Goal: Information Seeking & Learning: Learn about a topic

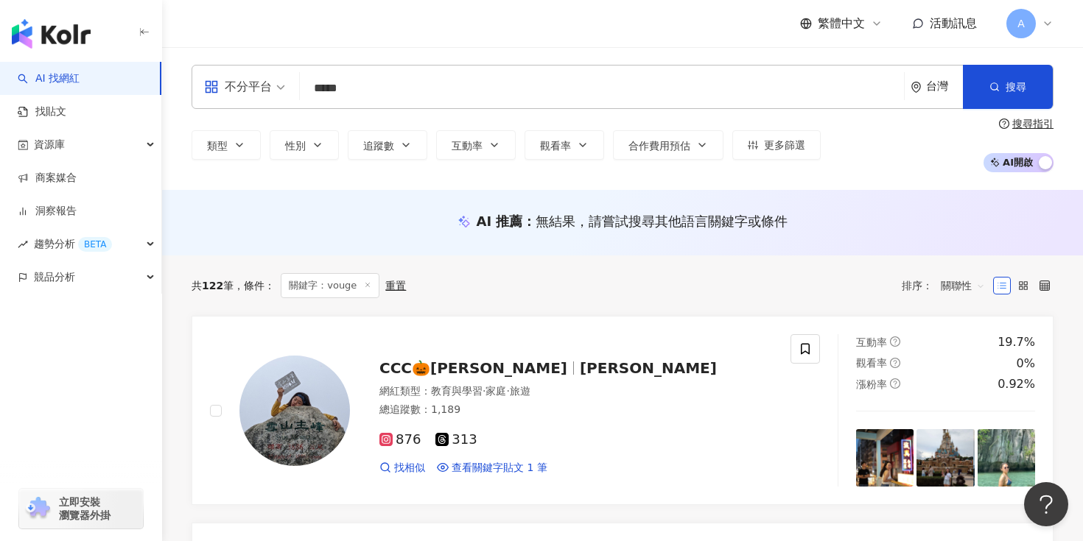
click at [362, 87] on input "*****" at bounding box center [602, 88] width 592 height 28
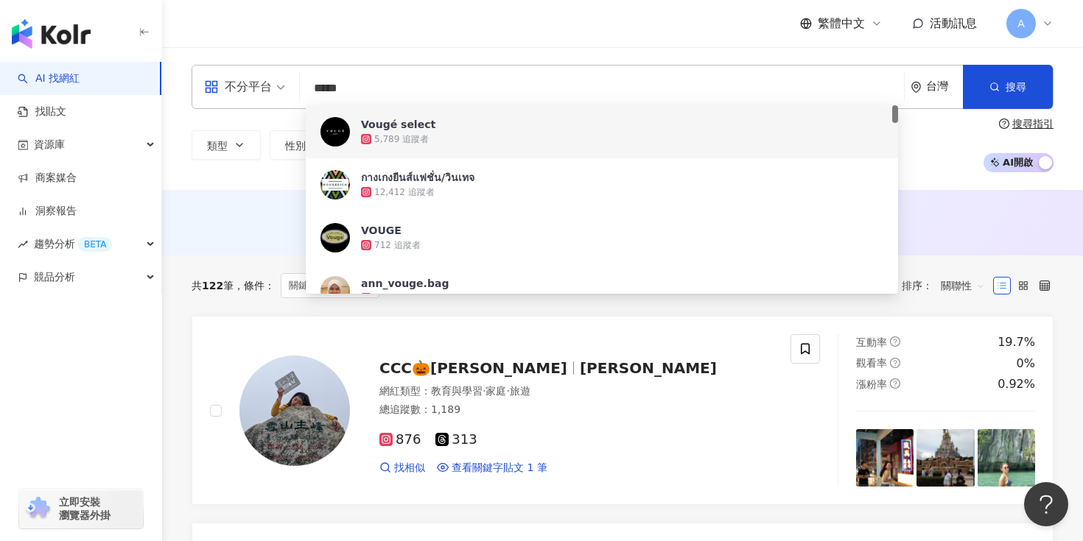
click at [362, 87] on input "*****" at bounding box center [602, 88] width 592 height 28
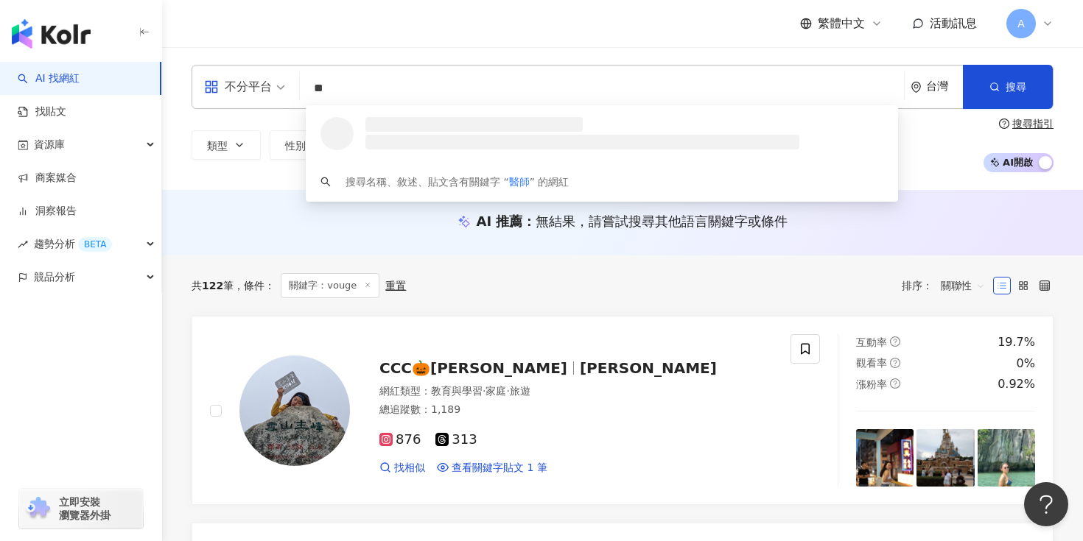
click at [274, 91] on span "不分平台" at bounding box center [244, 87] width 81 height 24
type input "**"
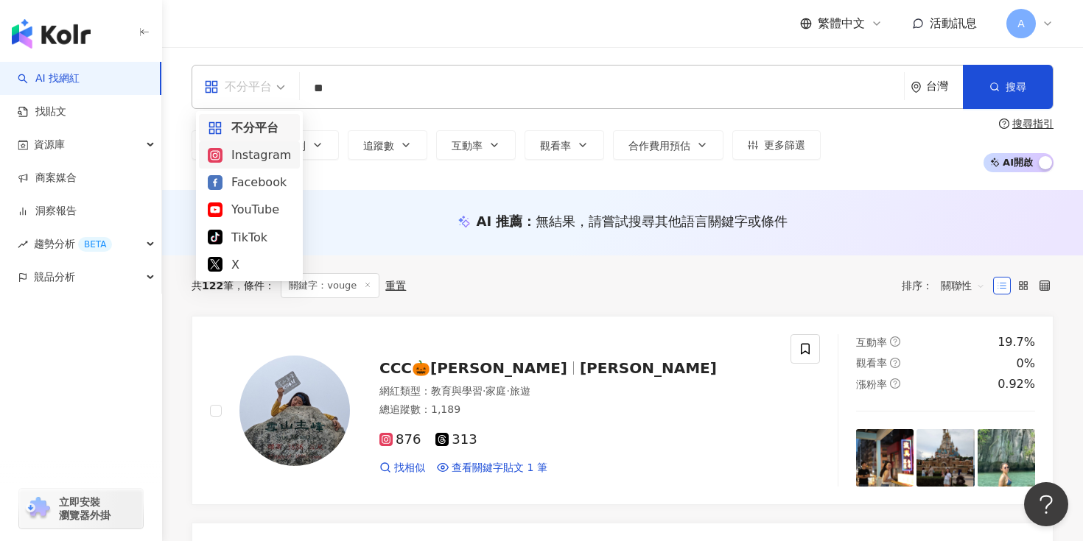
click at [257, 154] on div "Instagram" at bounding box center [249, 155] width 83 height 18
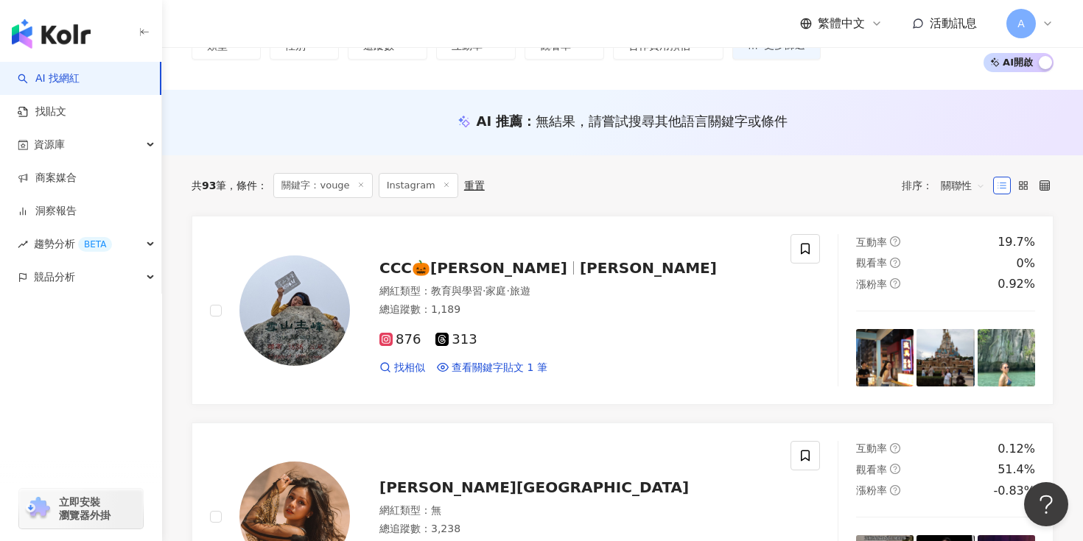
scroll to position [116, 0]
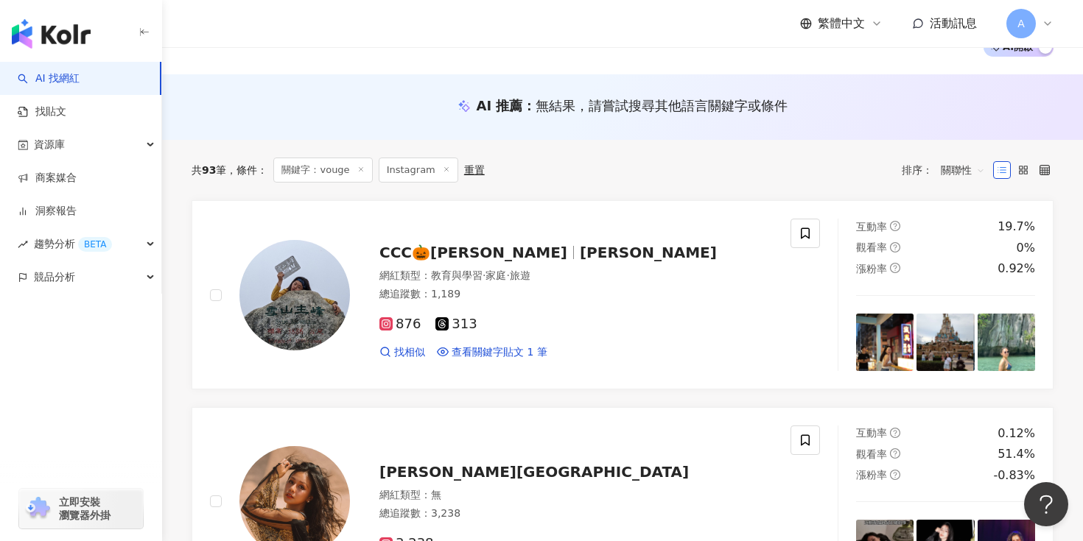
click at [353, 168] on span "關鍵字：vouge" at bounding box center [322, 170] width 99 height 25
click at [362, 169] on icon at bounding box center [360, 169] width 7 height 7
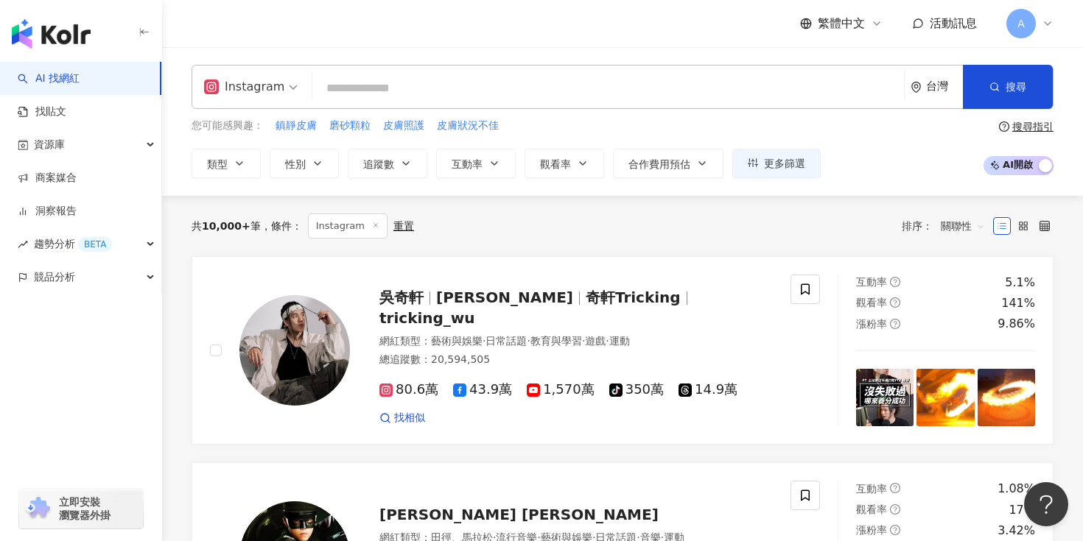
click at [474, 80] on input "search" at bounding box center [608, 88] width 580 height 28
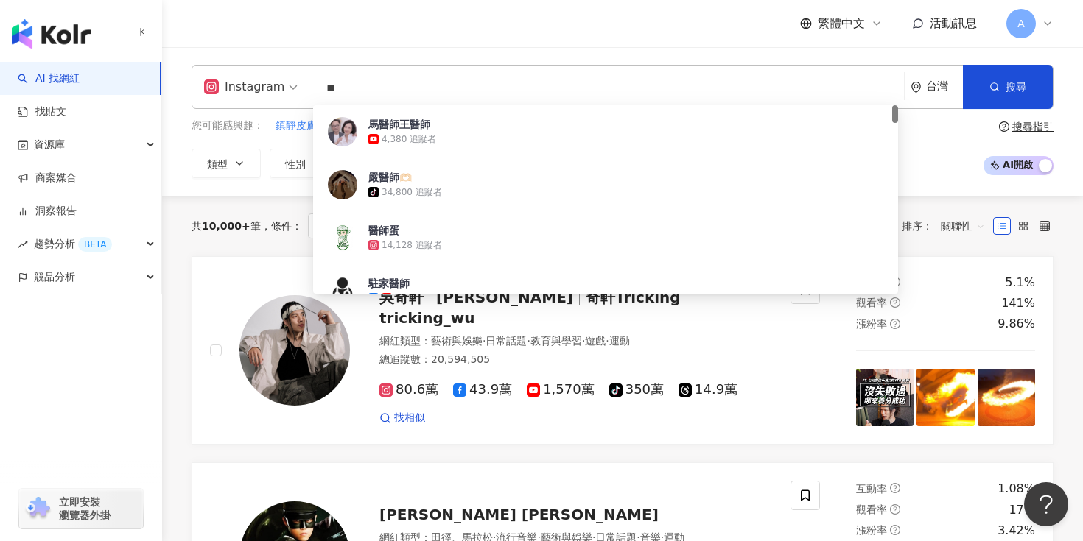
type input "*"
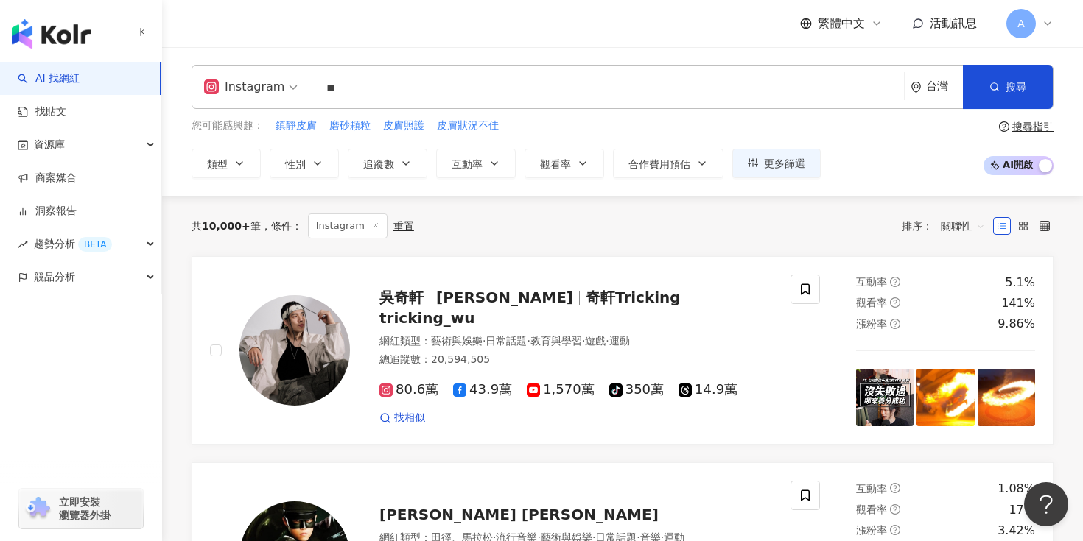
type input "*"
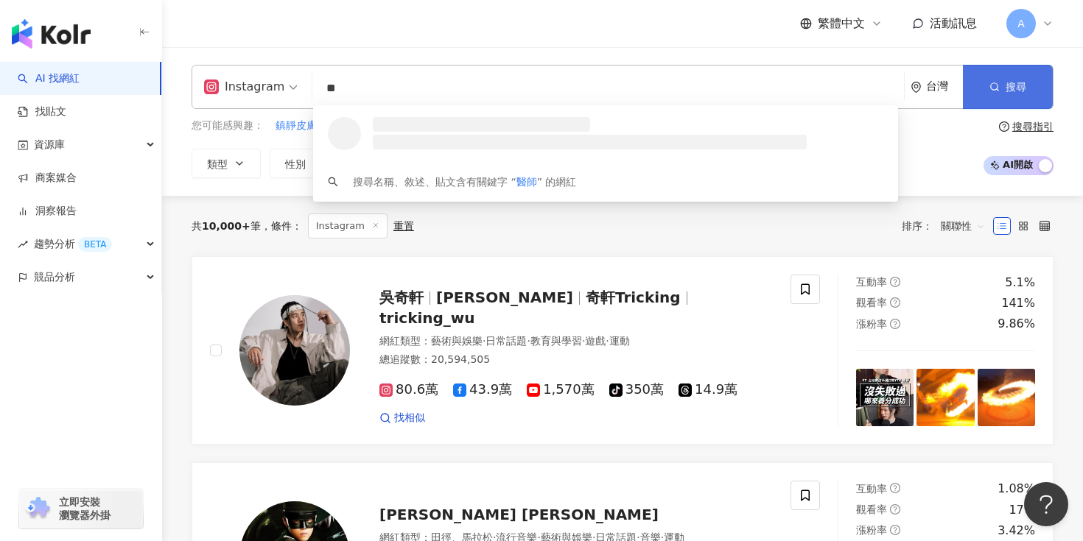
type input "**"
click at [1025, 84] on span "搜尋" at bounding box center [1016, 87] width 21 height 12
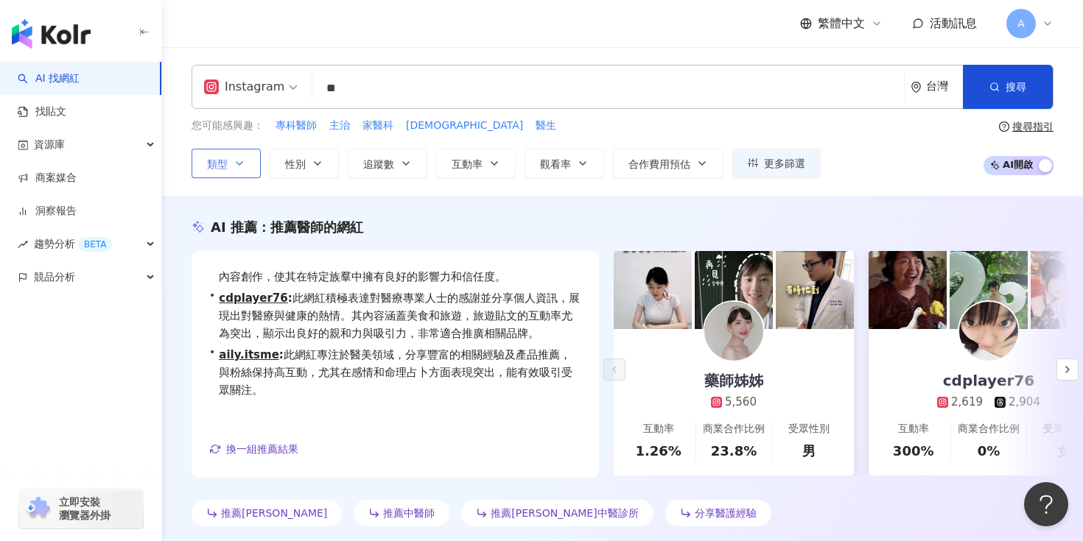
click at [251, 164] on button "類型" at bounding box center [226, 163] width 69 height 29
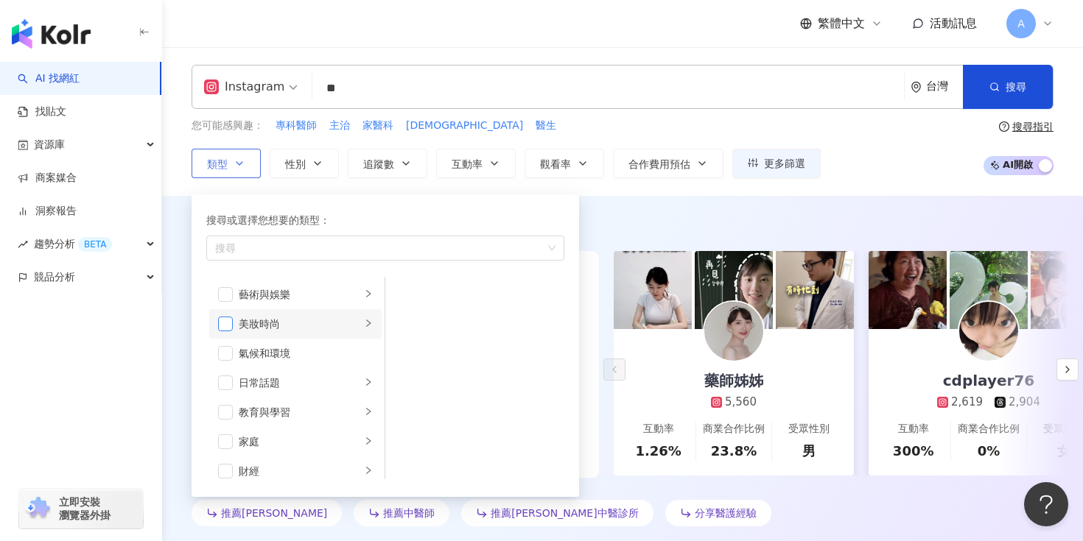
click at [231, 325] on span "button" at bounding box center [225, 324] width 15 height 15
click at [681, 205] on div "AI 推薦 ： 推薦醫師的網紅 • 藥師姊姊 : 此網紅在醫療與健康及教育領域的內容互動率顯著，觀眾對醫療資訊的關注度高，且在親子旅遊與營養保健方面也具吸引力…" at bounding box center [622, 372] width 921 height 353
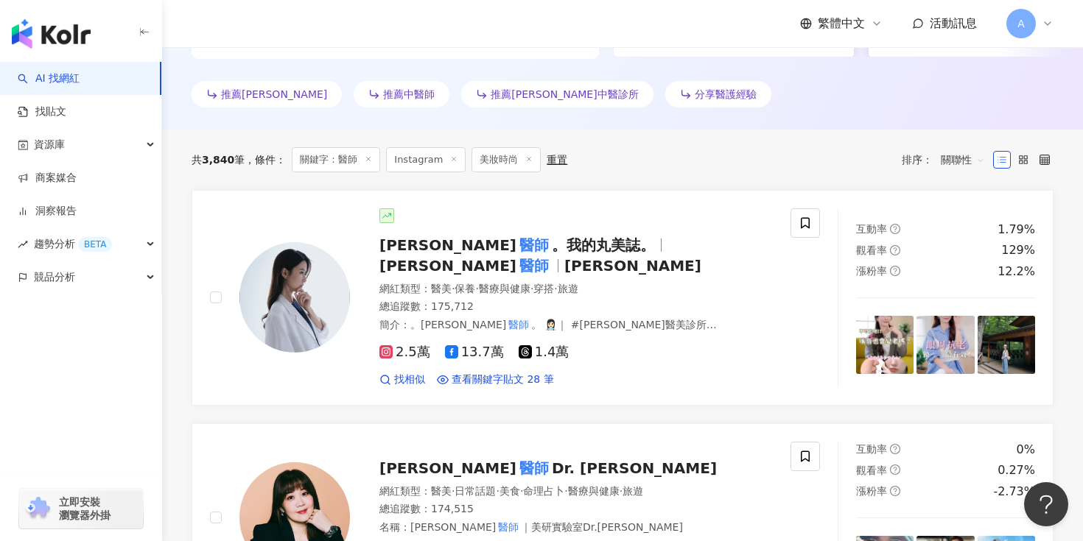
scroll to position [513, 0]
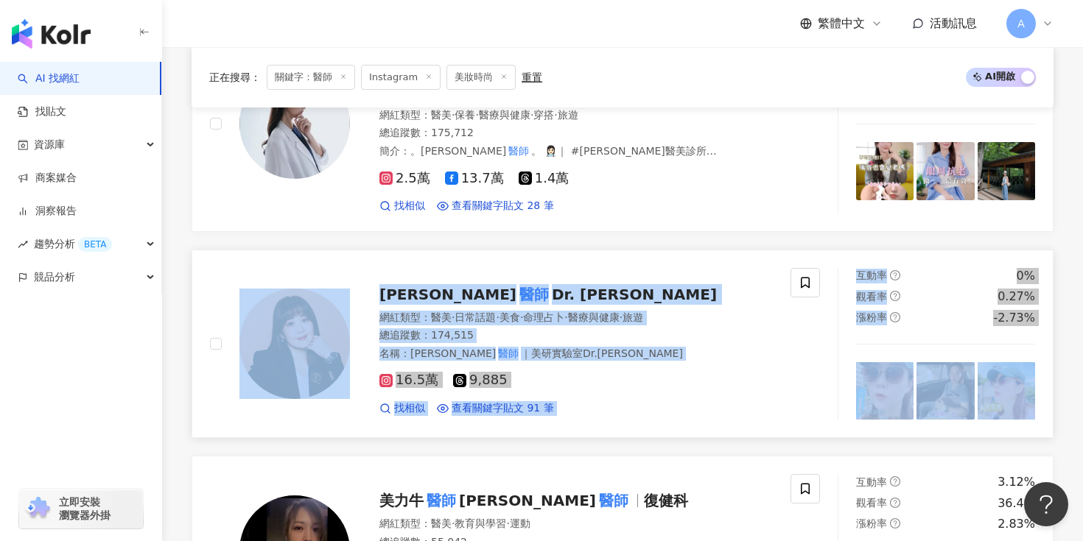
scroll to position [758, 0]
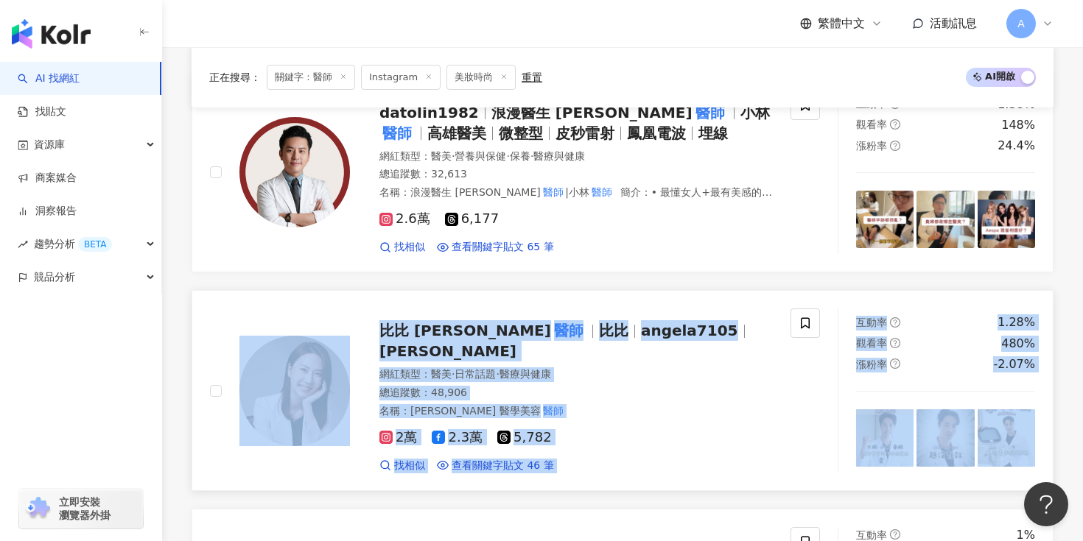
scroll to position [2444, 0]
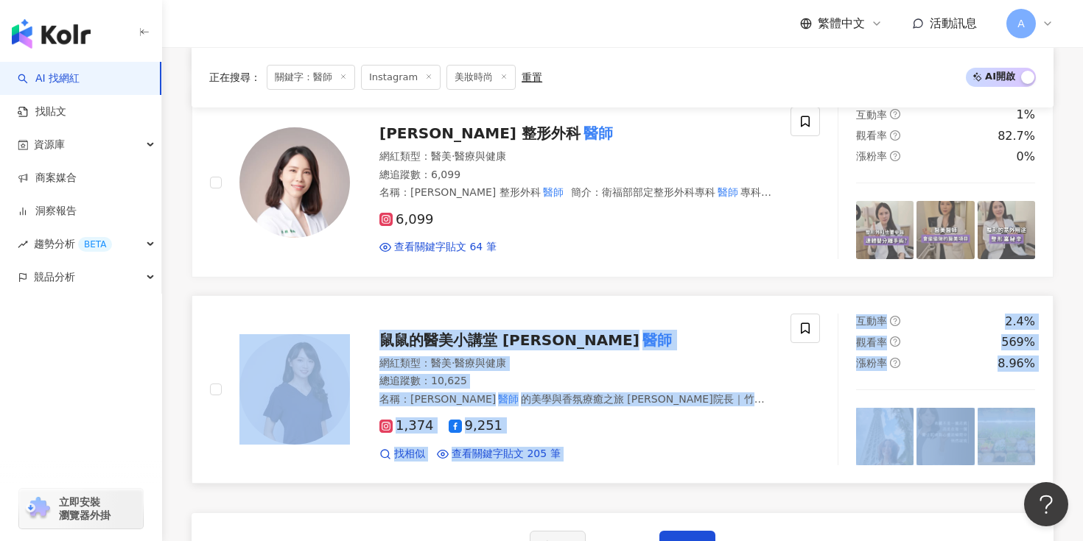
scroll to position [2742, 0]
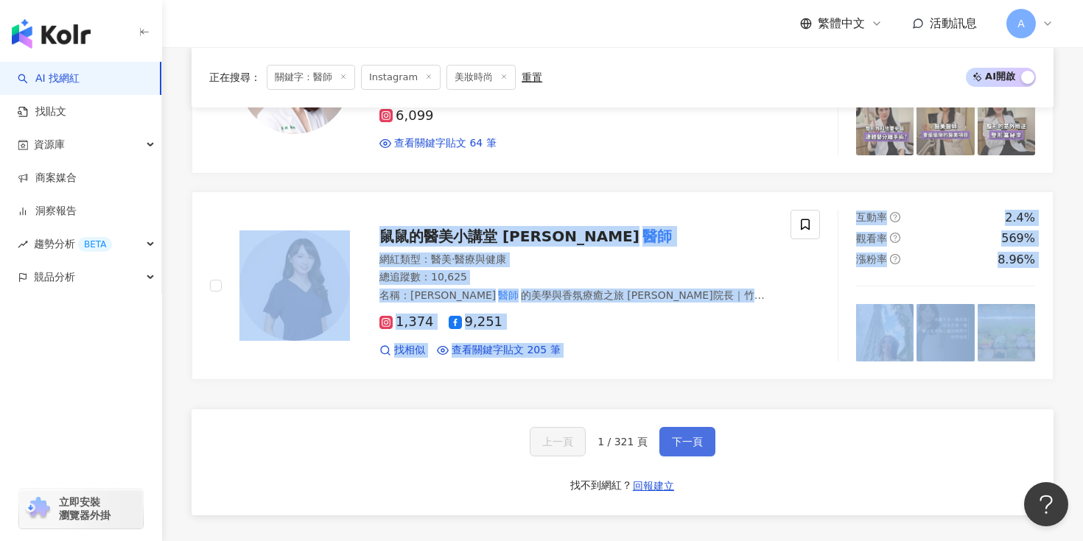
click at [695, 436] on span "下一頁" at bounding box center [687, 442] width 31 height 12
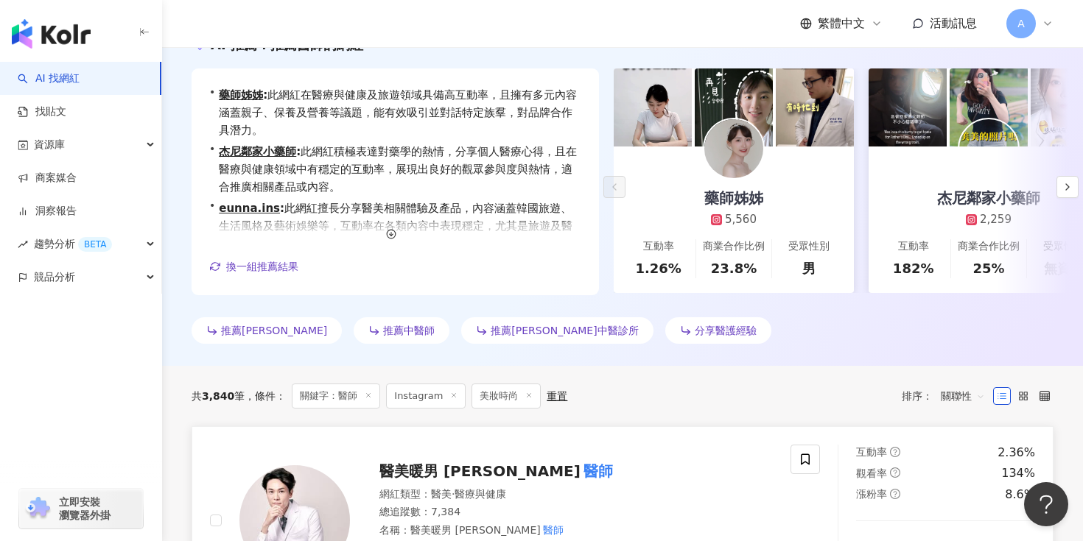
scroll to position [0, 0]
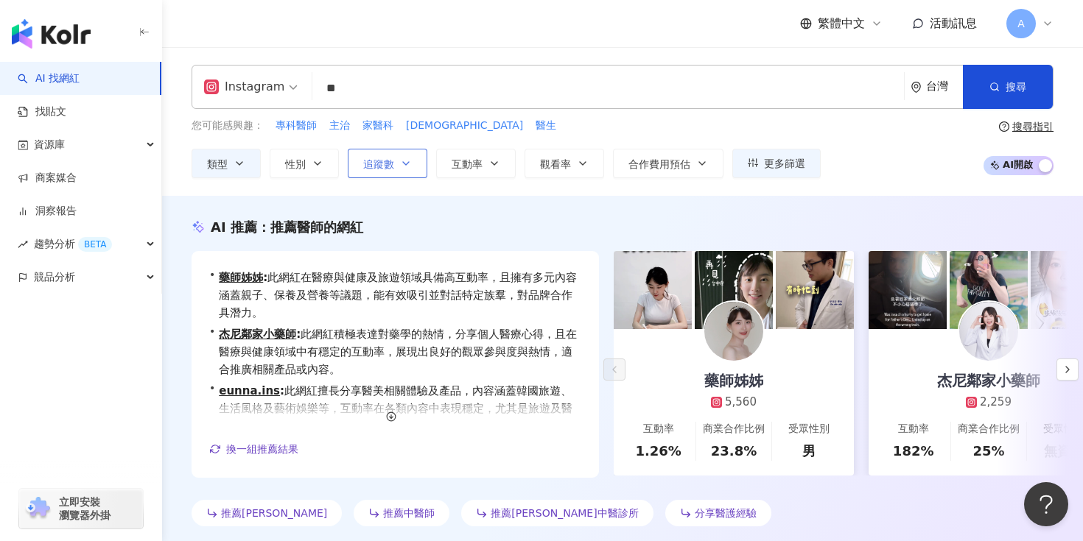
click at [402, 169] on button "追蹤數" at bounding box center [388, 163] width 80 height 29
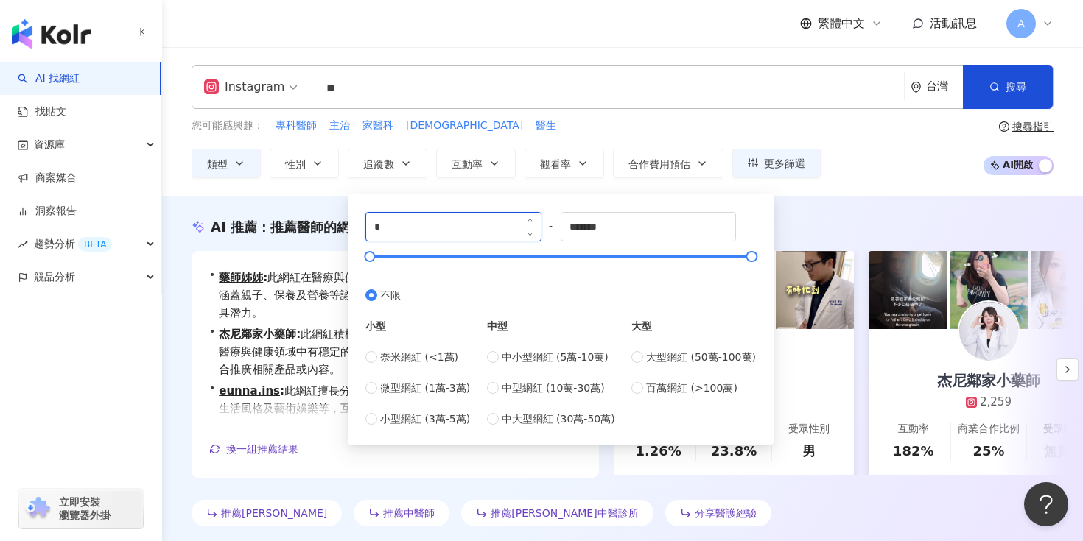
click at [420, 224] on input "*" at bounding box center [453, 227] width 175 height 28
type input "*"
type input "****"
click at [827, 231] on div "AI 推薦 ： 推薦醫師的網紅" at bounding box center [623, 227] width 862 height 18
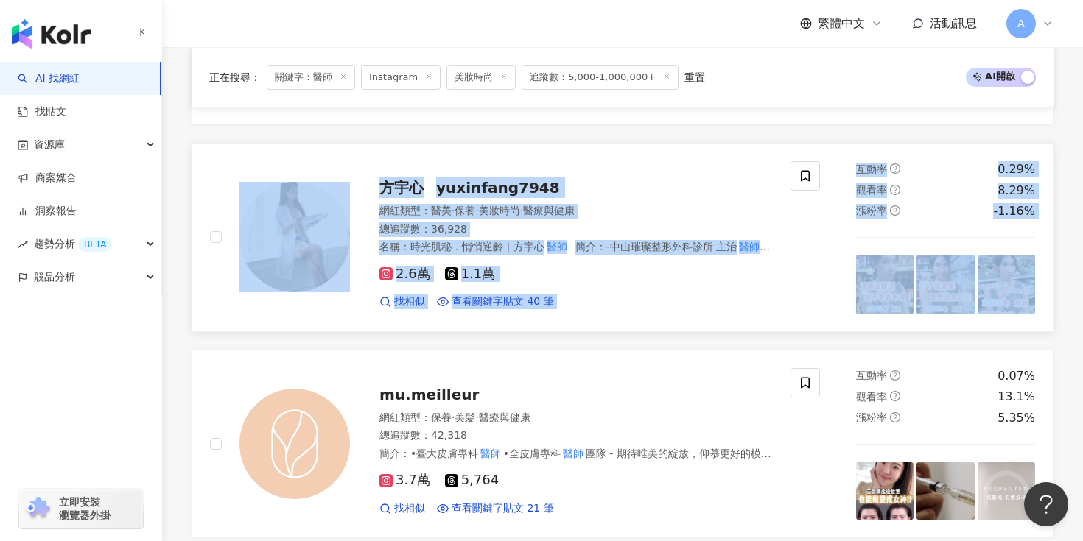
scroll to position [2771, 0]
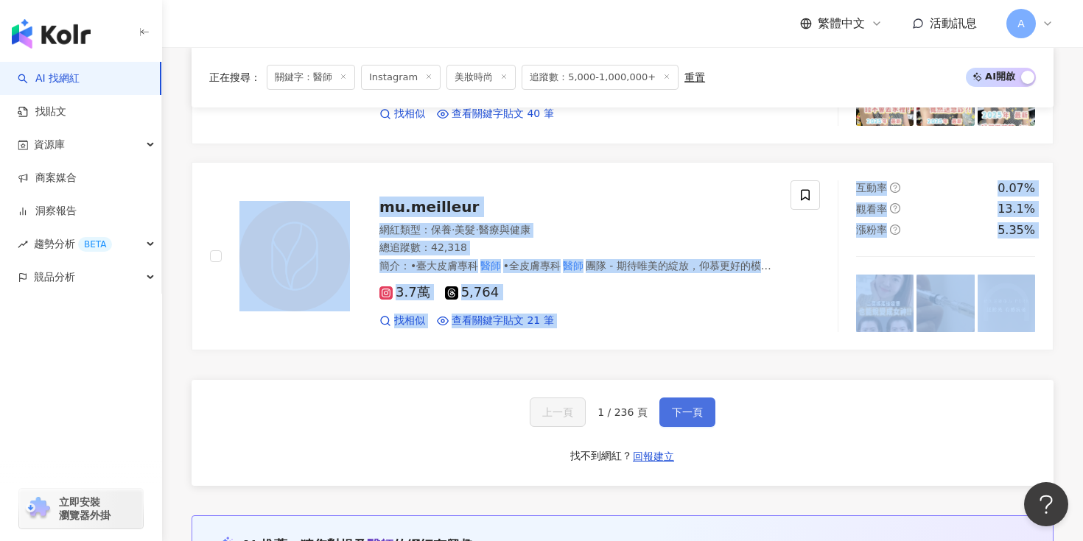
click at [692, 407] on span "下一頁" at bounding box center [687, 413] width 31 height 12
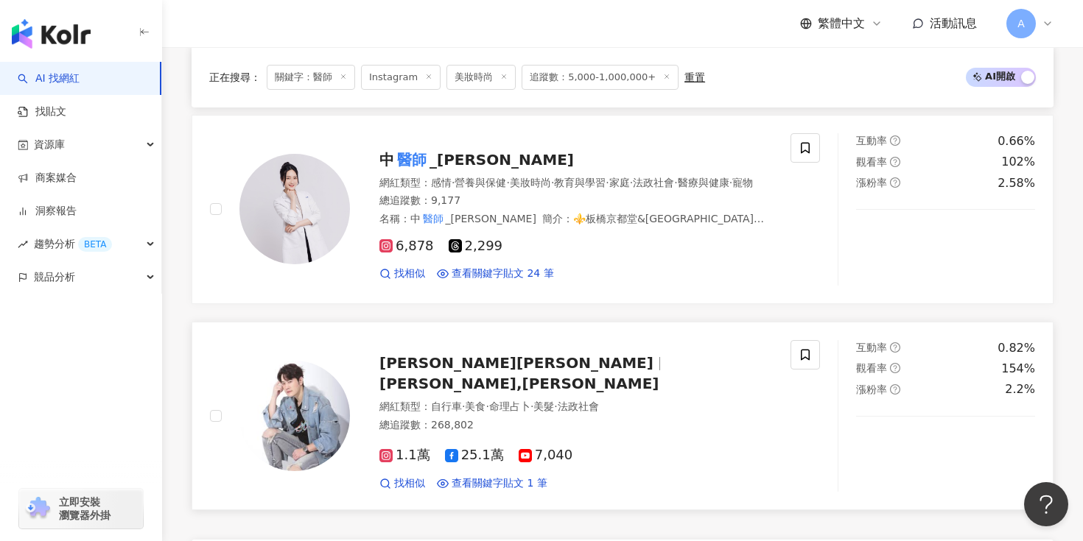
scroll to position [2697, 0]
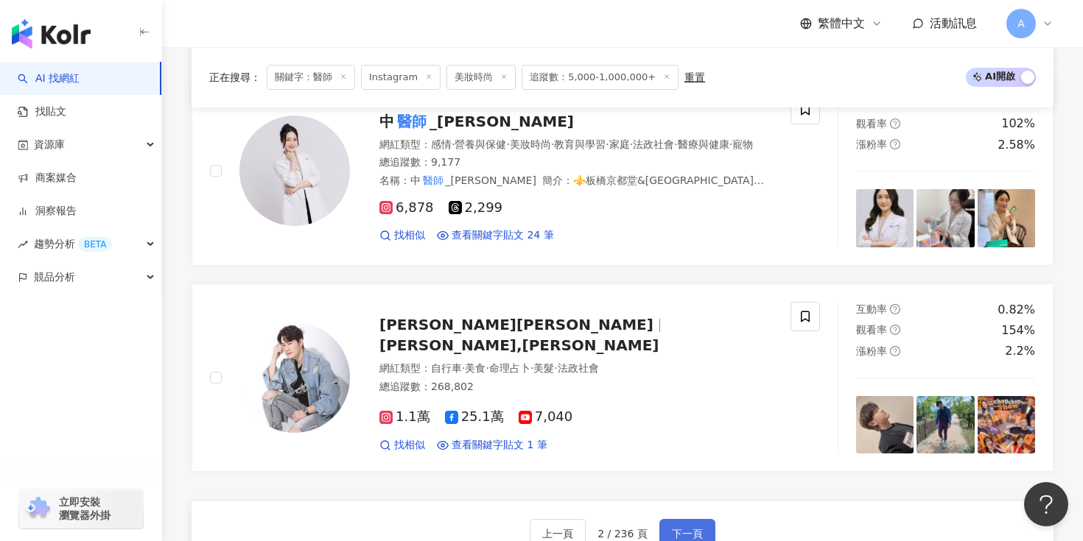
click at [704, 519] on button "下一頁" at bounding box center [687, 533] width 56 height 29
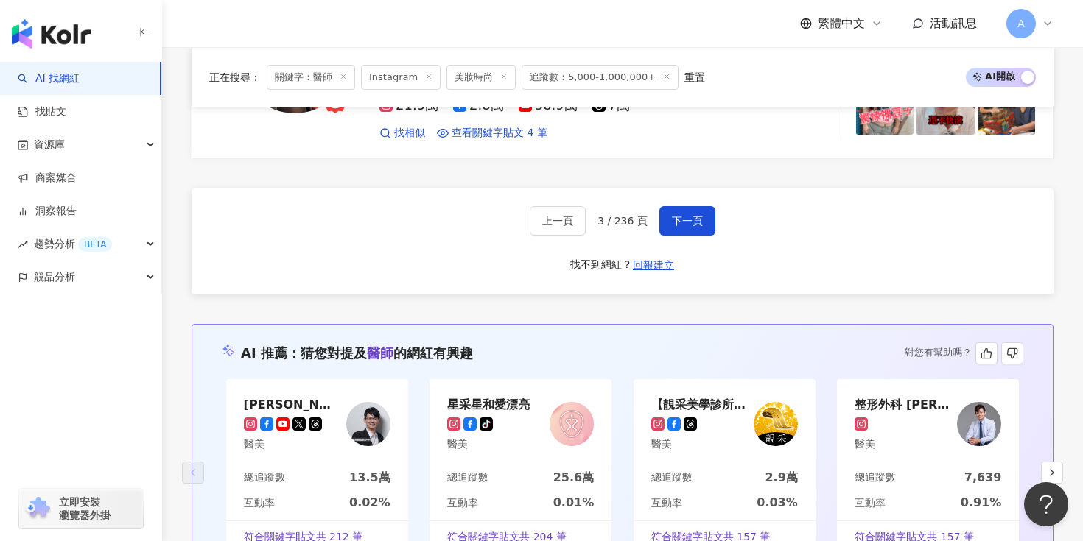
scroll to position [2971, 0]
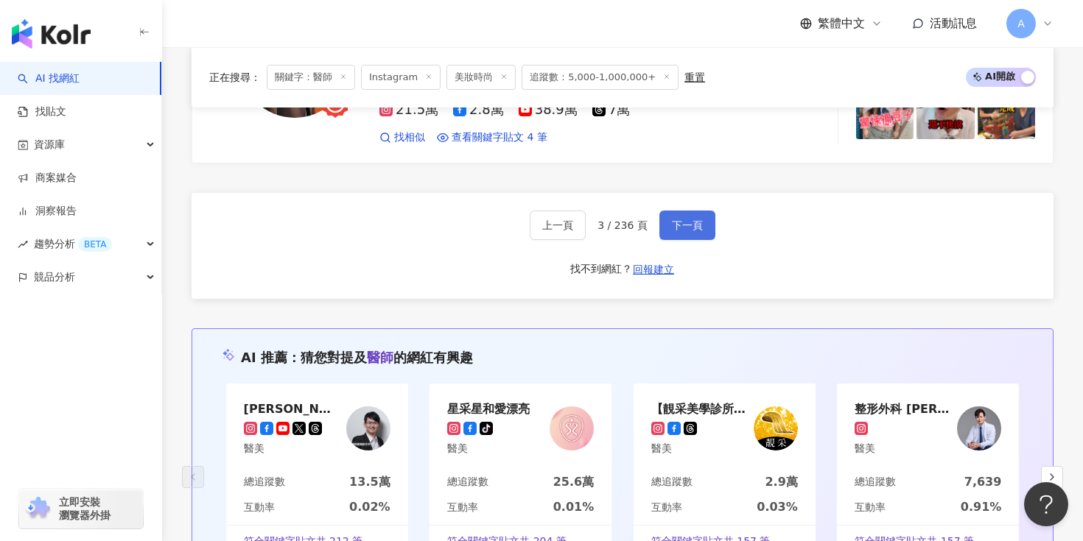
click at [687, 211] on button "下一頁" at bounding box center [687, 225] width 56 height 29
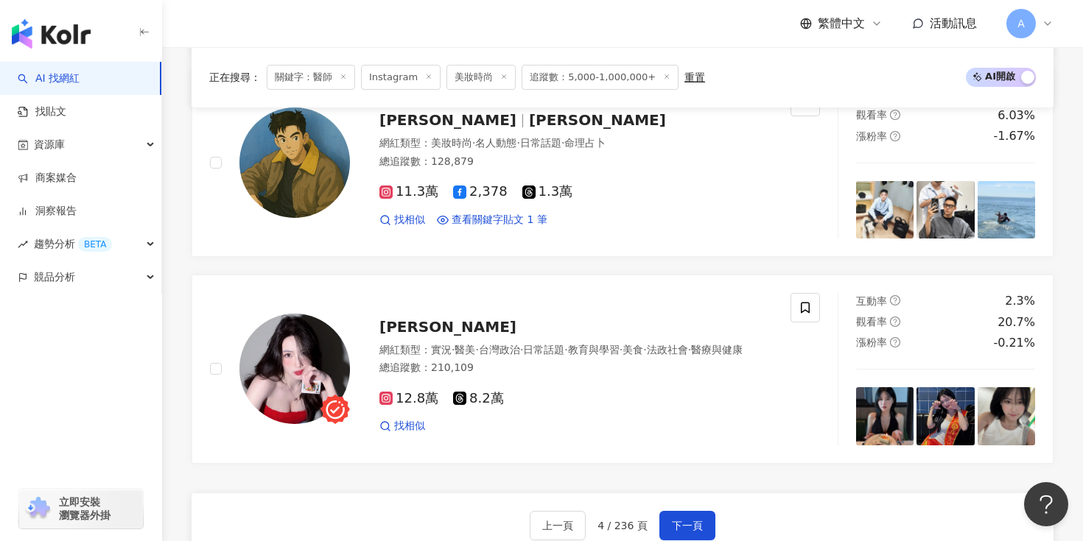
scroll to position [2660, 0]
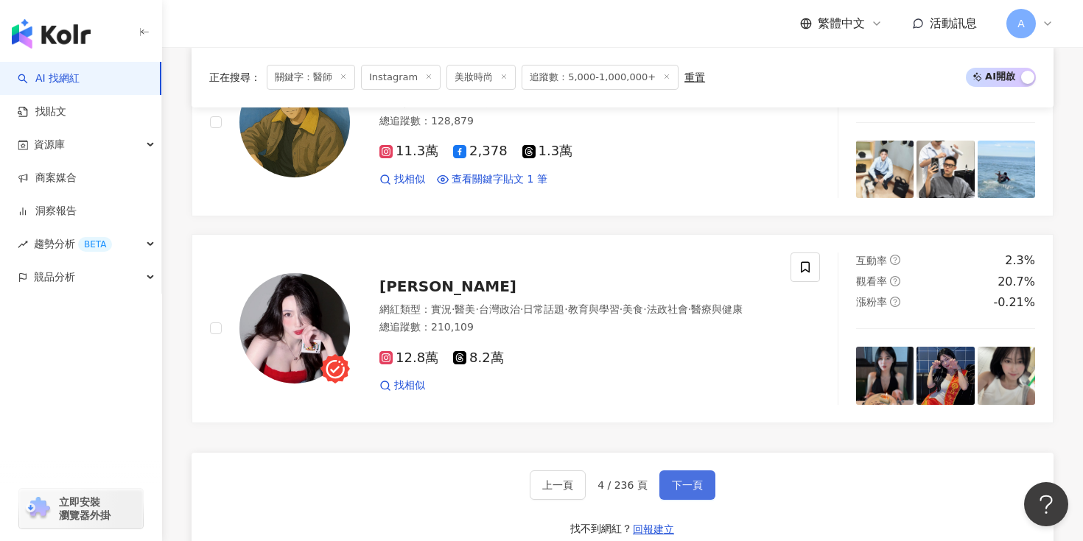
click at [683, 480] on span "下一頁" at bounding box center [687, 486] width 31 height 12
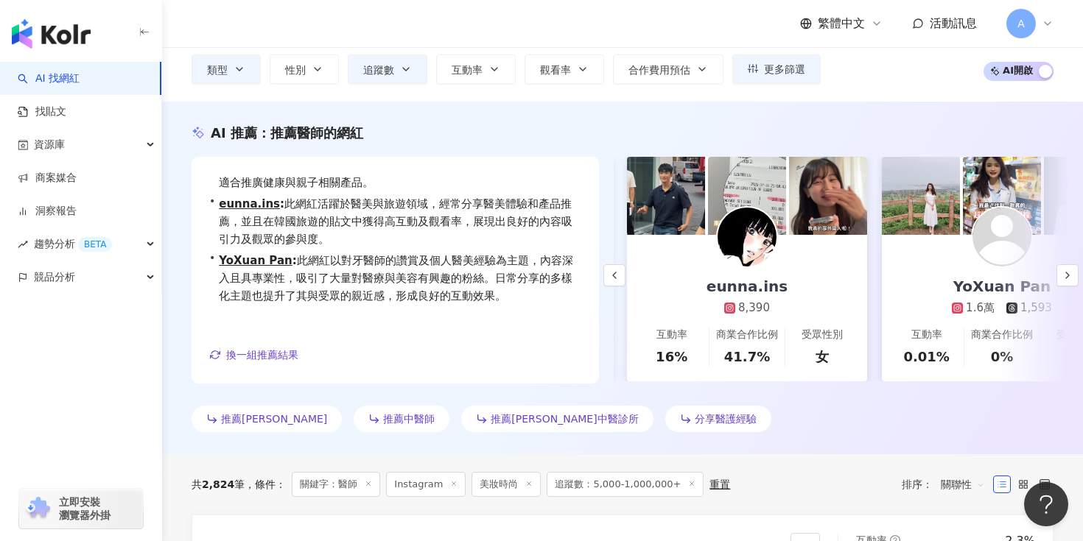
scroll to position [0, 0]
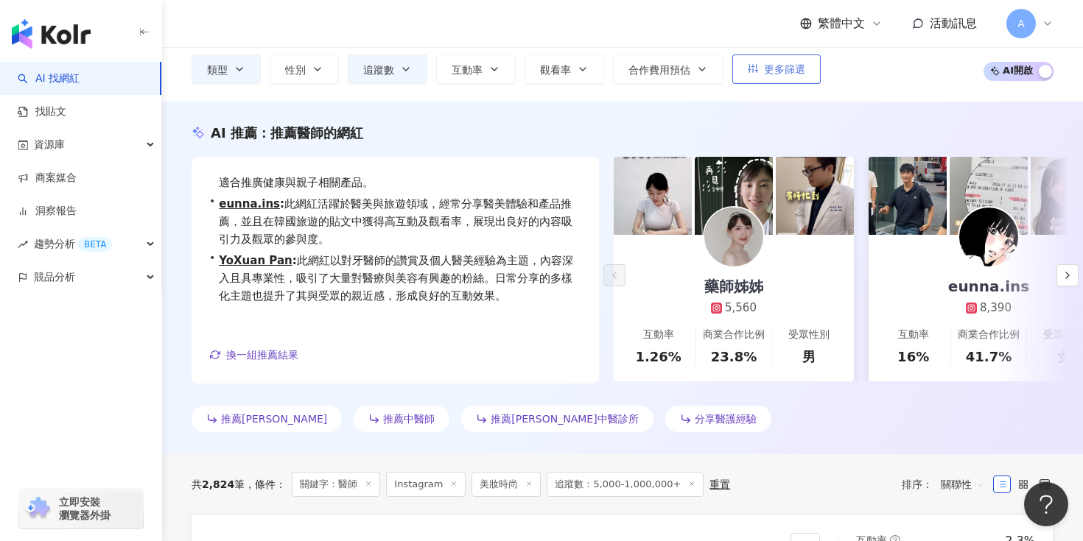
click at [782, 76] on button "更多篩選" at bounding box center [776, 69] width 88 height 29
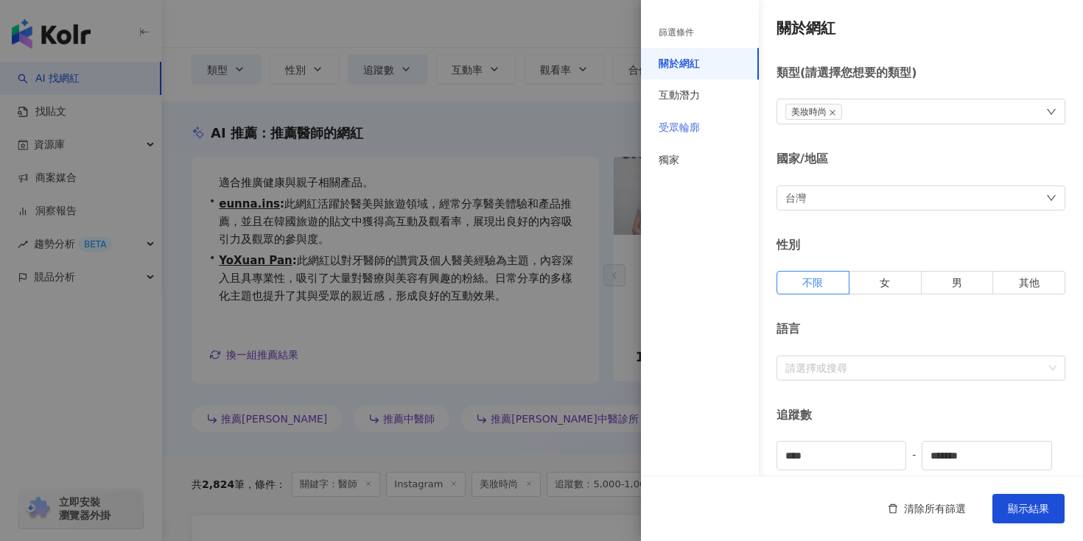
click at [703, 134] on div "受眾輪廓" at bounding box center [700, 128] width 118 height 32
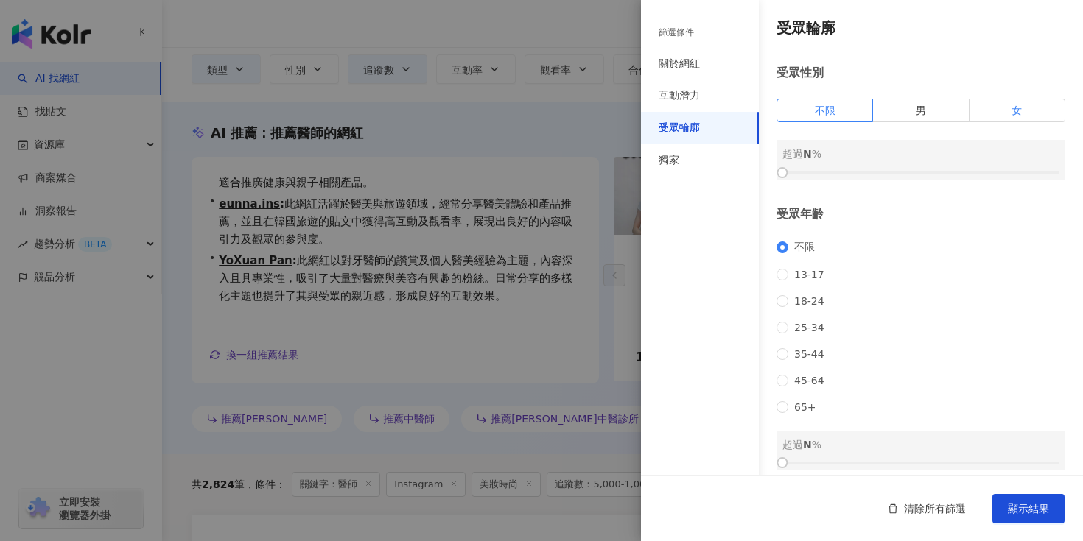
click at [1017, 113] on span "女" at bounding box center [1016, 111] width 10 height 12
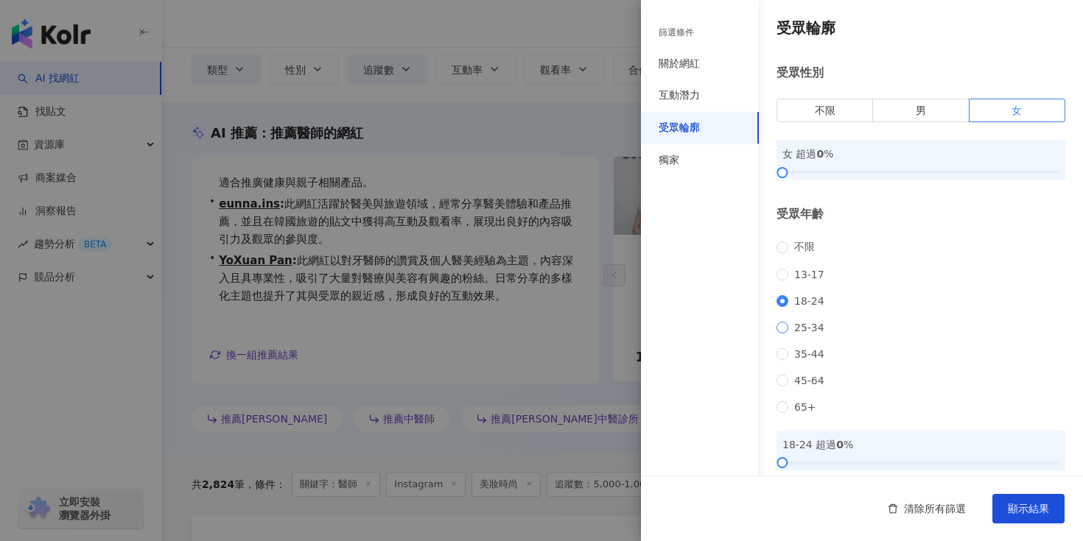
click at [779, 334] on label "25-34" at bounding box center [803, 328] width 54 height 12
click at [789, 248] on span "不限" at bounding box center [804, 247] width 32 height 13
click at [705, 105] on div "互動潛力" at bounding box center [700, 96] width 118 height 32
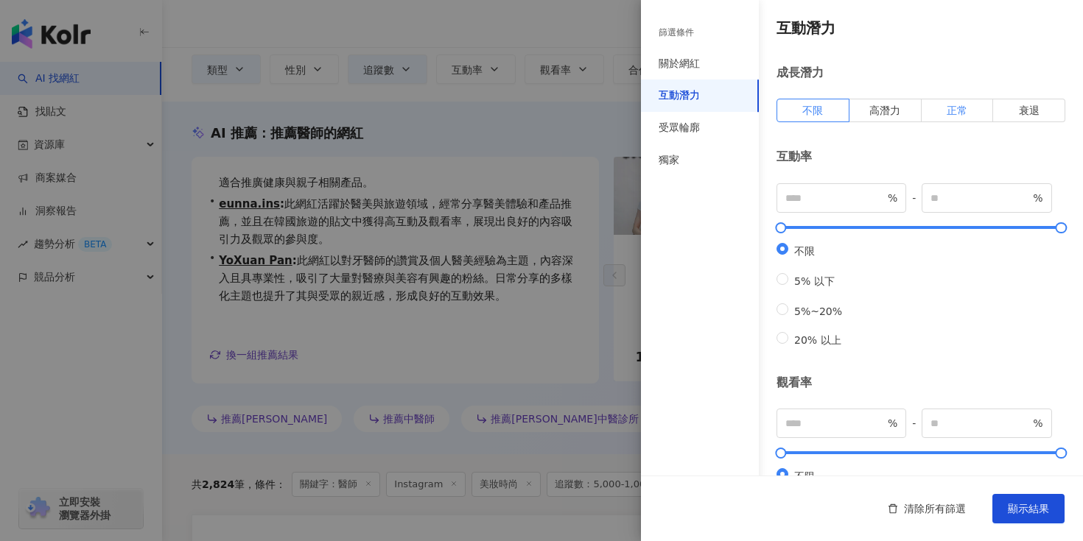
click at [961, 113] on span "正常" at bounding box center [957, 111] width 21 height 12
click at [827, 109] on label "不限" at bounding box center [812, 111] width 73 height 24
click at [702, 52] on div "關於網紅" at bounding box center [700, 64] width 118 height 32
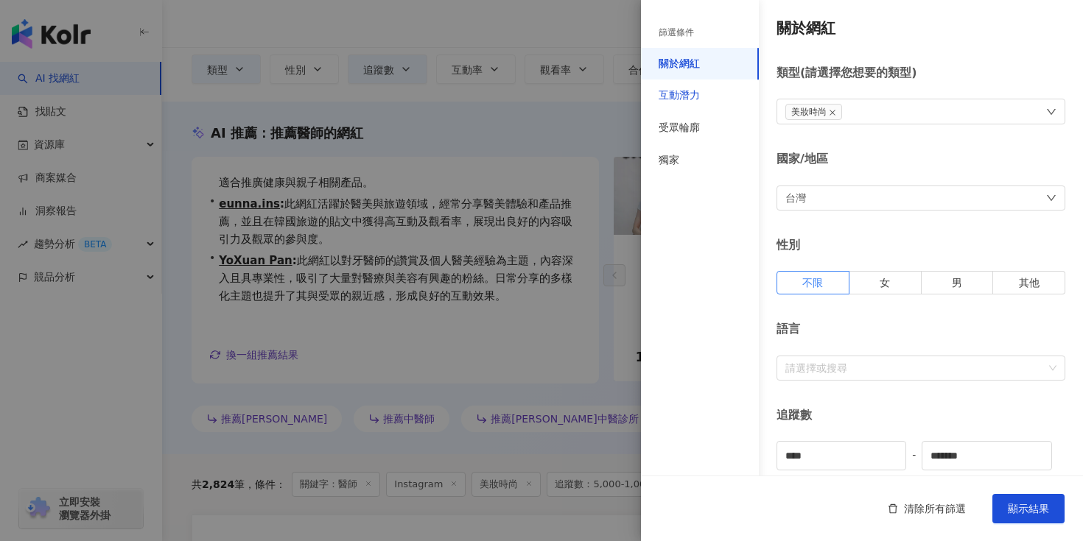
click at [697, 91] on div "互動潛力" at bounding box center [679, 95] width 41 height 15
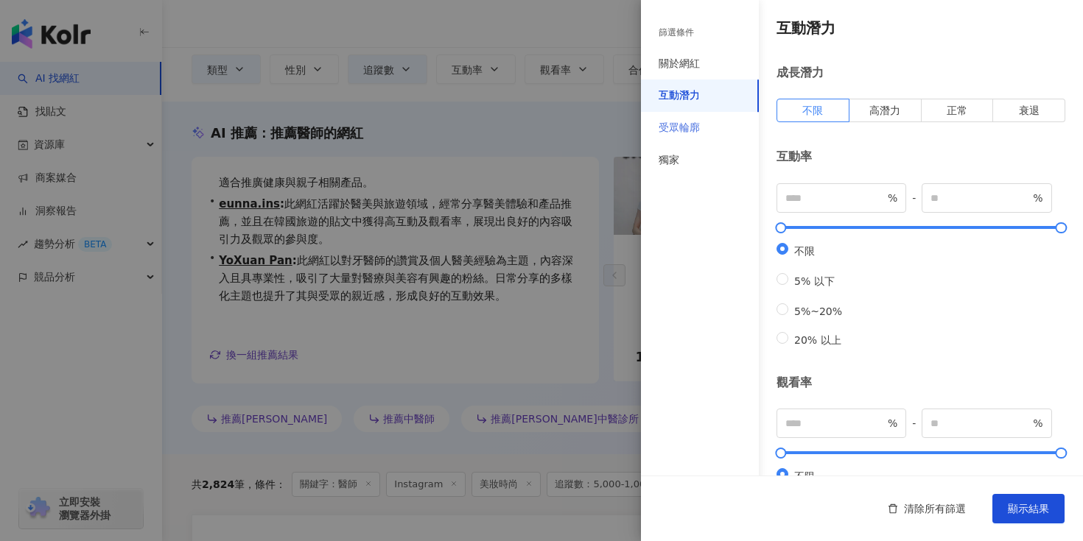
click at [702, 116] on div "受眾輪廓" at bounding box center [700, 128] width 118 height 32
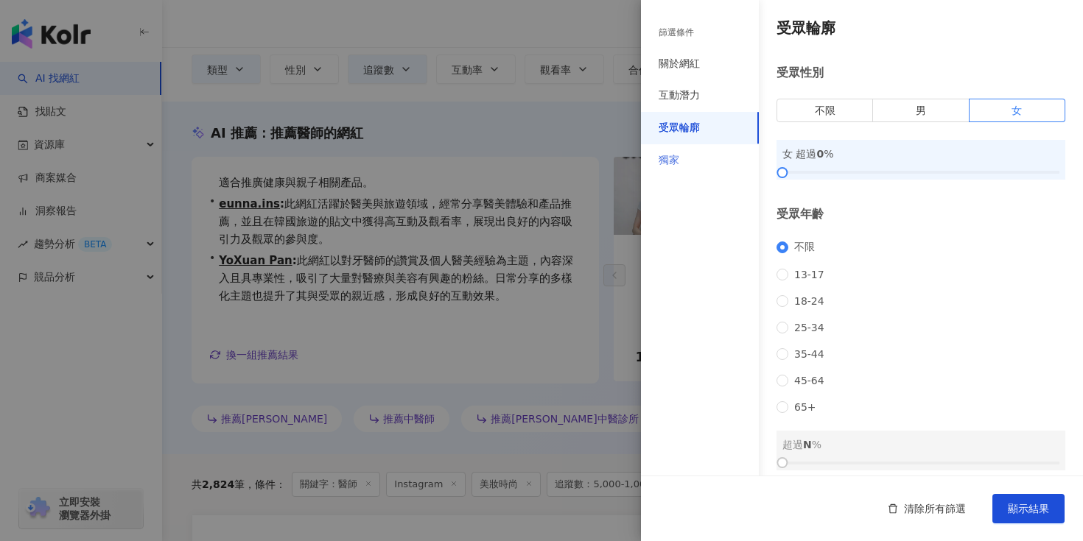
click at [696, 157] on div "獨家" at bounding box center [700, 160] width 118 height 32
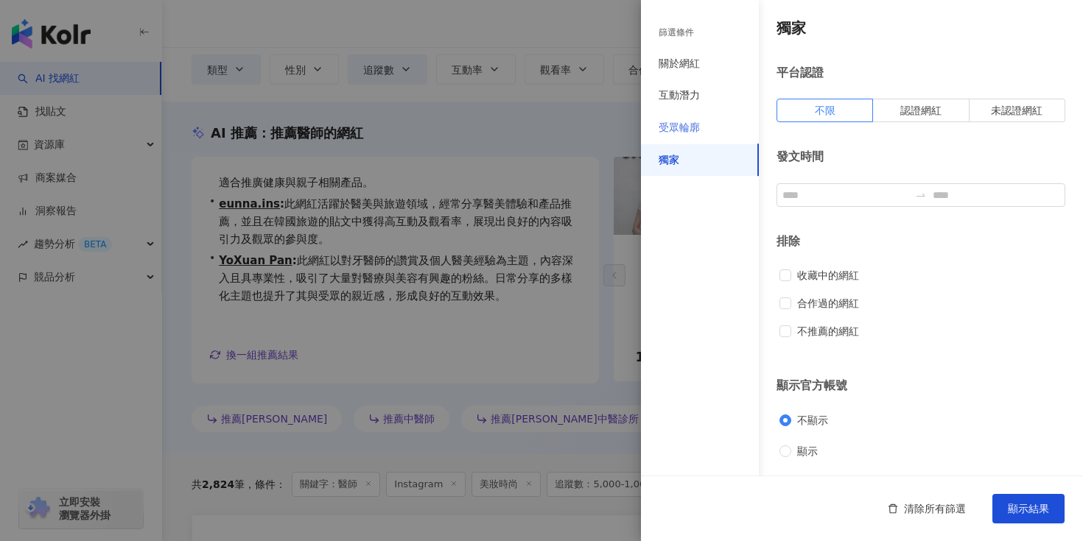
click at [704, 137] on div "受眾輪廓" at bounding box center [700, 128] width 118 height 32
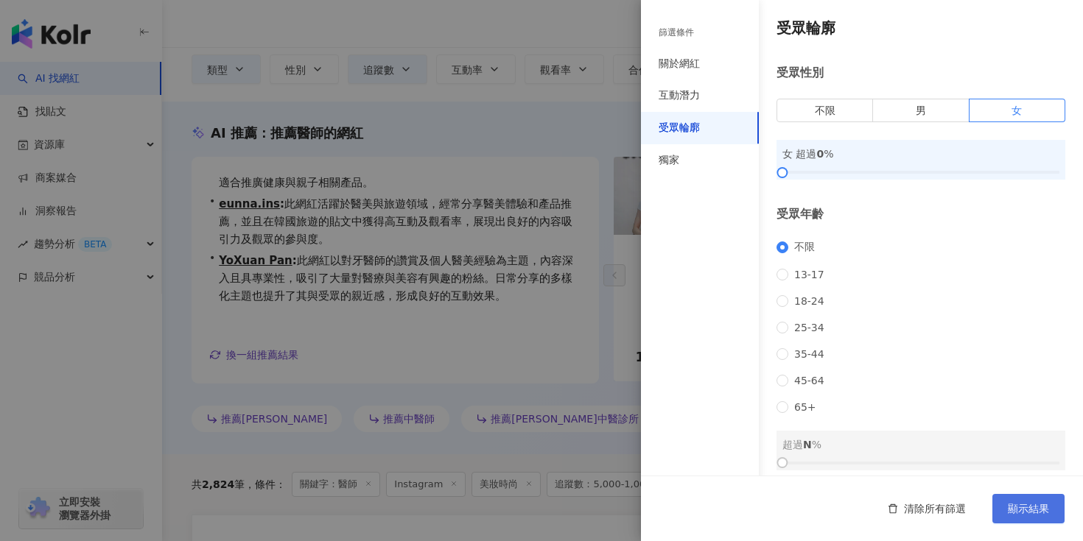
click at [1017, 505] on span "顯示結果" at bounding box center [1028, 509] width 41 height 12
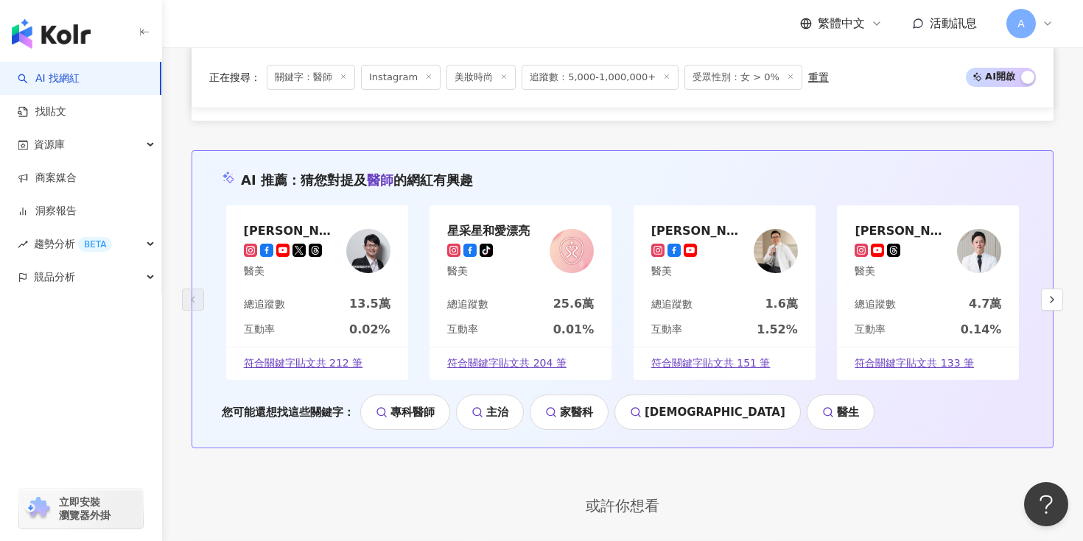
scroll to position [2874, 0]
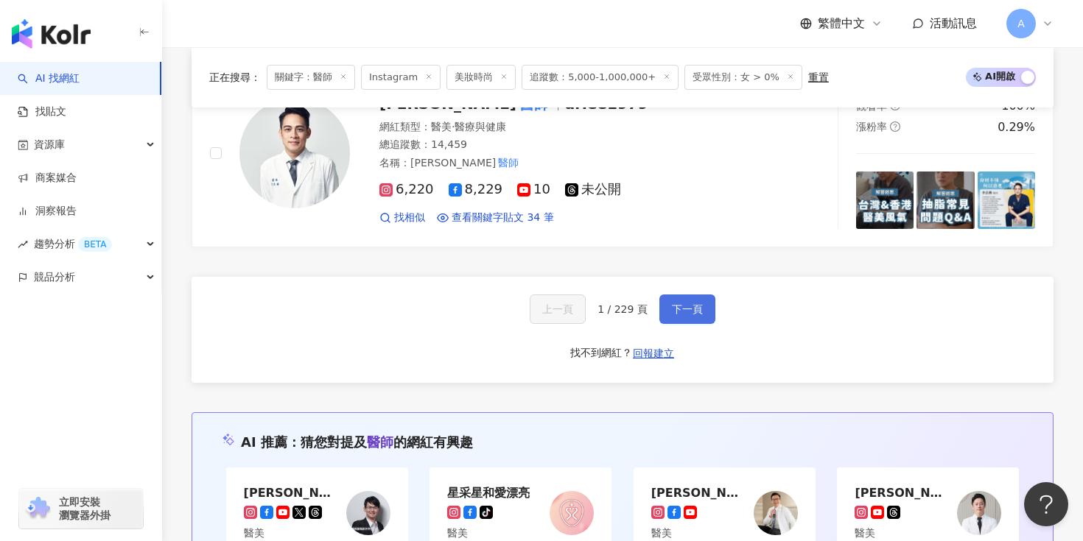
click at [686, 304] on span "下一頁" at bounding box center [687, 310] width 31 height 12
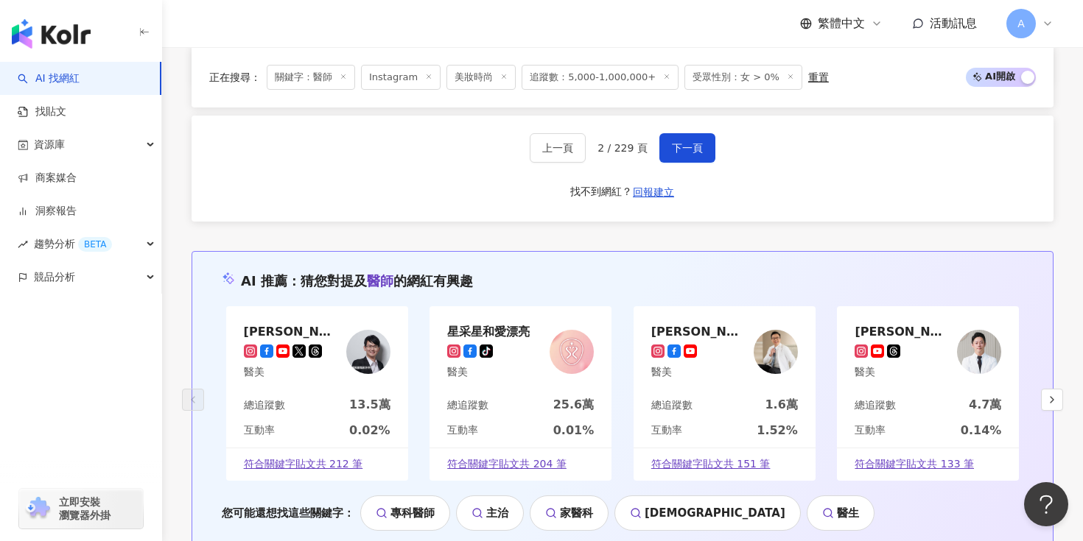
scroll to position [2849, 0]
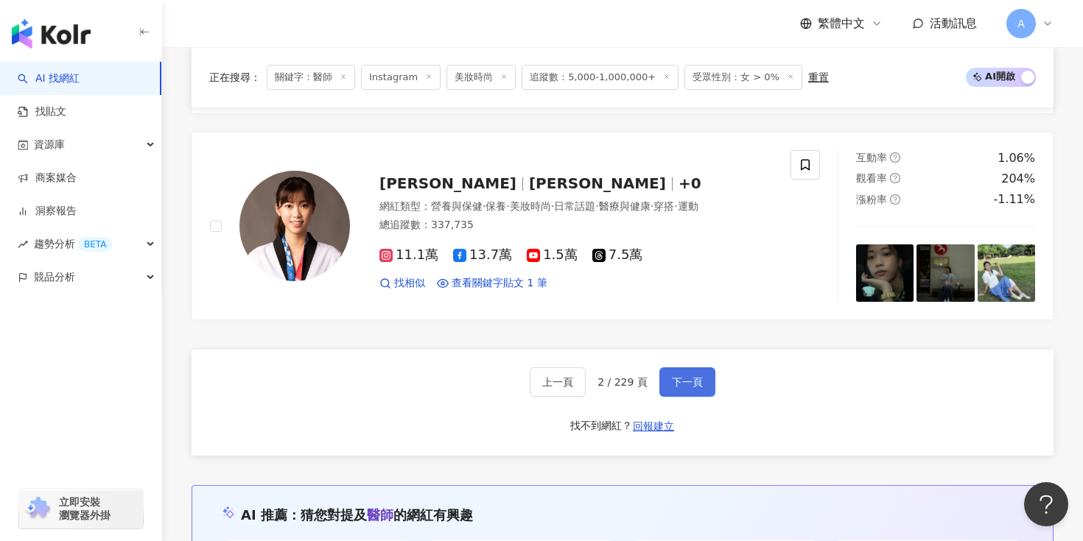
click at [690, 376] on span "下一頁" at bounding box center [687, 382] width 31 height 12
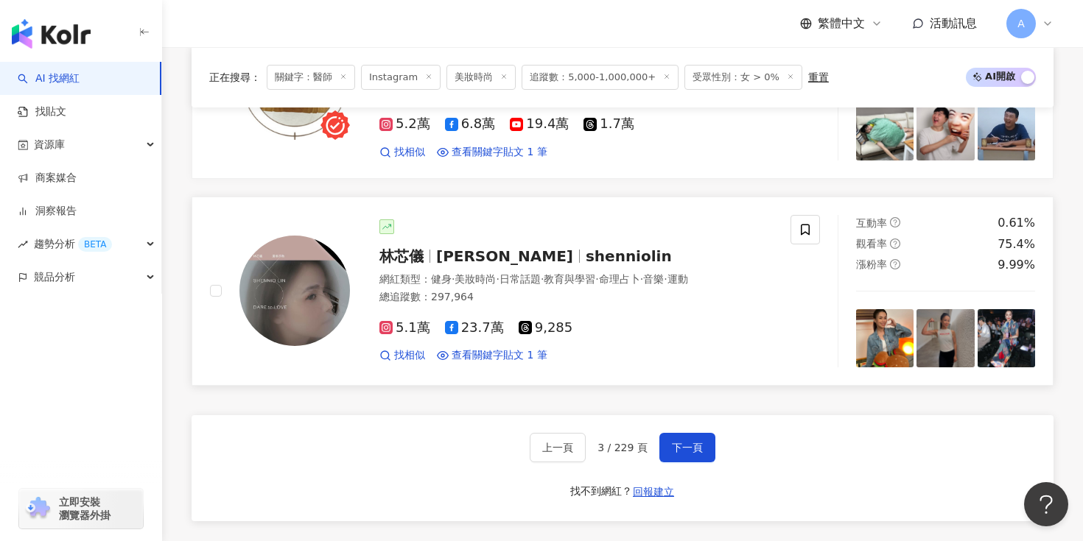
scroll to position [2900, 0]
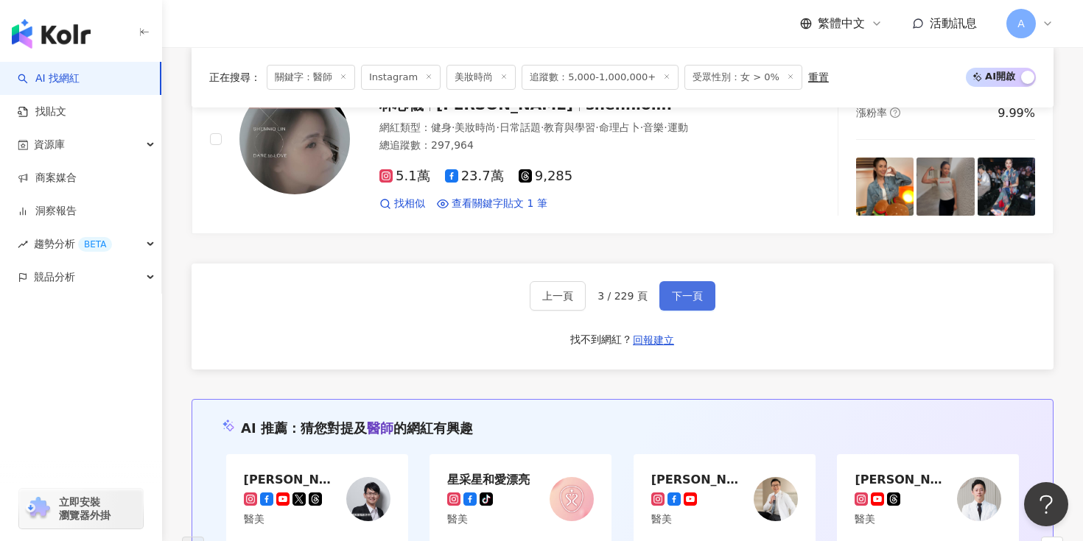
click at [691, 281] on button "下一頁" at bounding box center [687, 295] width 56 height 29
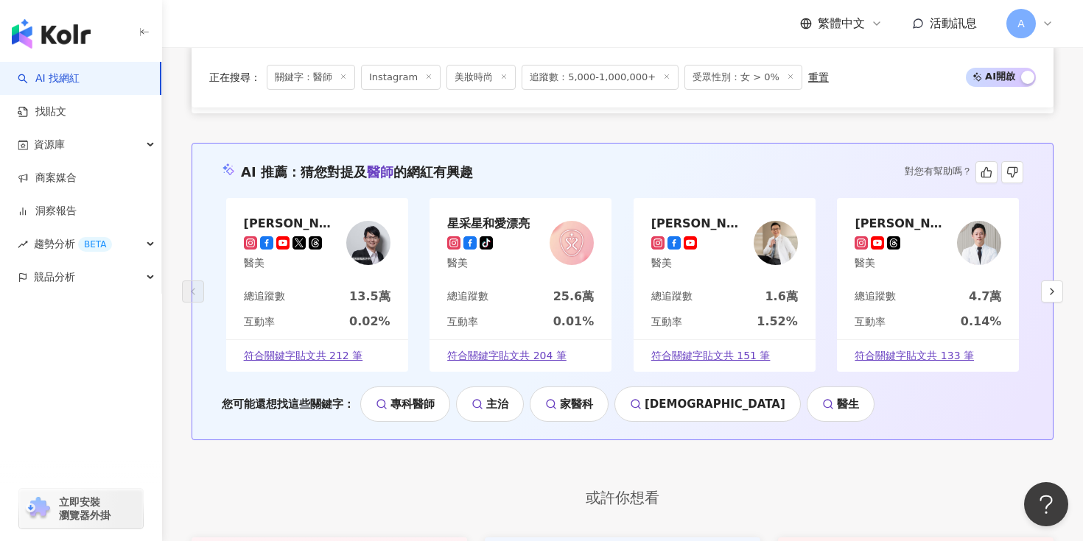
scroll to position [3091, 0]
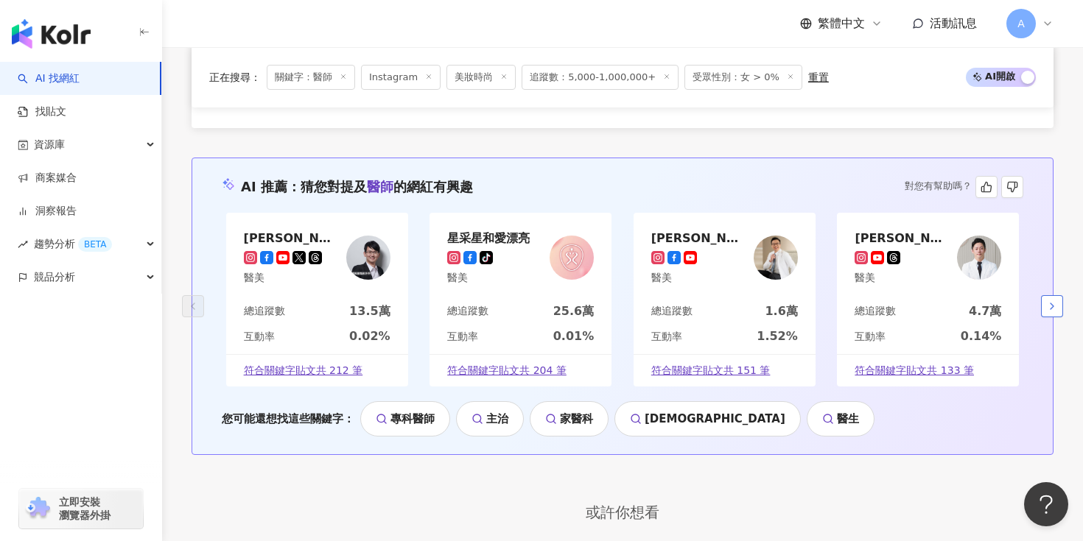
click at [1053, 301] on icon "button" at bounding box center [1052, 307] width 12 height 12
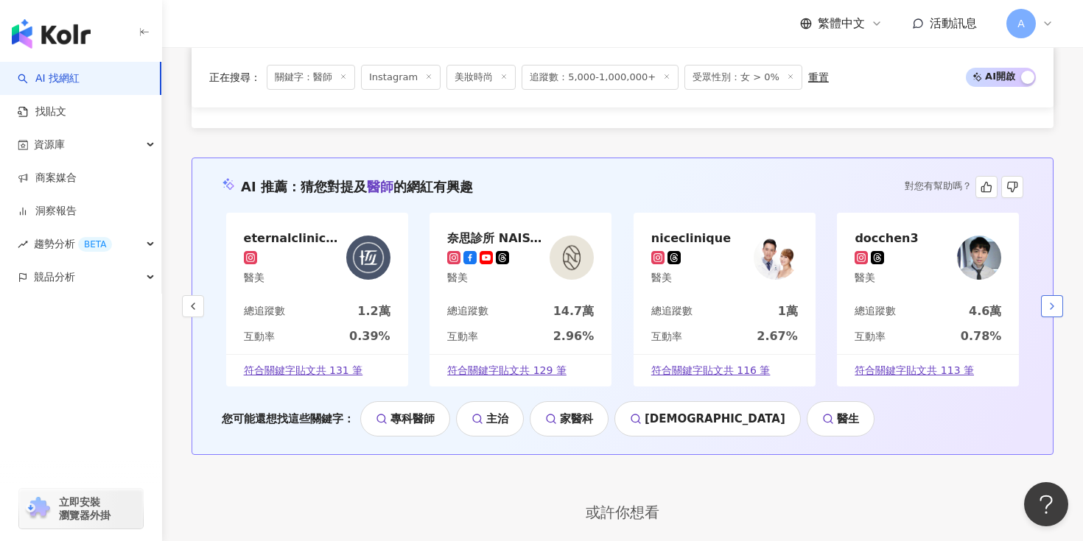
click at [1053, 301] on icon "button" at bounding box center [1052, 307] width 12 height 12
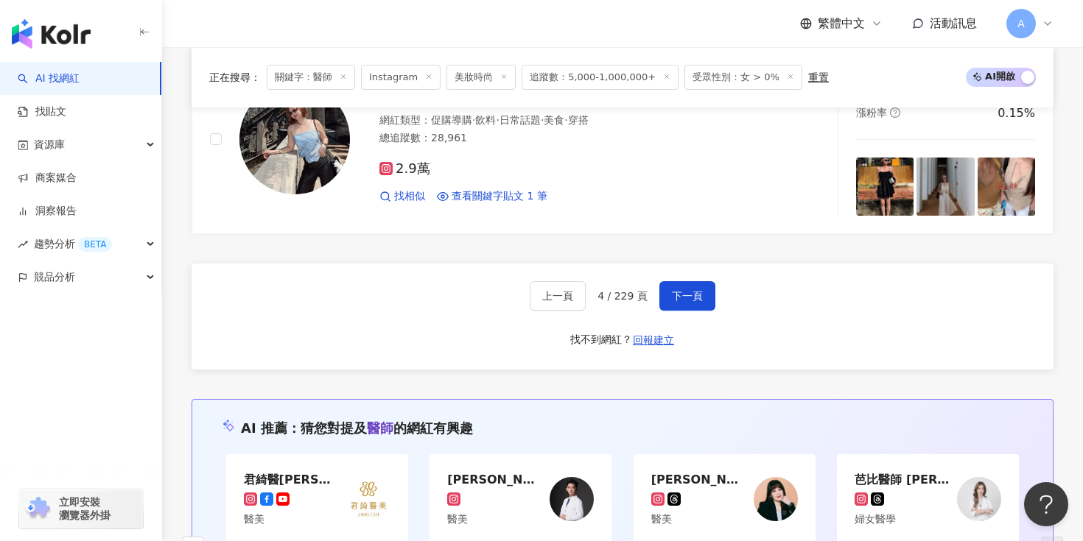
scroll to position [3004, 0]
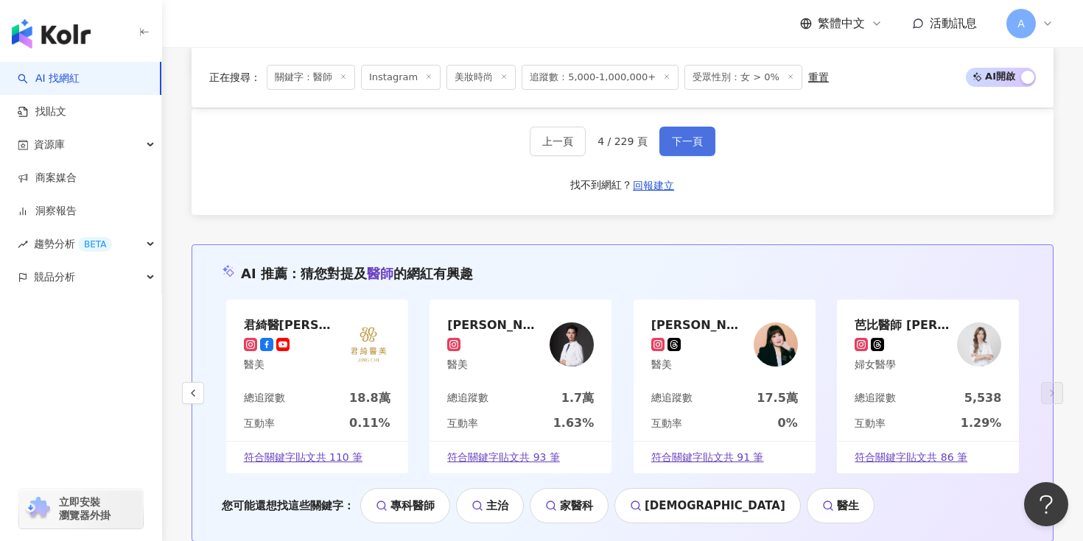
click at [692, 136] on span "下一頁" at bounding box center [687, 142] width 31 height 12
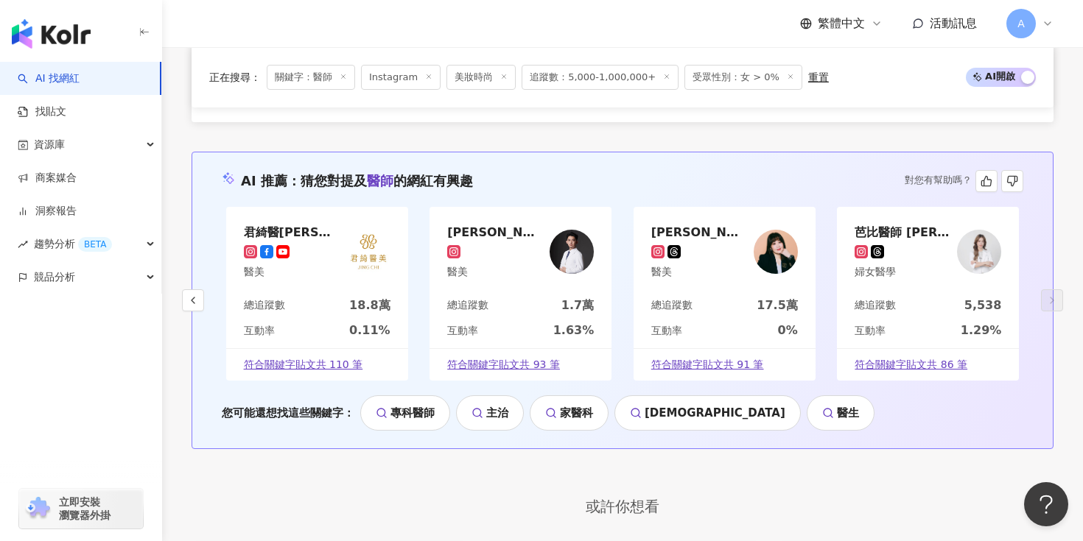
scroll to position [2894, 0]
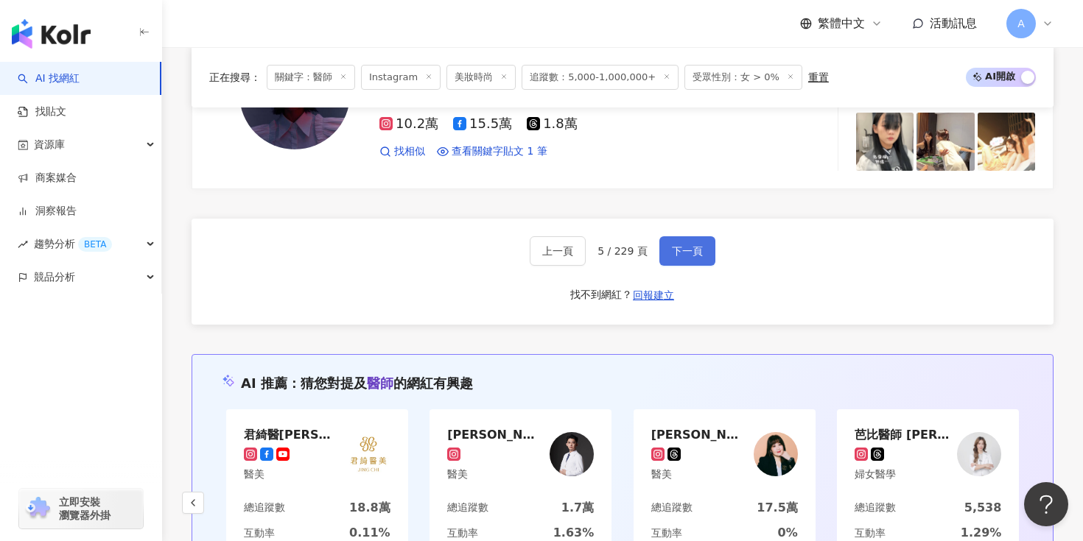
click at [701, 236] on button "下一頁" at bounding box center [687, 250] width 56 height 29
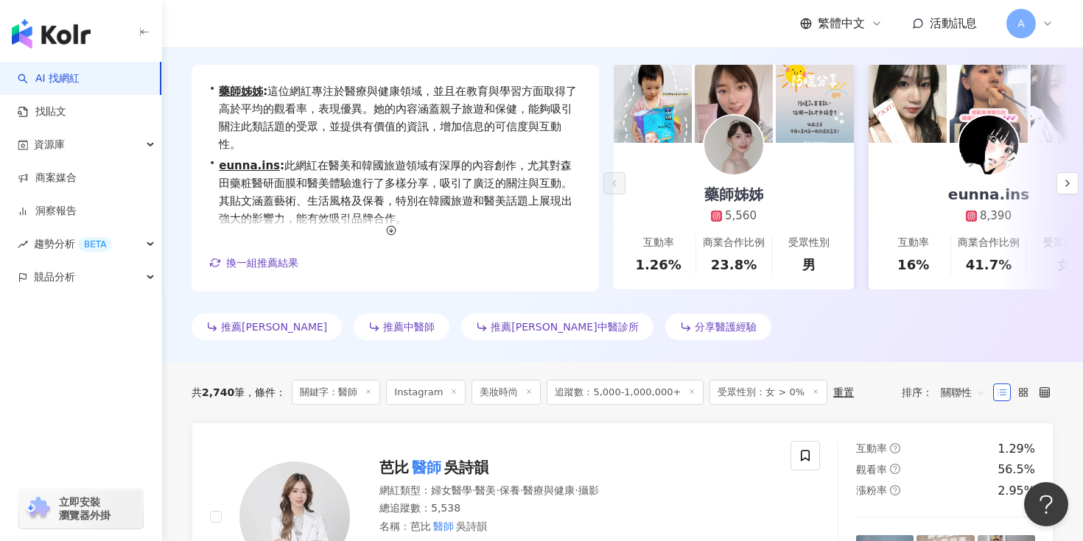
scroll to position [187, 0]
click at [833, 393] on div "重置" at bounding box center [843, 392] width 21 height 12
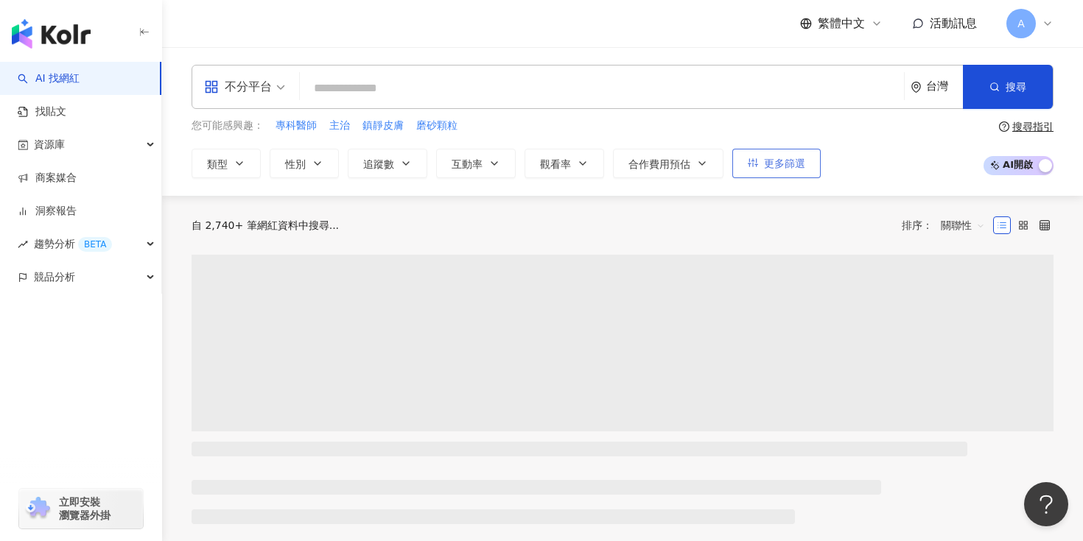
click at [782, 164] on span "更多篩選" at bounding box center [784, 164] width 41 height 12
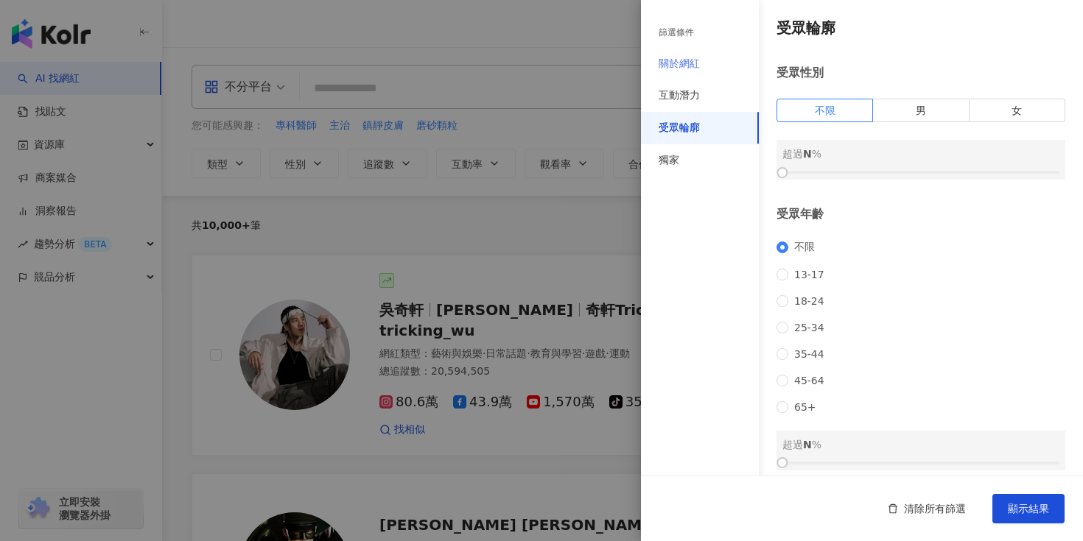
click at [709, 63] on div "關於網紅" at bounding box center [700, 64] width 118 height 32
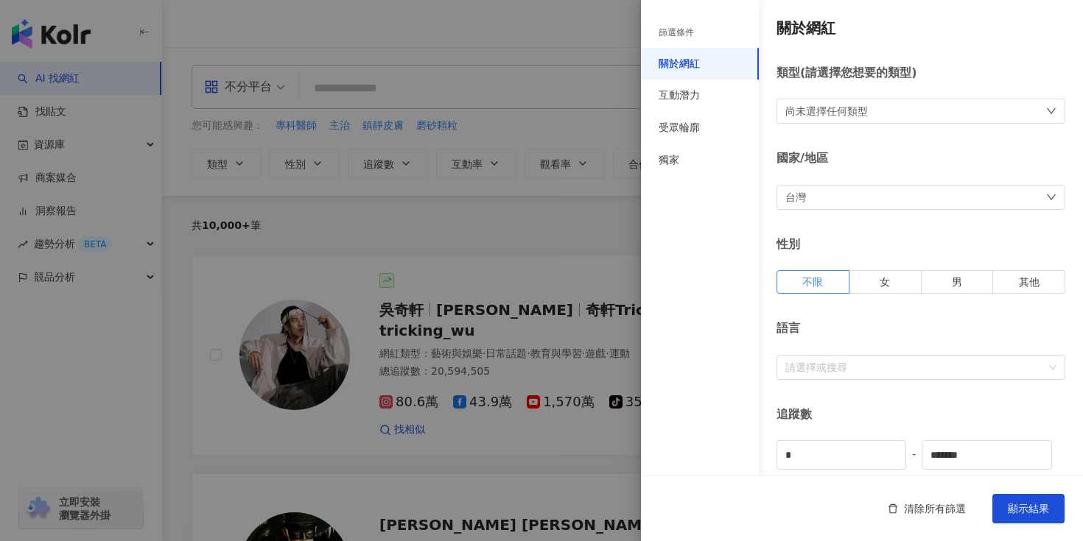
click at [916, 115] on div "尚未選擇任何類型" at bounding box center [920, 111] width 289 height 25
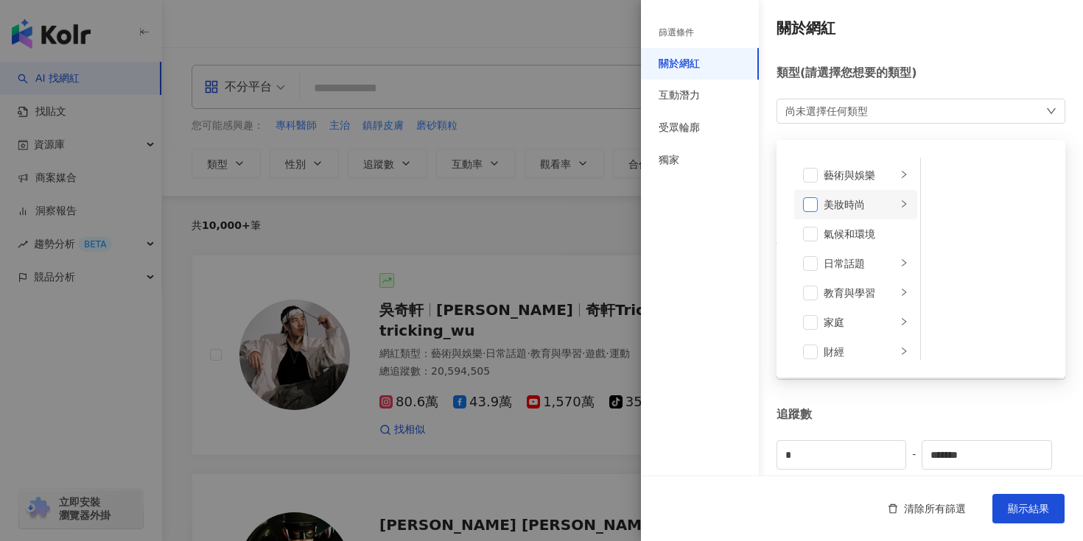
click at [804, 198] on span at bounding box center [810, 204] width 15 height 15
click at [747, 217] on div "篩選條件 關於網紅 互動潛力 受眾輪廓 獨家" at bounding box center [700, 280] width 118 height 524
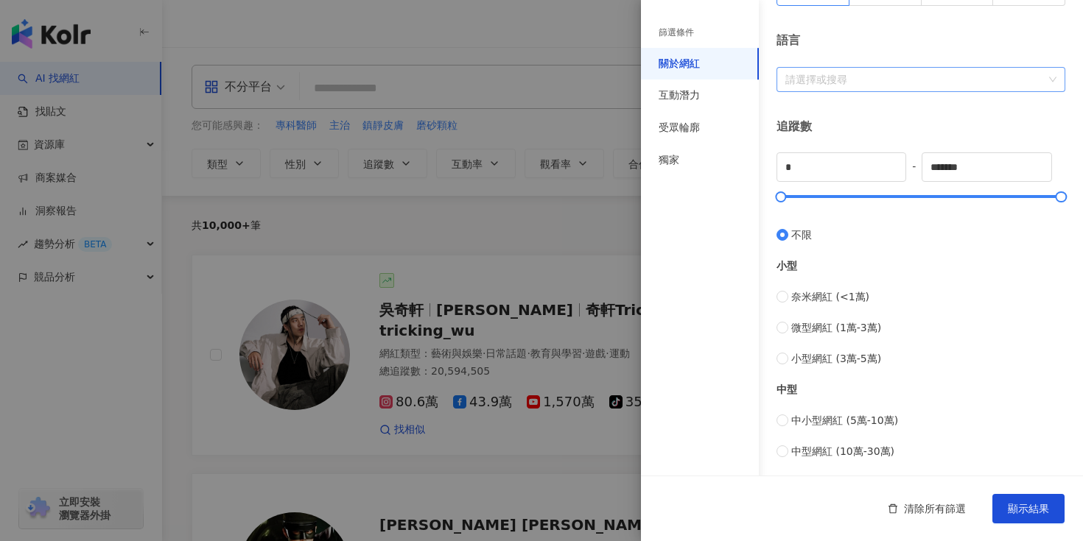
scroll to position [290, 0]
click at [846, 168] on input "*" at bounding box center [841, 166] width 128 height 28
type input "*"
type input "****"
click at [682, 261] on div "篩選條件 關於網紅 互動潛力 受眾輪廓 獨家" at bounding box center [700, 280] width 118 height 524
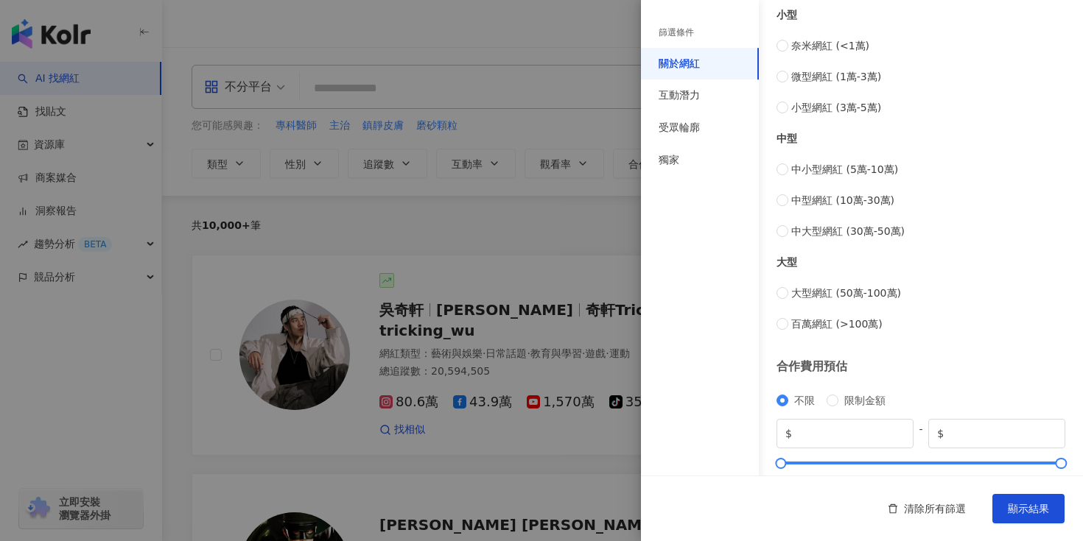
scroll to position [572, 0]
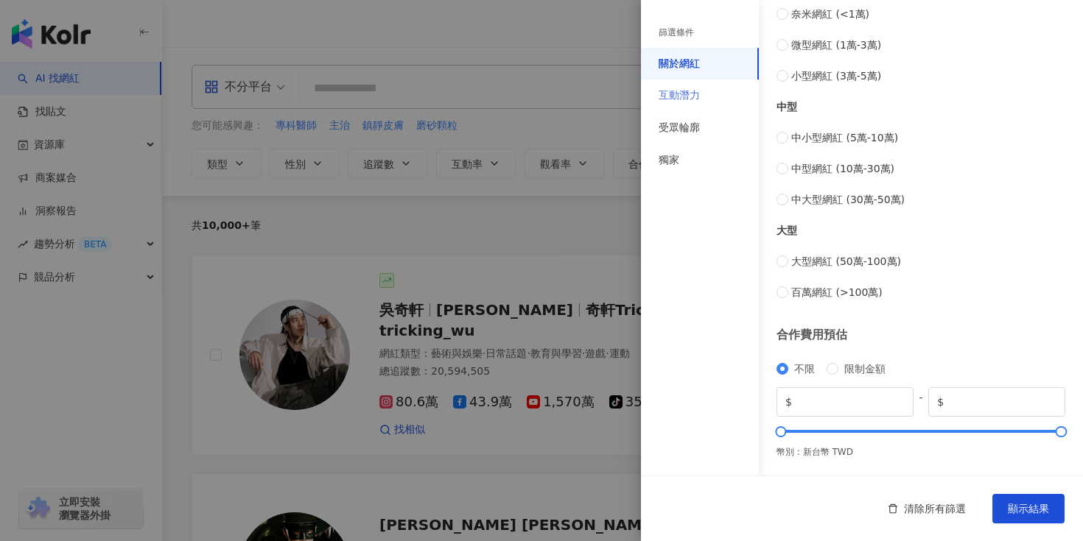
click at [701, 85] on div "互動潛力" at bounding box center [700, 96] width 118 height 32
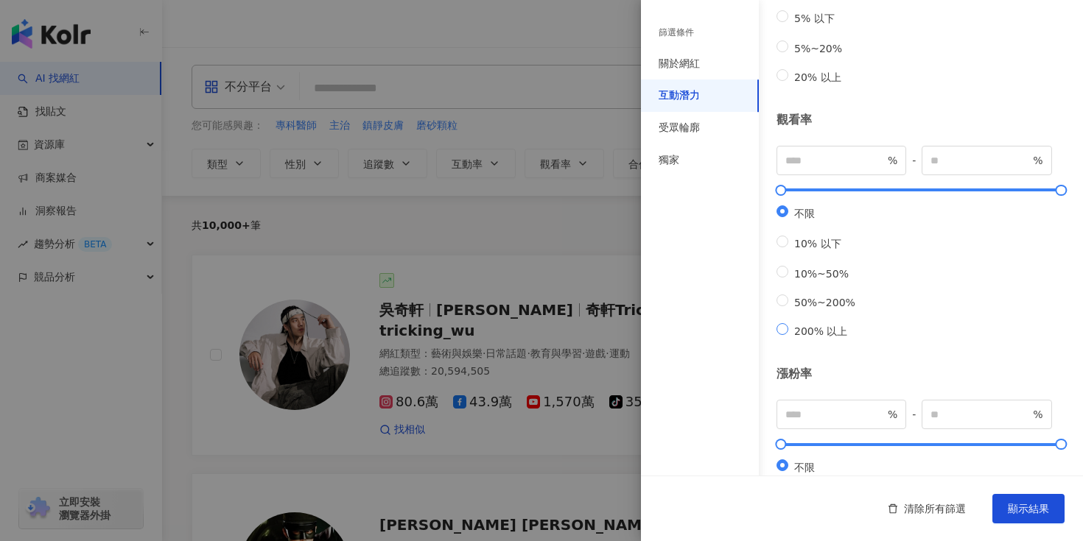
scroll to position [0, 0]
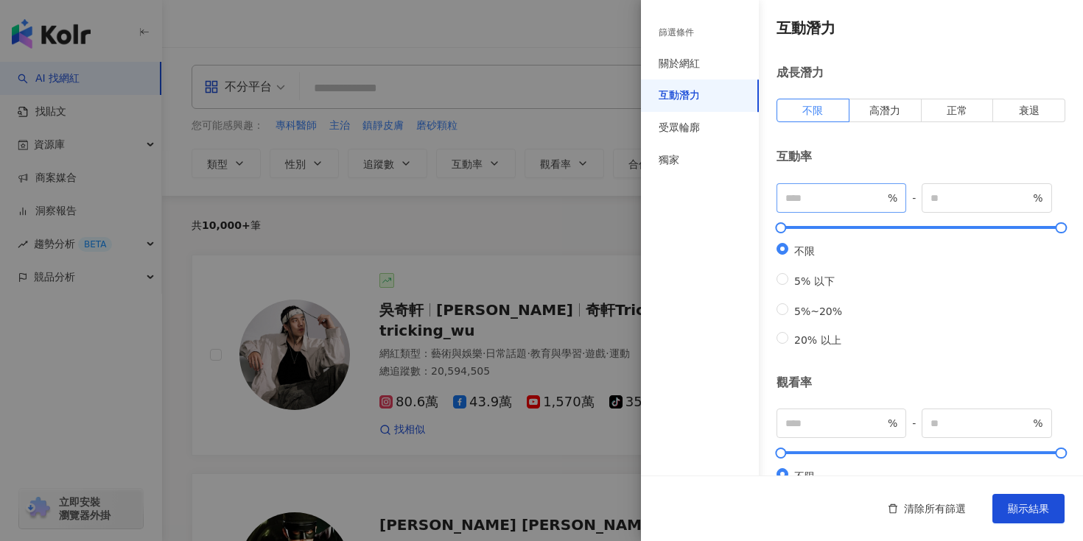
click at [835, 188] on span "%" at bounding box center [841, 197] width 130 height 29
type input "*"
click at [968, 197] on input "number" at bounding box center [979, 198] width 99 height 16
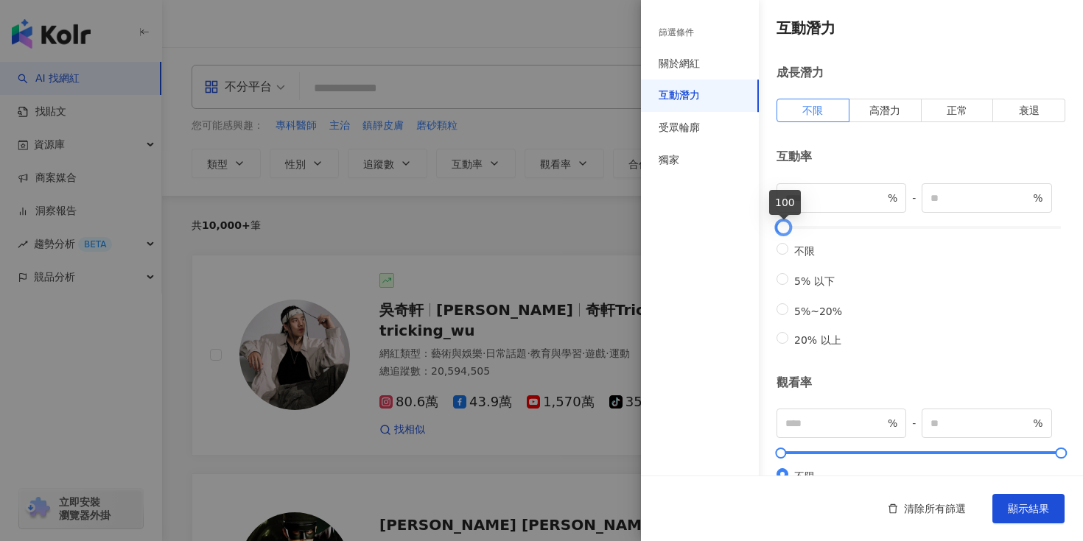
type input "*****"
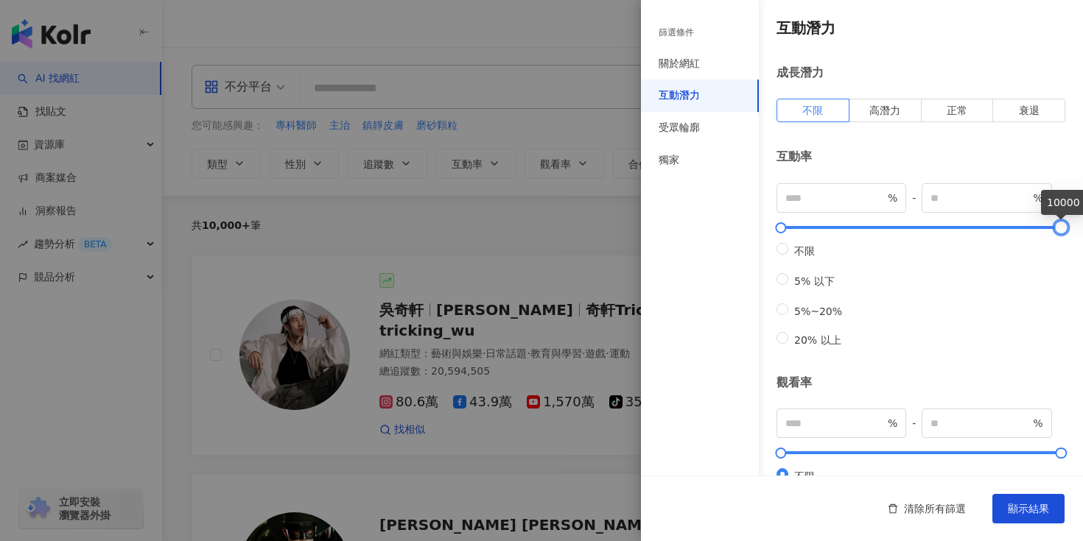
drag, startPoint x: 783, startPoint y: 228, endPoint x: 1082, endPoint y: 256, distance: 300.5
click at [1082, 256] on div "互動潛力 成長潛力 不限 高潛力 正常 衰退 互動率 * % - ***** % 不限 5% 以下 5%~20% 20% 以上 觀看率 % - % 不限 10…" at bounding box center [862, 442] width 442 height 885
click at [958, 114] on span "正常" at bounding box center [957, 111] width 21 height 12
click at [900, 113] on label "高潛力" at bounding box center [885, 111] width 72 height 24
click at [934, 108] on label "正常" at bounding box center [958, 111] width 72 height 24
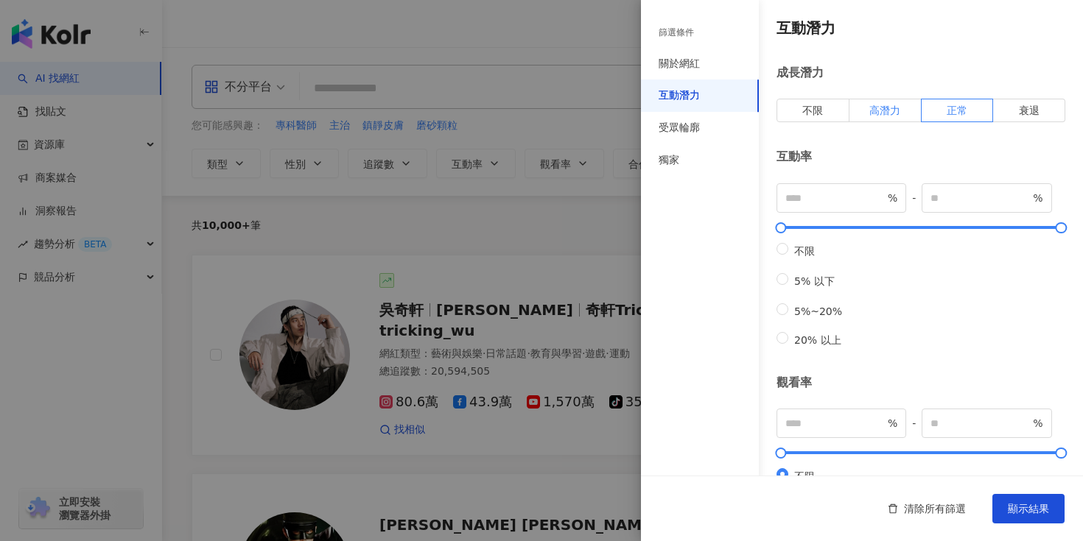
click at [889, 110] on span "高潛力" at bounding box center [884, 111] width 31 height 12
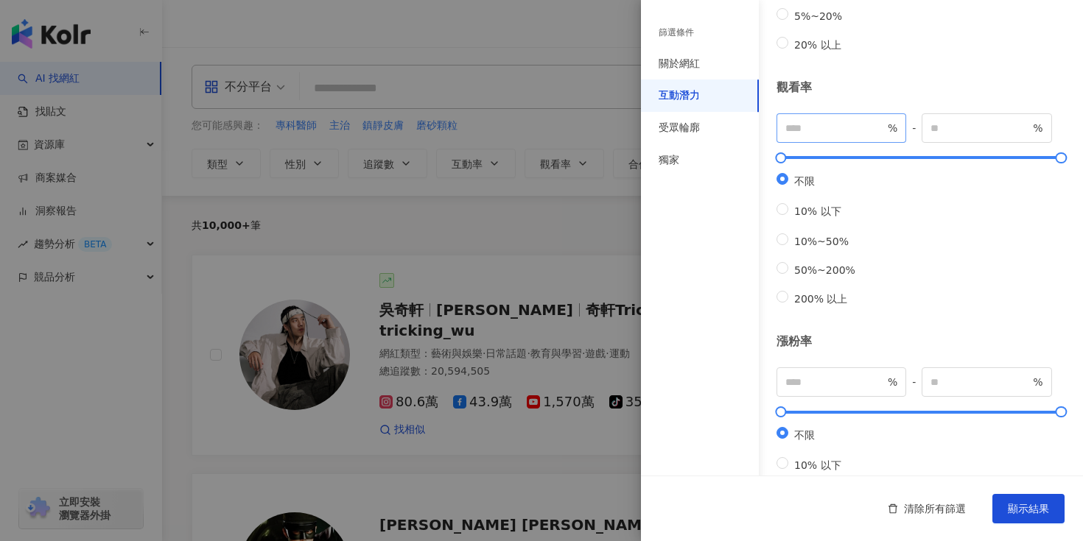
scroll to position [297, 0]
type input "***"
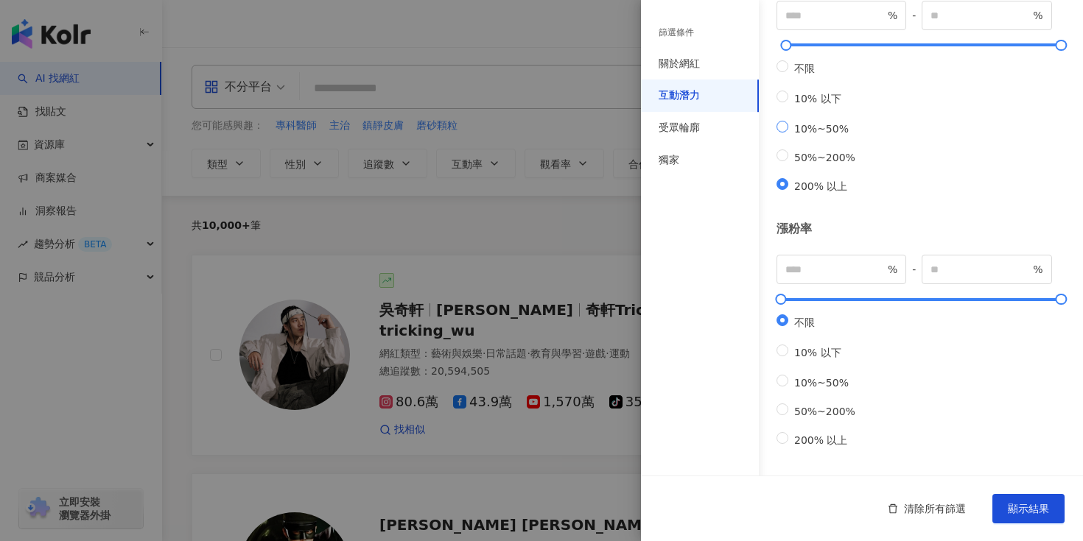
scroll to position [466, 0]
click at [698, 131] on div "受眾輪廓" at bounding box center [679, 128] width 41 height 15
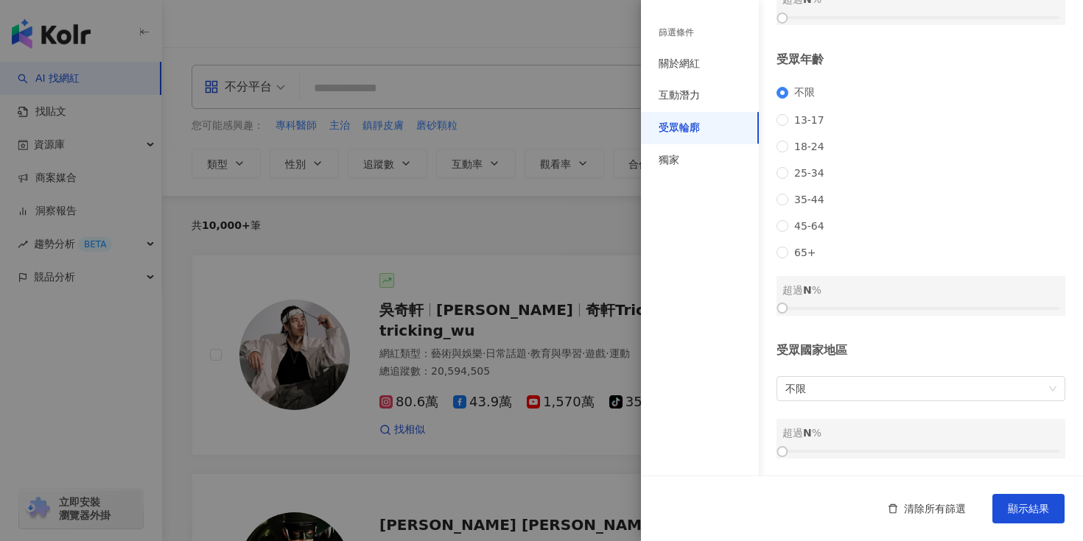
scroll to position [179, 0]
drag, startPoint x: 785, startPoint y: 305, endPoint x: 842, endPoint y: 307, distance: 56.8
click at [842, 307] on div at bounding box center [838, 308] width 8 height 8
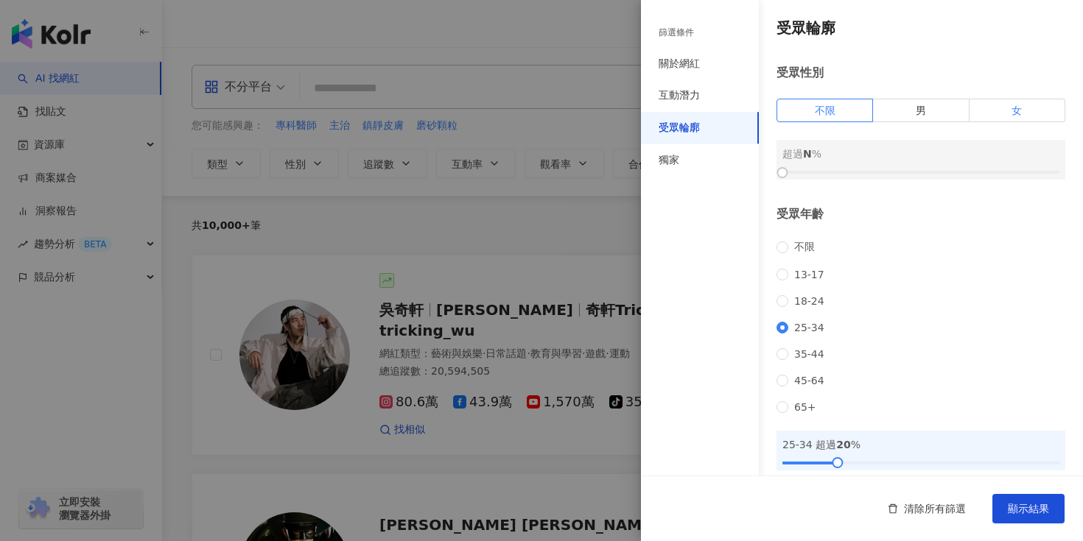
click at [1003, 102] on label "女" at bounding box center [1017, 111] width 96 height 24
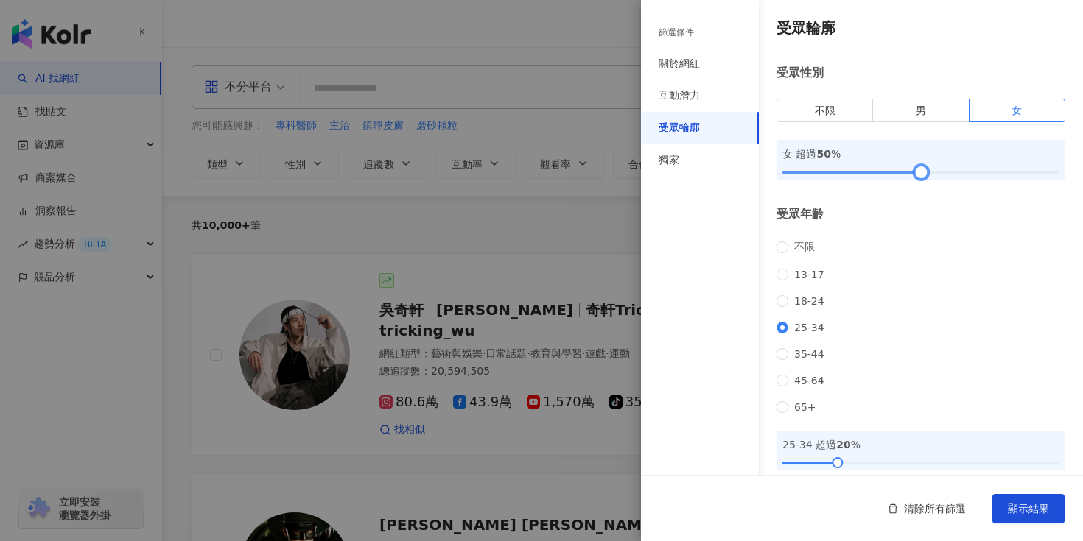
drag, startPoint x: 785, startPoint y: 170, endPoint x: 922, endPoint y: 177, distance: 137.9
click at [922, 177] on div at bounding box center [920, 173] width 8 height 8
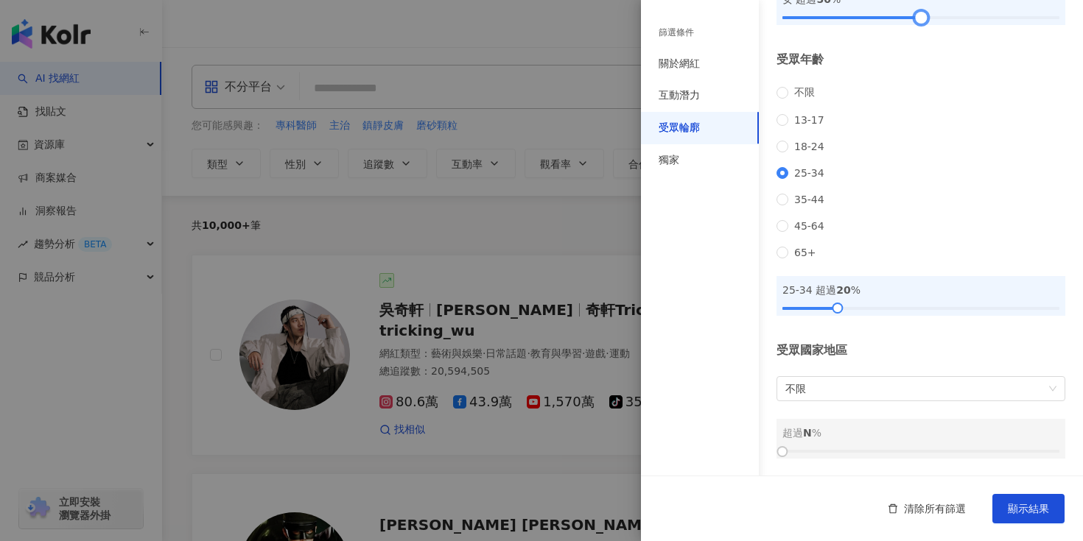
scroll to position [179, 0]
click at [706, 153] on div "獨家" at bounding box center [700, 160] width 118 height 32
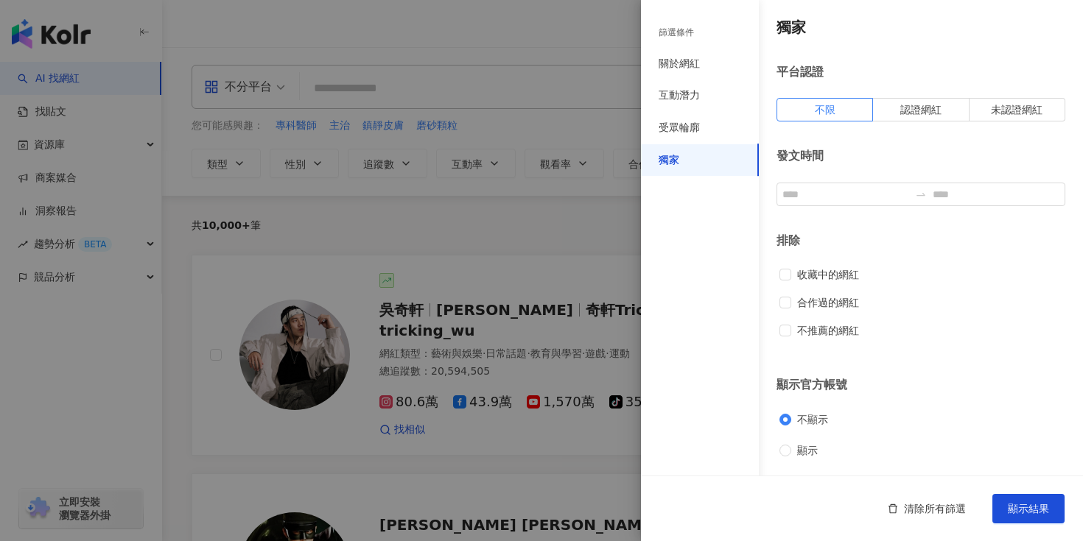
scroll to position [1, 0]
click at [1014, 503] on span "顯示結果" at bounding box center [1028, 509] width 41 height 12
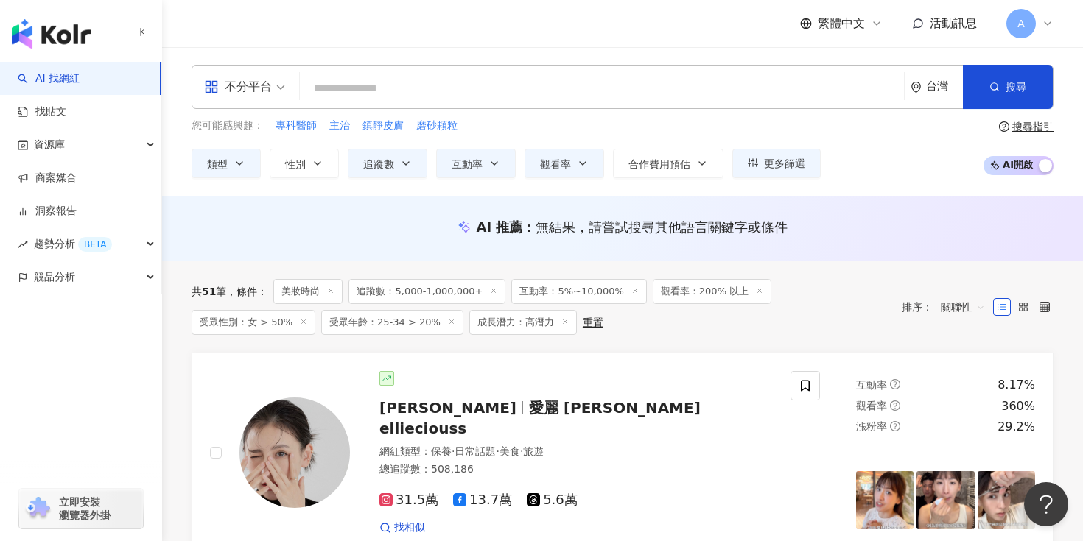
click at [419, 75] on input "search" at bounding box center [602, 88] width 592 height 28
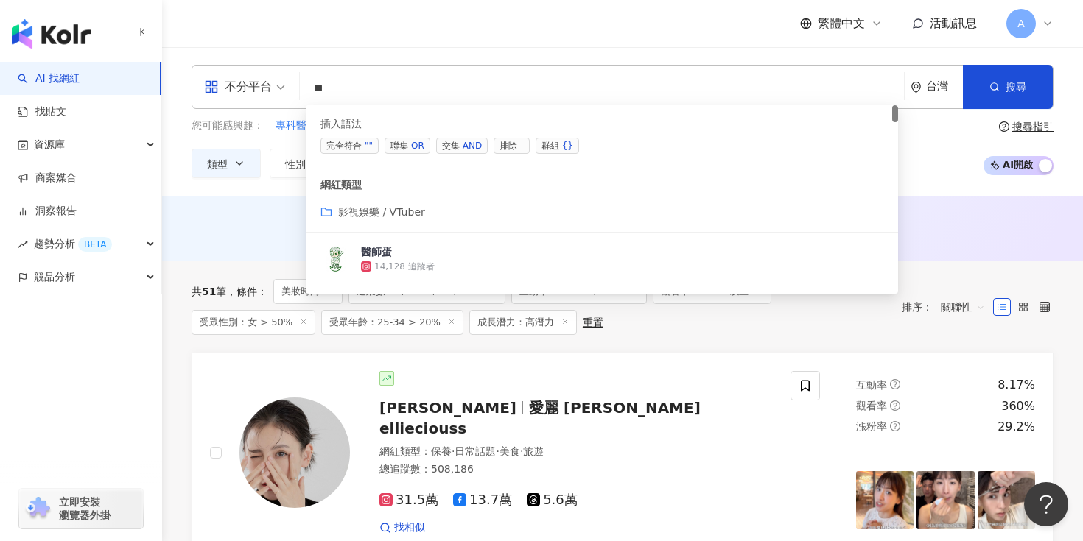
type input "*"
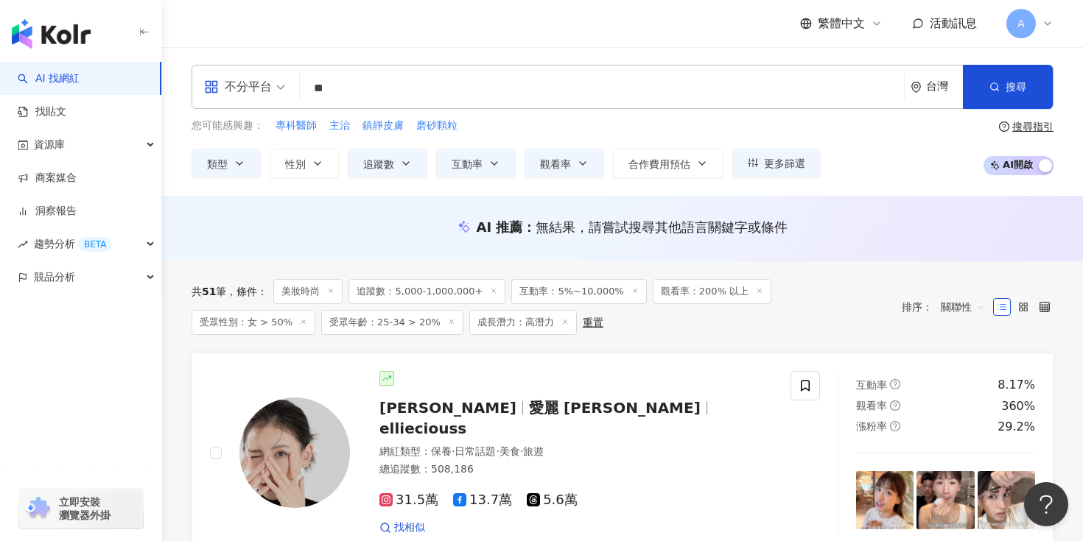
type input "**"
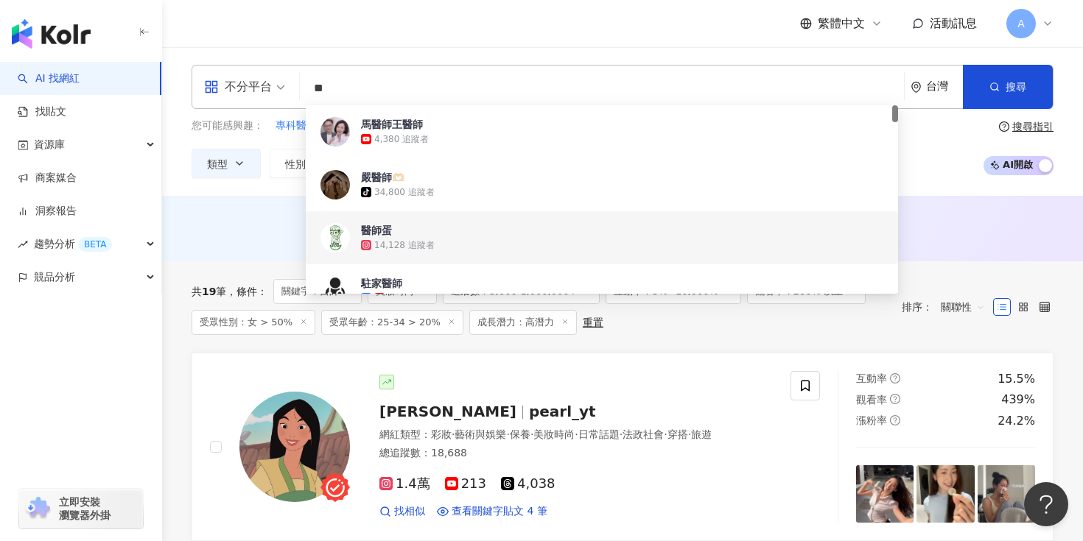
click at [162, 220] on div "AI 推薦 ： 無結果，請嘗試搜尋其他語言關鍵字或條件" at bounding box center [622, 231] width 921 height 27
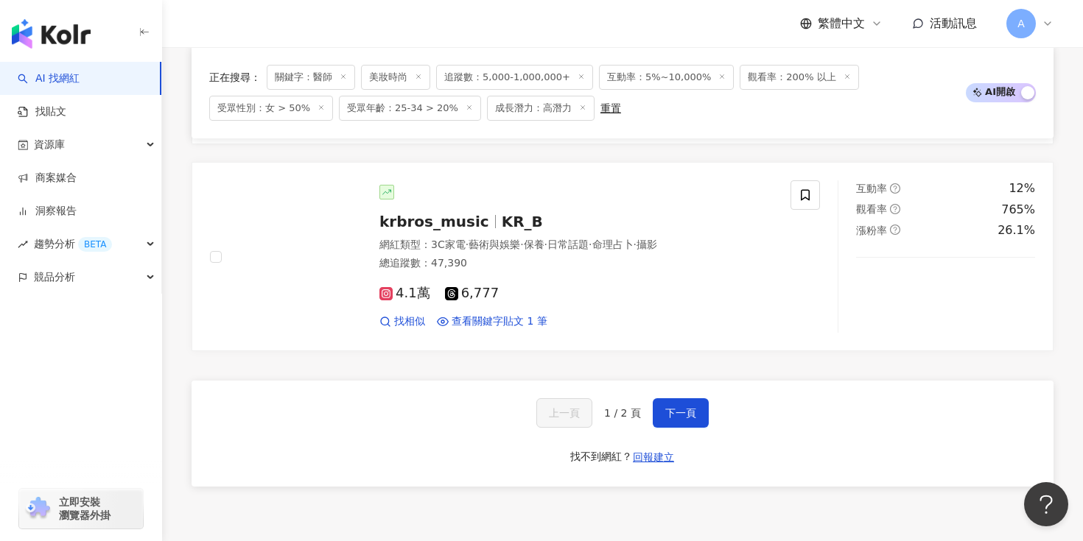
scroll to position [2499, 0]
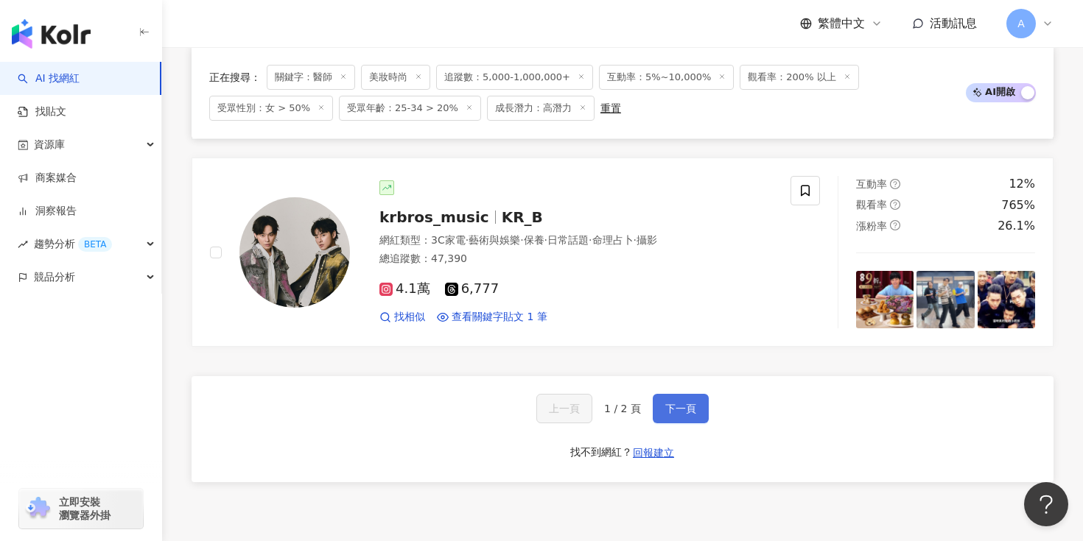
click at [665, 403] on span "下一頁" at bounding box center [680, 409] width 31 height 12
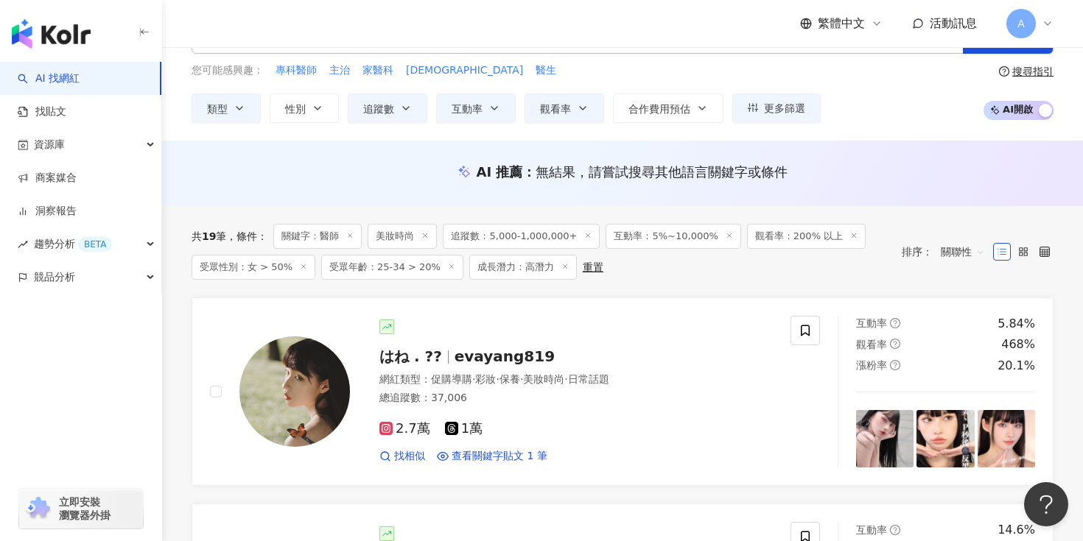
scroll to position [0, 0]
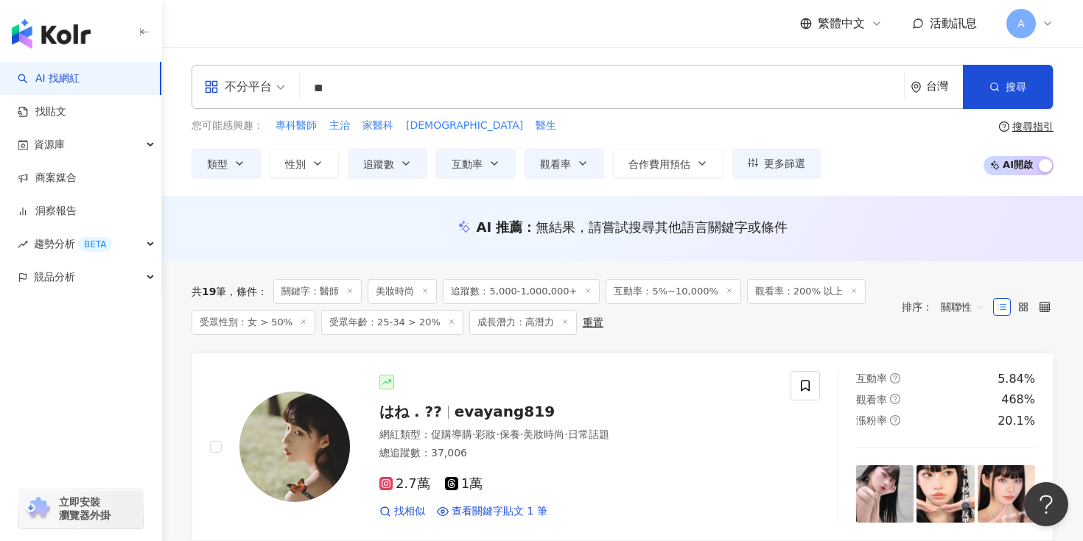
click at [360, 91] on input "**" at bounding box center [602, 88] width 592 height 28
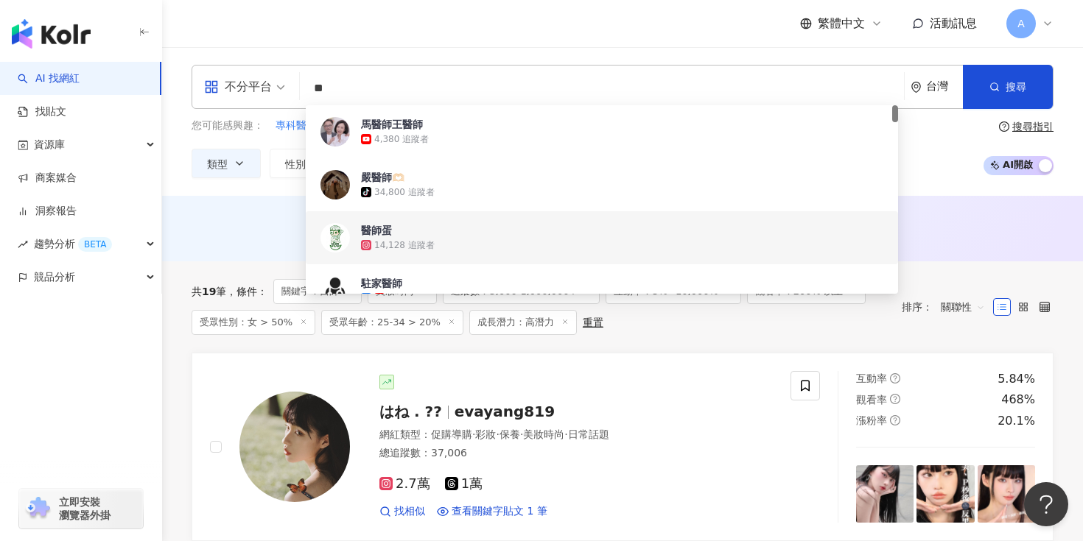
click at [68, 34] on img "button" at bounding box center [51, 33] width 79 height 29
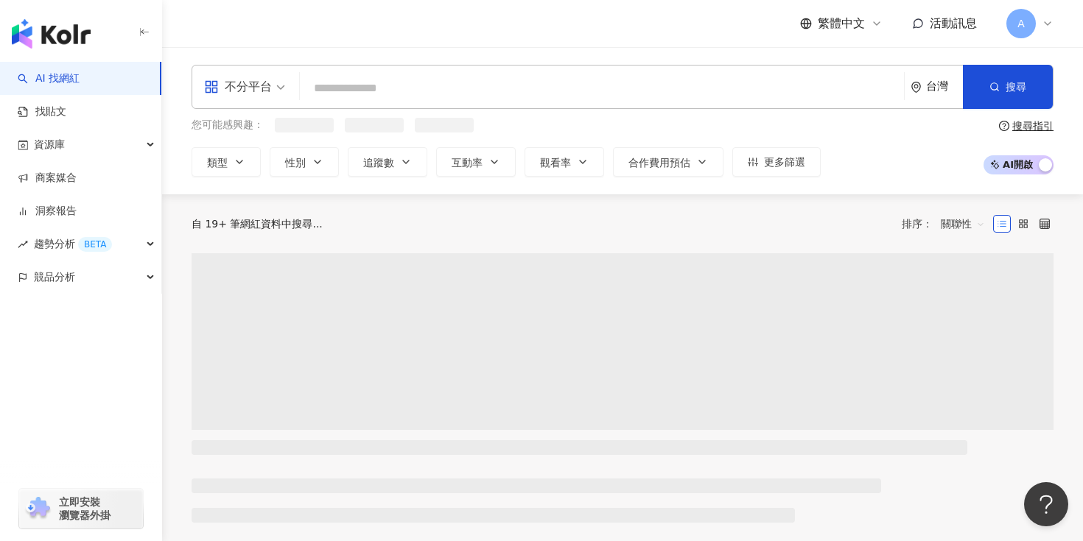
click at [372, 88] on input "search" at bounding box center [602, 88] width 592 height 28
paste input "******"
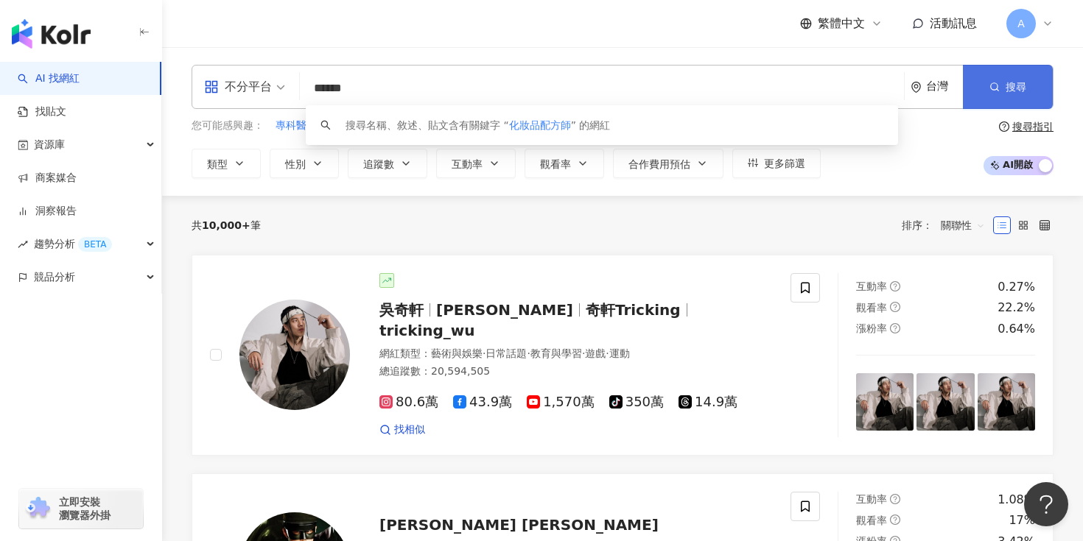
click at [989, 88] on icon "button" at bounding box center [994, 87] width 10 height 10
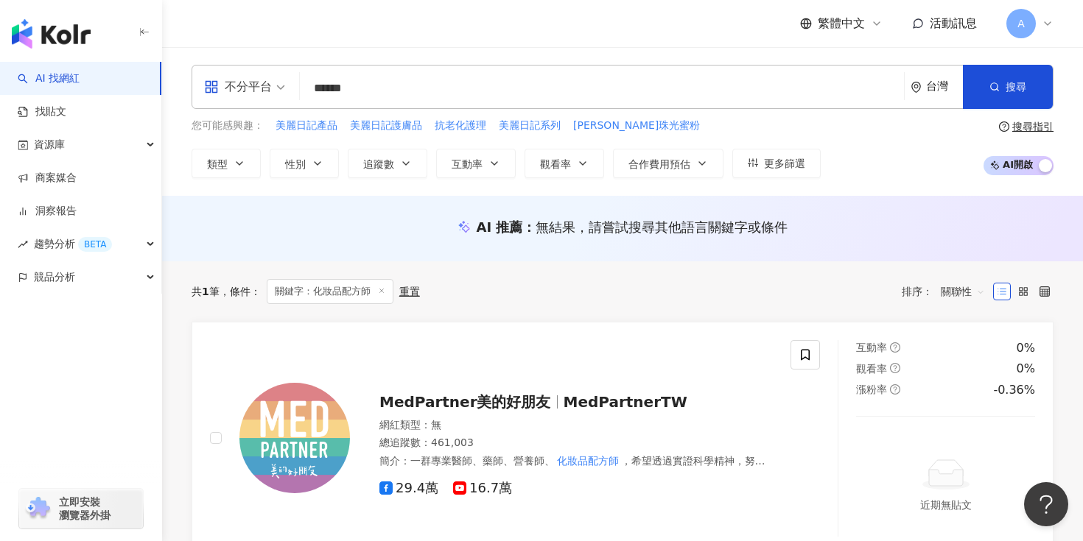
click at [459, 98] on input "******" at bounding box center [602, 88] width 592 height 28
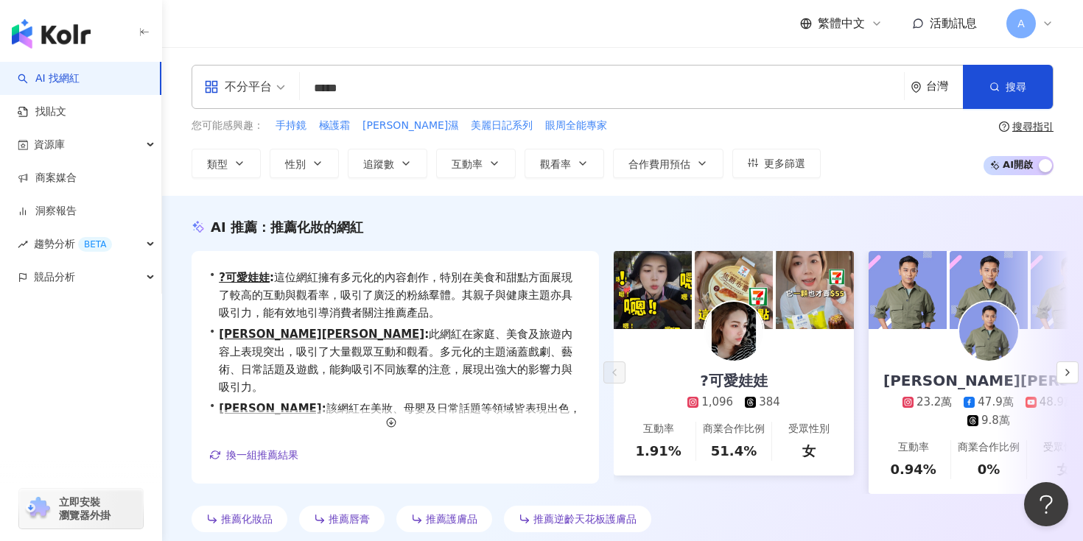
click at [390, 94] on input "*****" at bounding box center [602, 88] width 592 height 28
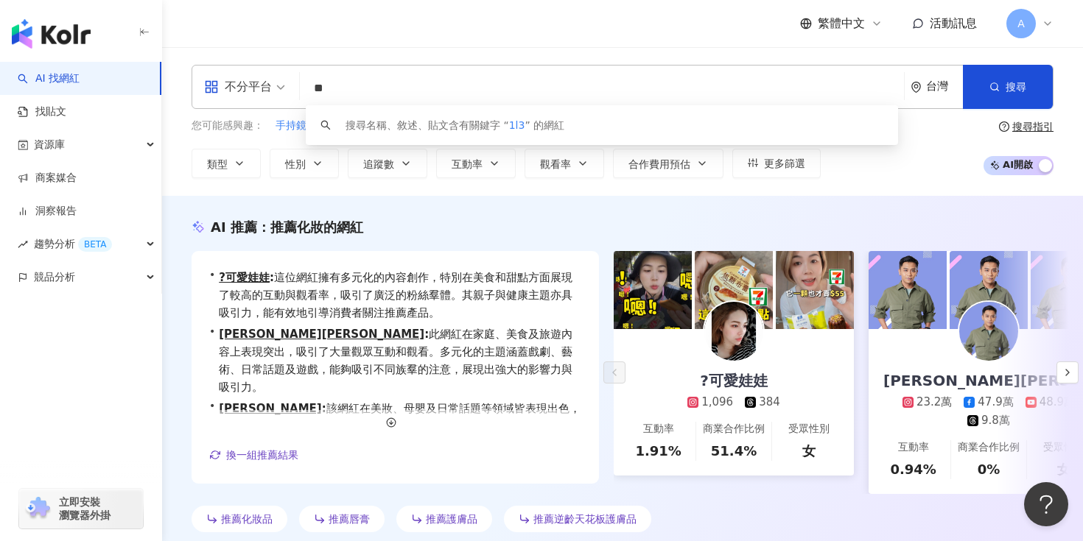
type input "*"
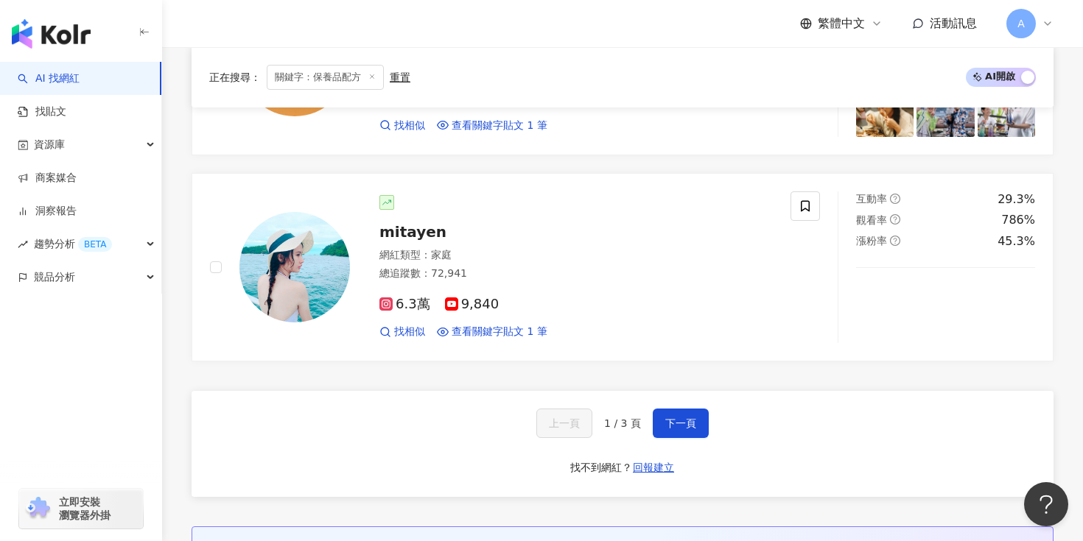
scroll to position [2473, 0]
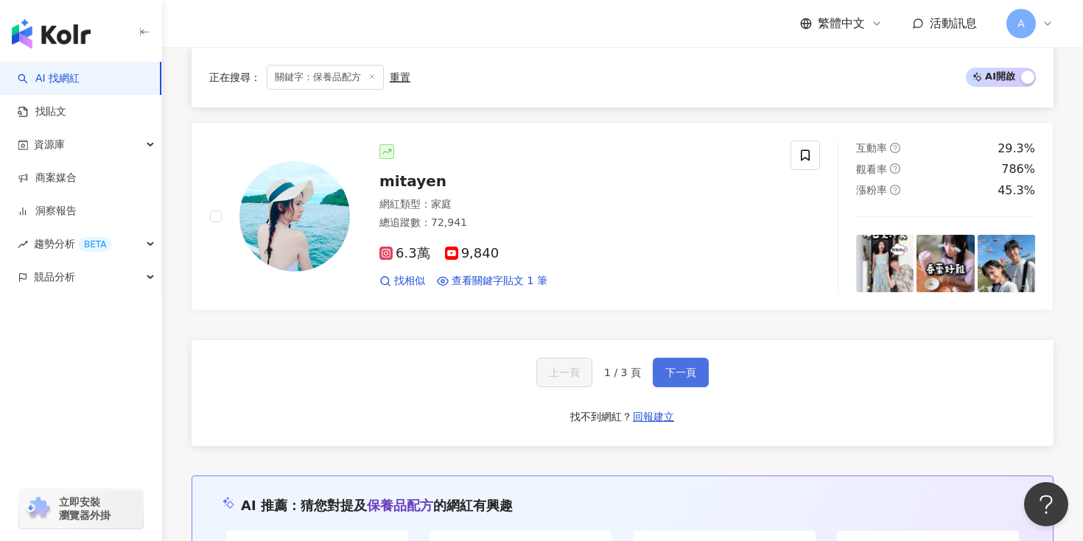
click at [695, 373] on button "下一頁" at bounding box center [681, 372] width 56 height 29
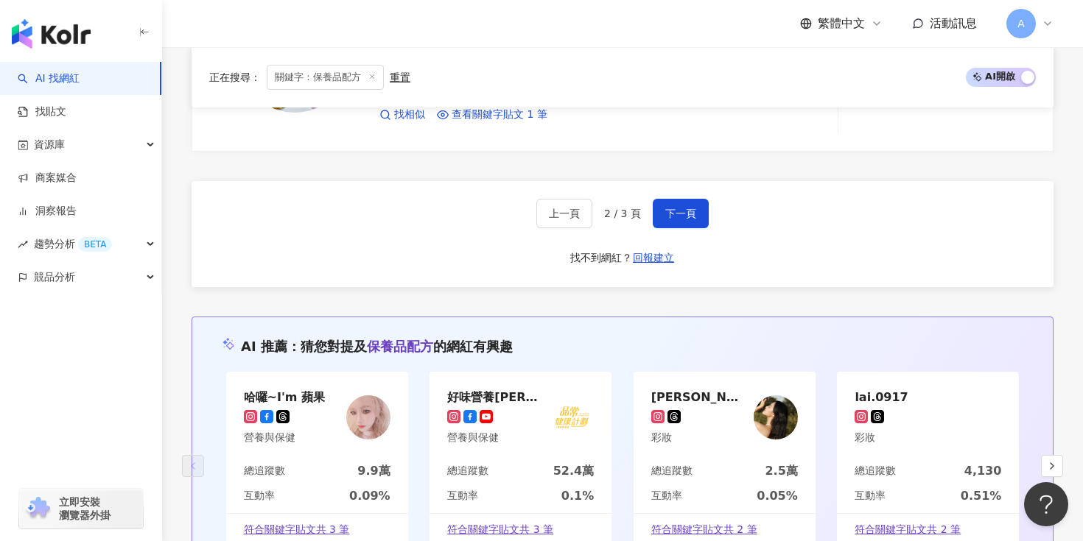
scroll to position [2447, 0]
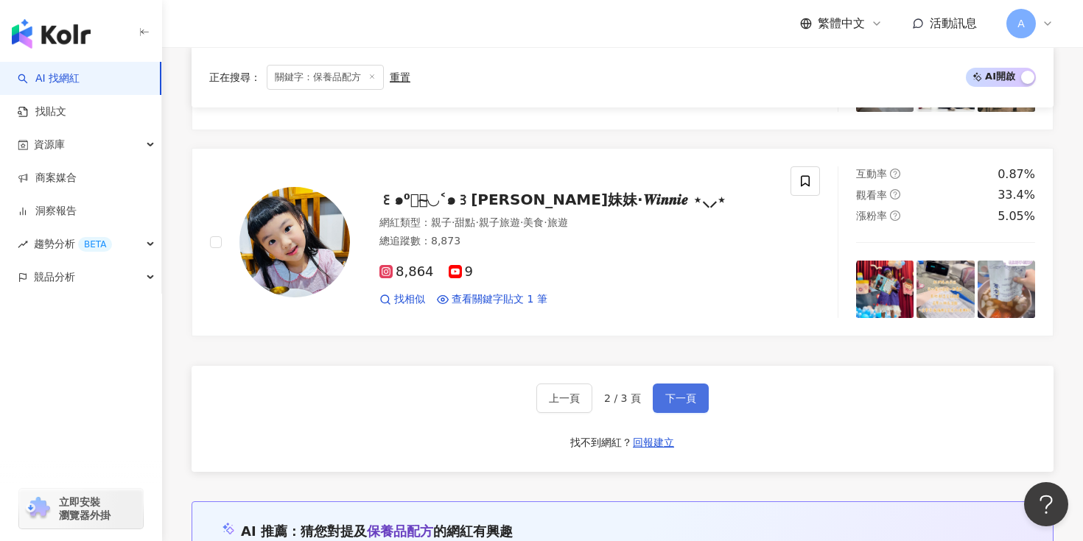
click at [686, 393] on span "下一頁" at bounding box center [680, 399] width 31 height 12
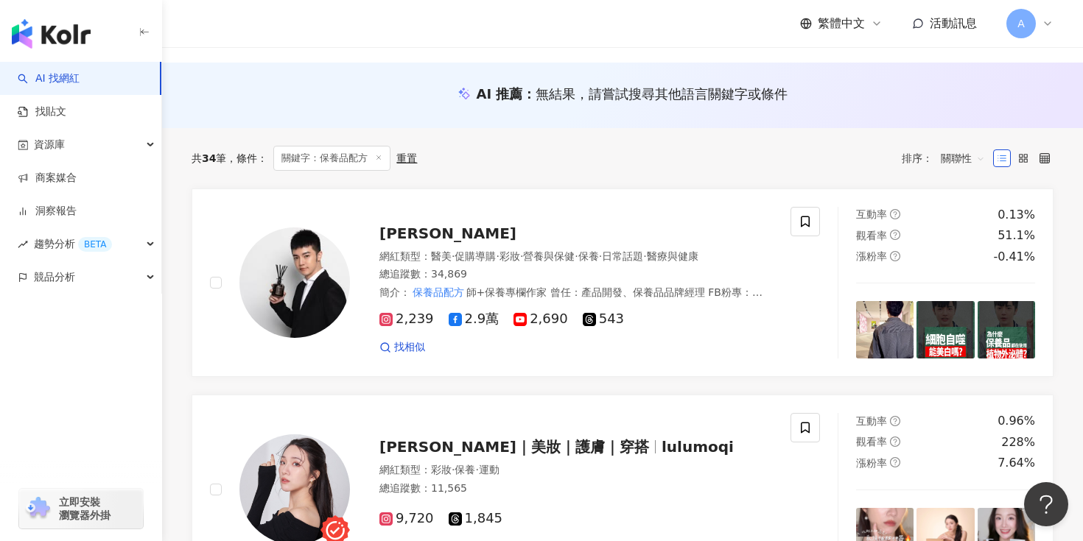
scroll to position [0, 0]
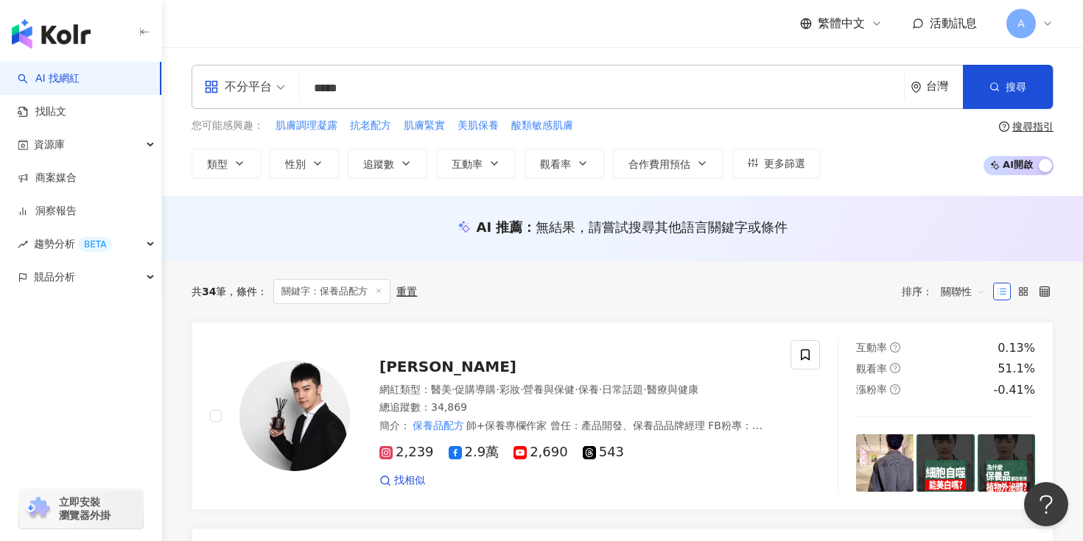
click at [403, 84] on input "*****" at bounding box center [602, 88] width 592 height 28
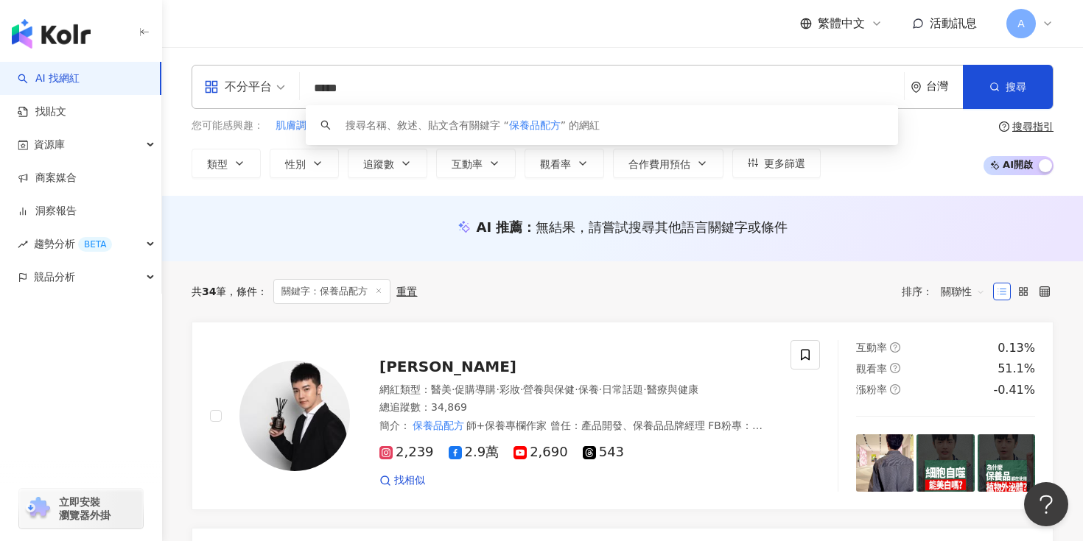
paste input "*****"
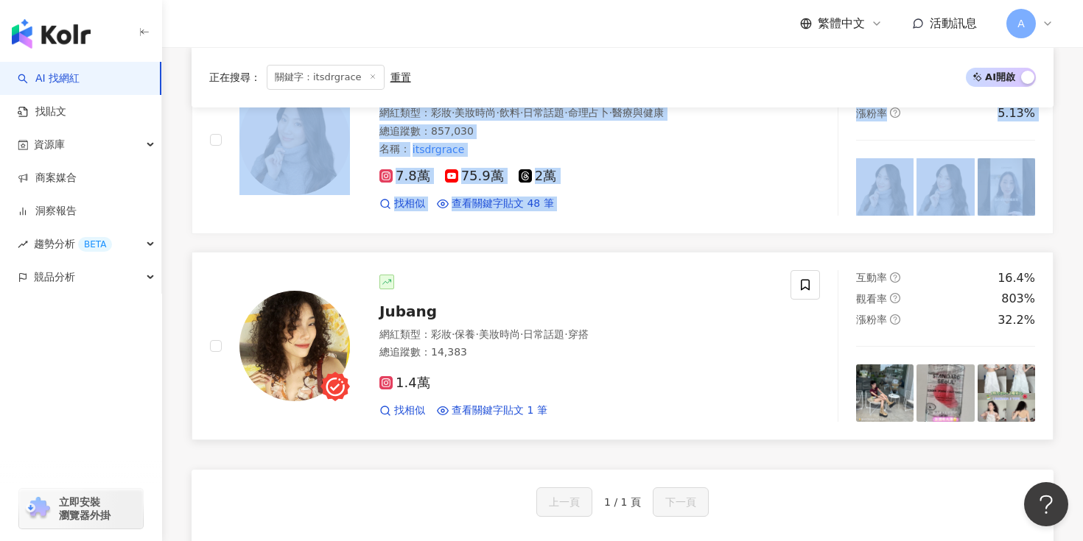
scroll to position [161, 0]
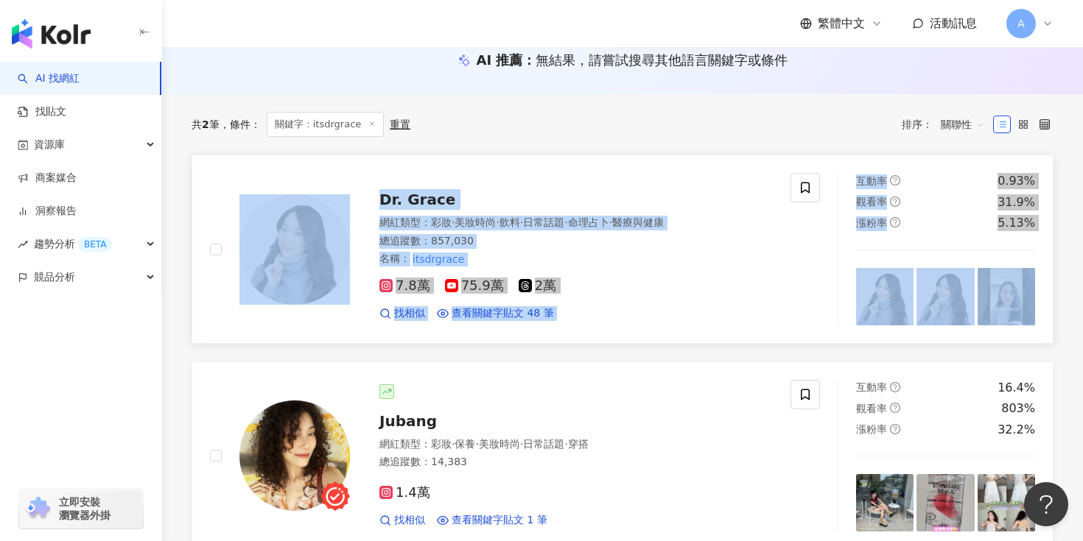
click at [491, 174] on div "Dr. Grace 網紅類型 ： 彩妝 · 美妝時尚 · 飲料 · 日常話題 · 命理占卜 · 醫療與健康 總追蹤數 ： 857,030 名稱 ： itsdr…" at bounding box center [500, 249] width 580 height 152
click at [311, 223] on img at bounding box center [294, 249] width 110 height 110
click at [502, 139] on div "共 2 筆 條件 ： 關鍵字：itsdrgrace 重置 排序： 關聯性" at bounding box center [623, 124] width 862 height 60
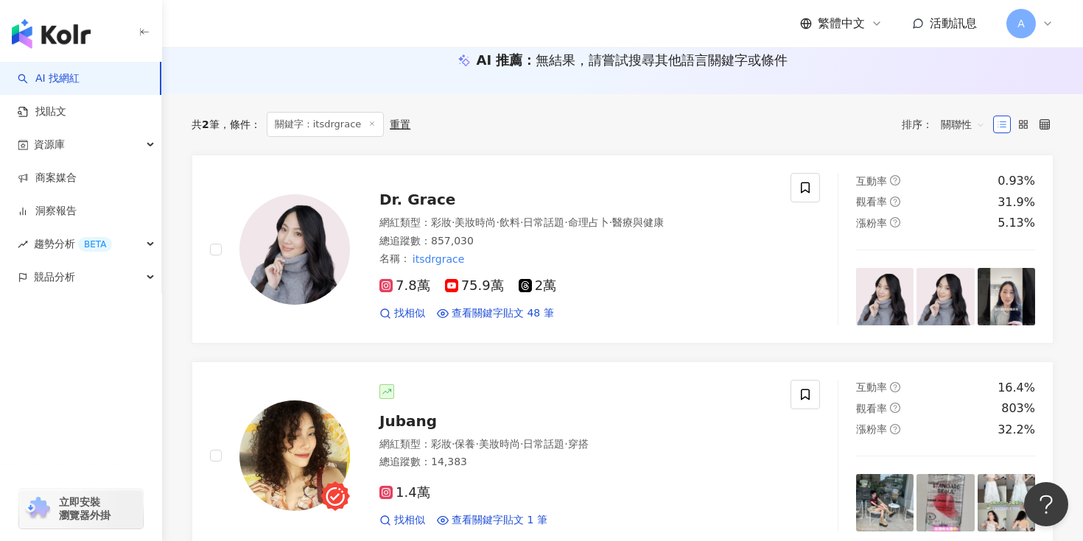
scroll to position [0, 0]
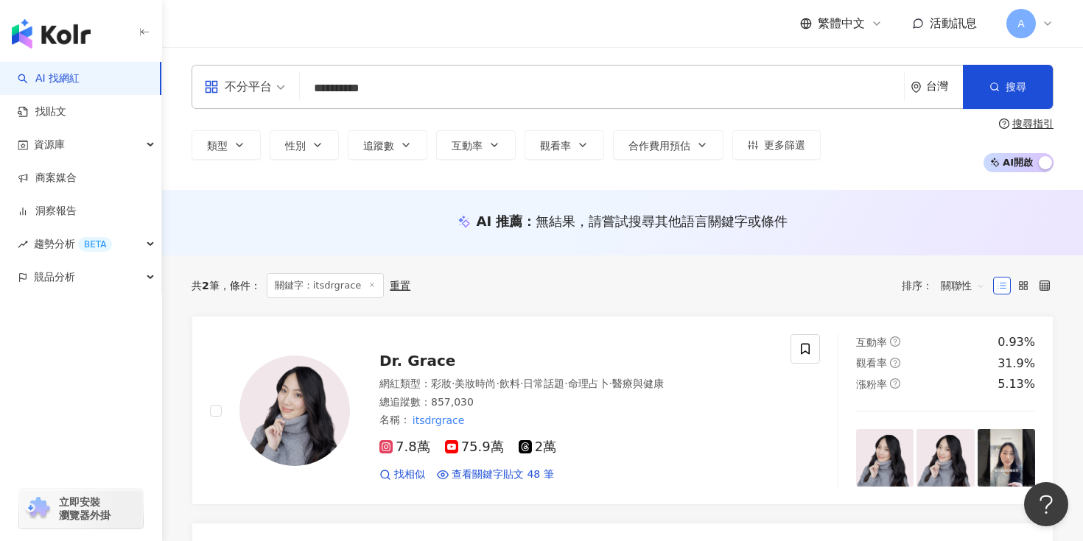
click at [383, 79] on input "**********" at bounding box center [602, 88] width 592 height 28
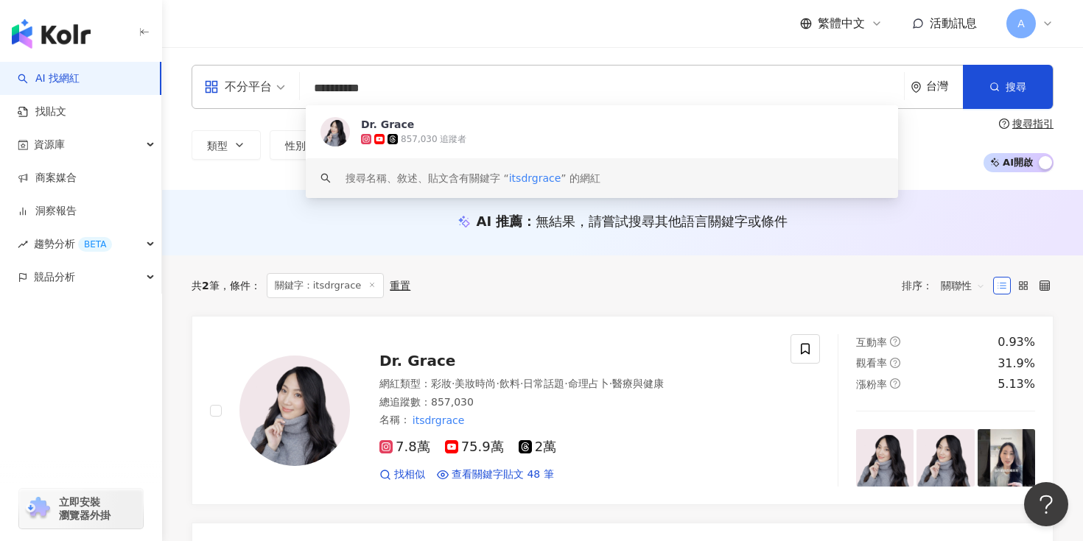
type input "*"
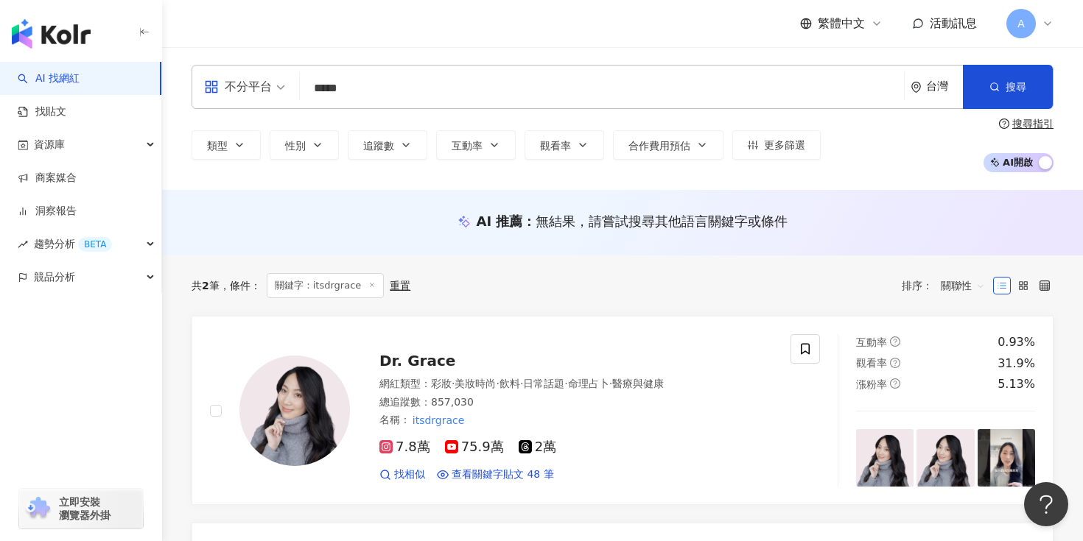
type input "******"
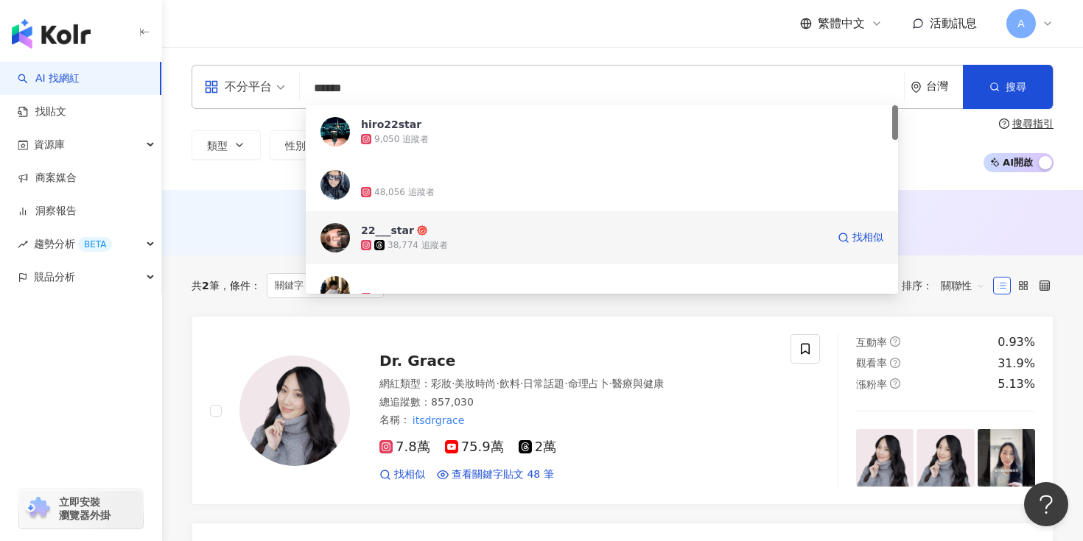
click at [437, 240] on div "38,774 追蹤者" at bounding box center [417, 245] width 60 height 13
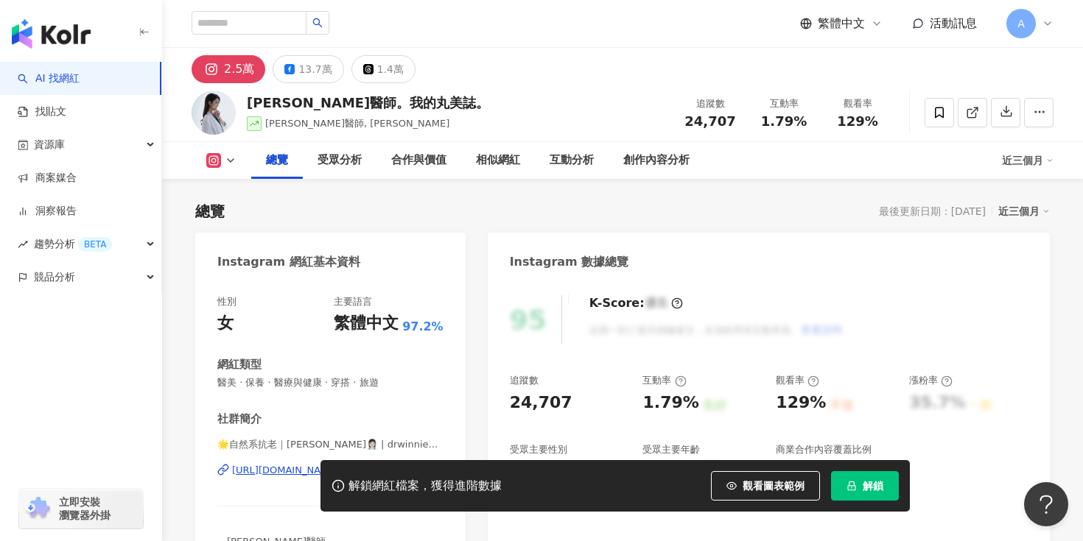
scroll to position [175, 0]
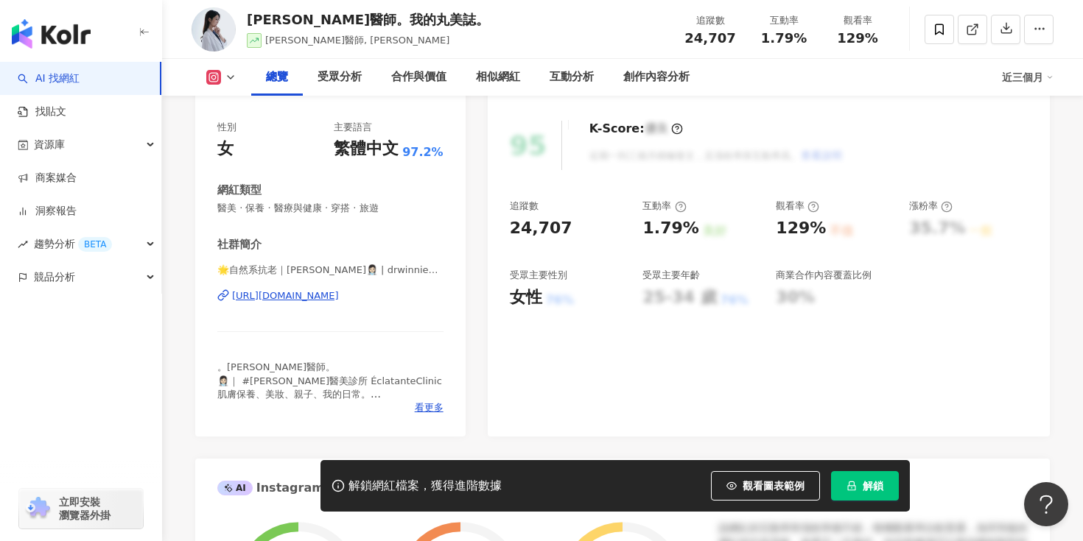
click at [339, 299] on div "https://www.instagram.com/drwinniegram/" at bounding box center [285, 296] width 107 height 13
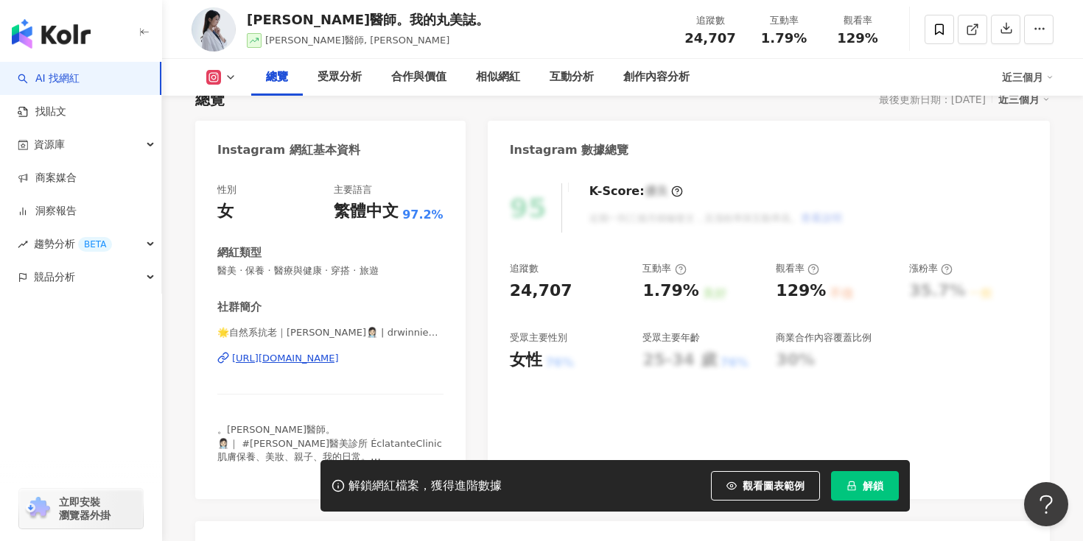
scroll to position [96, 0]
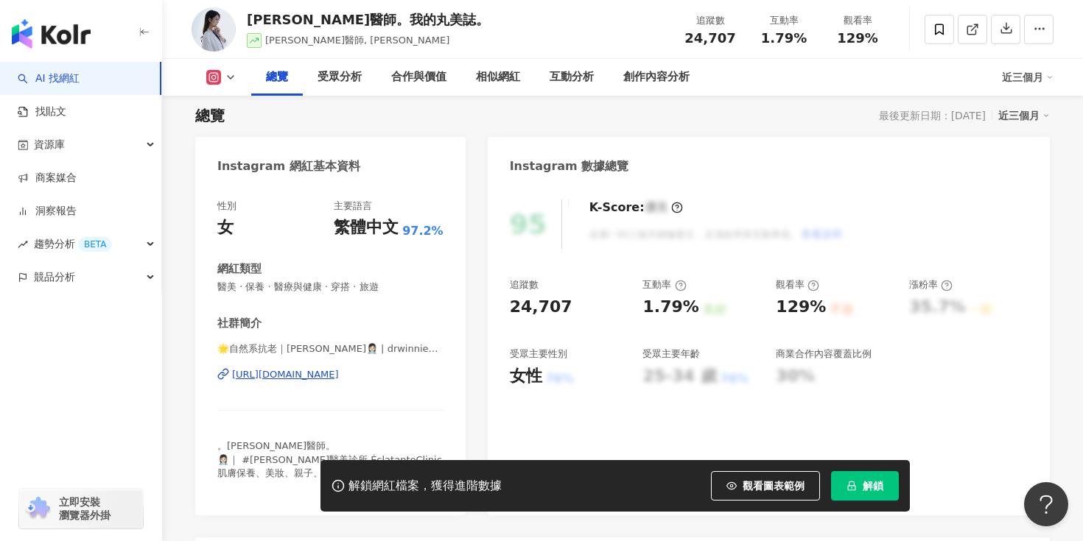
click at [865, 481] on span "解鎖" at bounding box center [873, 486] width 21 height 12
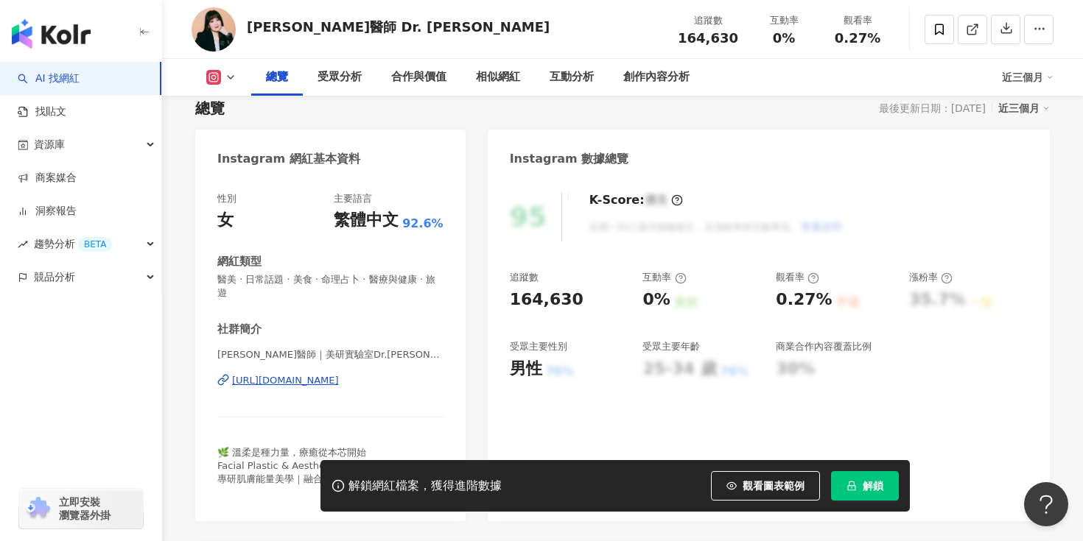
scroll to position [119, 0]
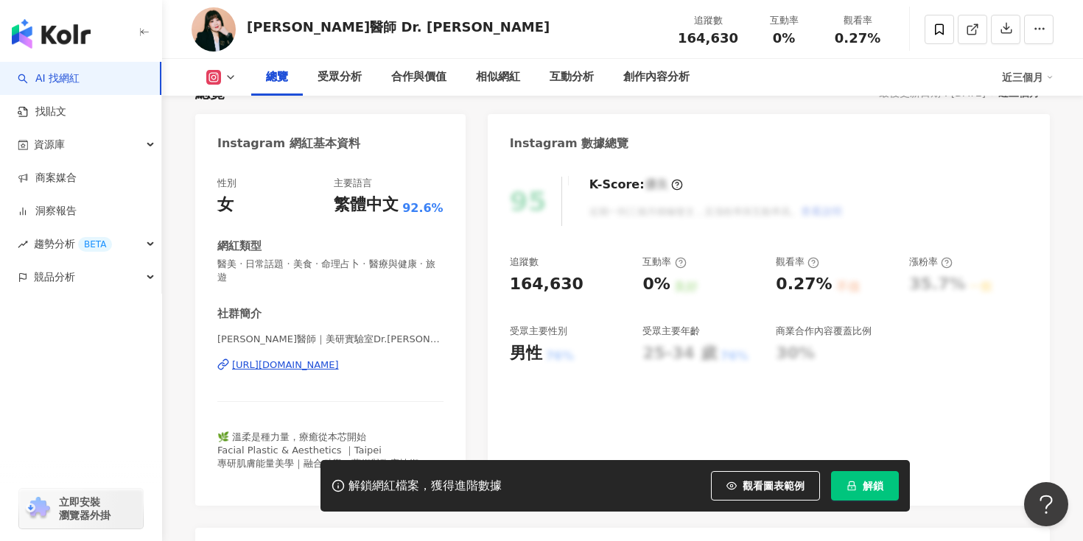
click at [327, 359] on div "https://www.instagram.com/drchang8818/" at bounding box center [285, 365] width 107 height 13
click at [872, 488] on span "解鎖" at bounding box center [873, 486] width 21 height 12
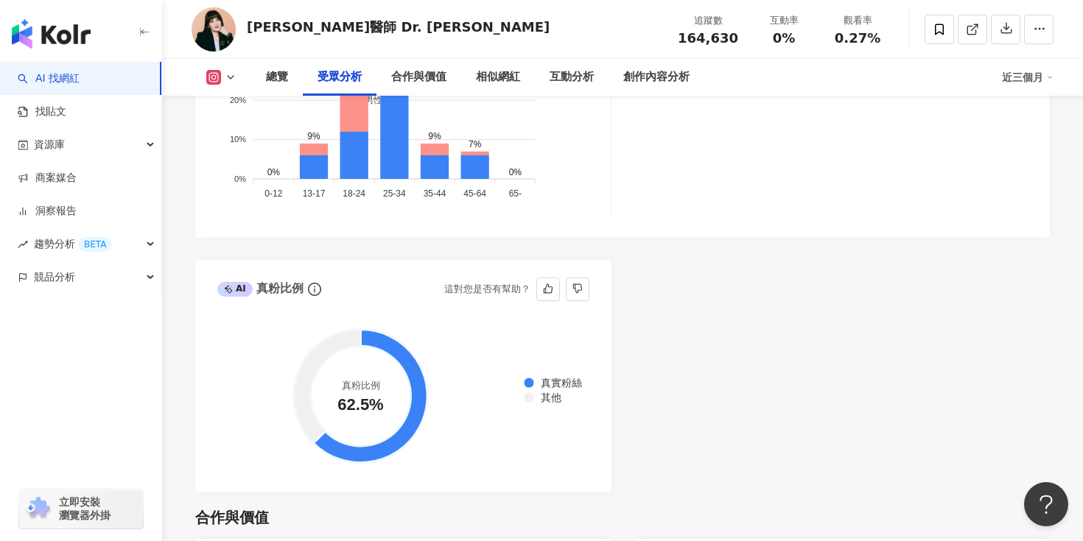
scroll to position [1697, 0]
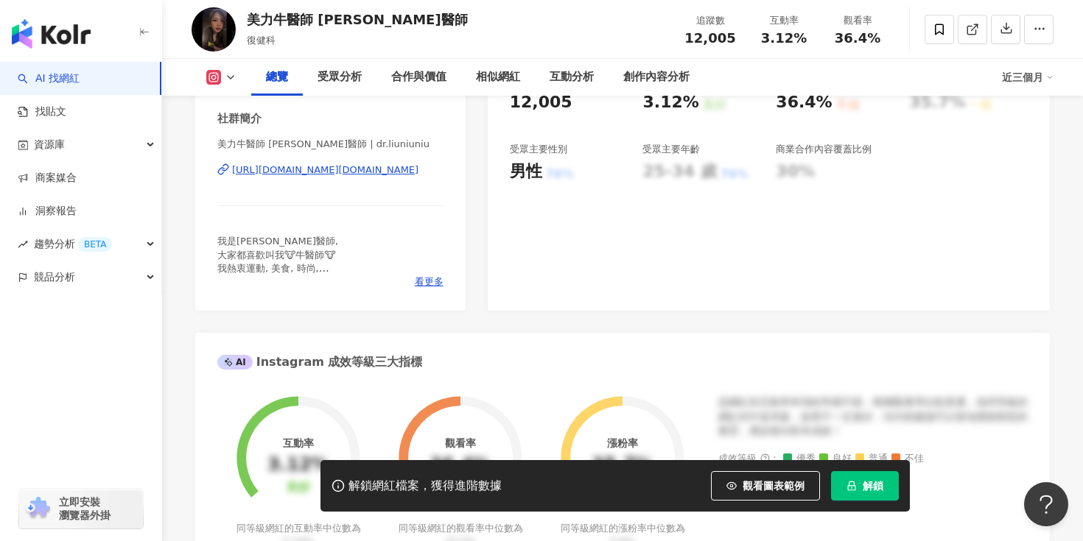
scroll to position [292, 0]
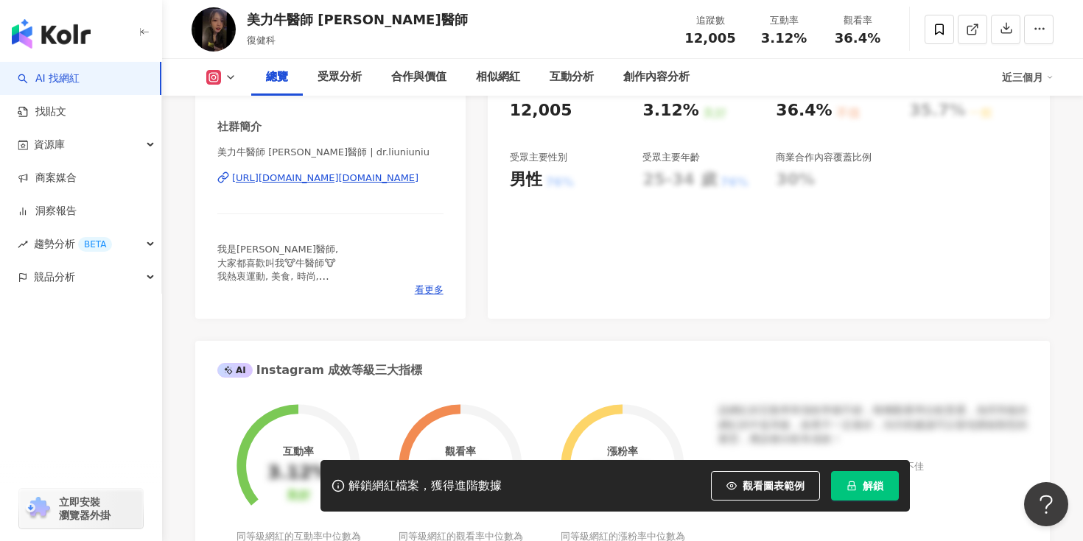
click at [369, 174] on div "https://www.instagram.com/dr.liuniuniu/" at bounding box center [325, 178] width 186 height 13
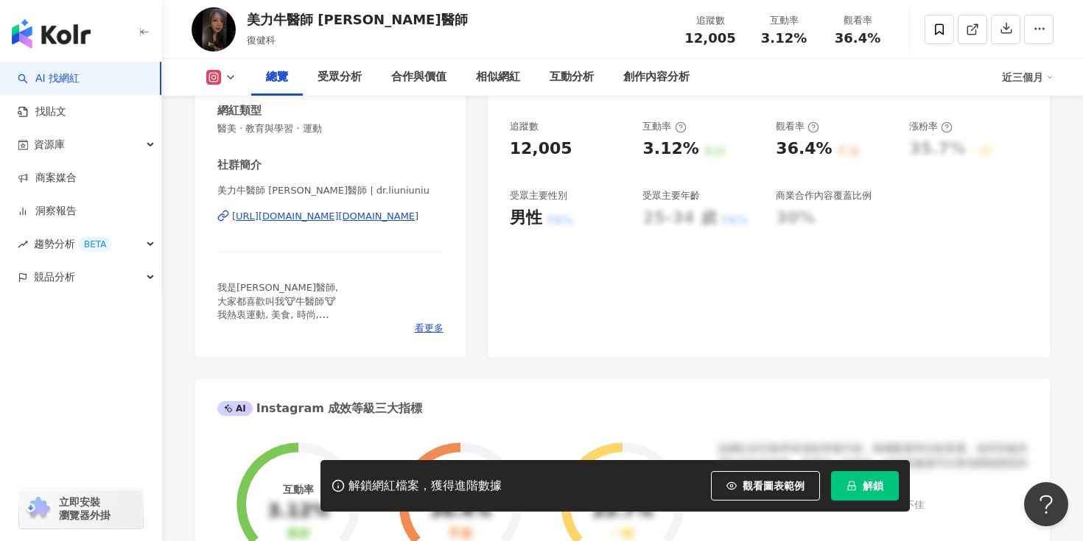
scroll to position [253, 0]
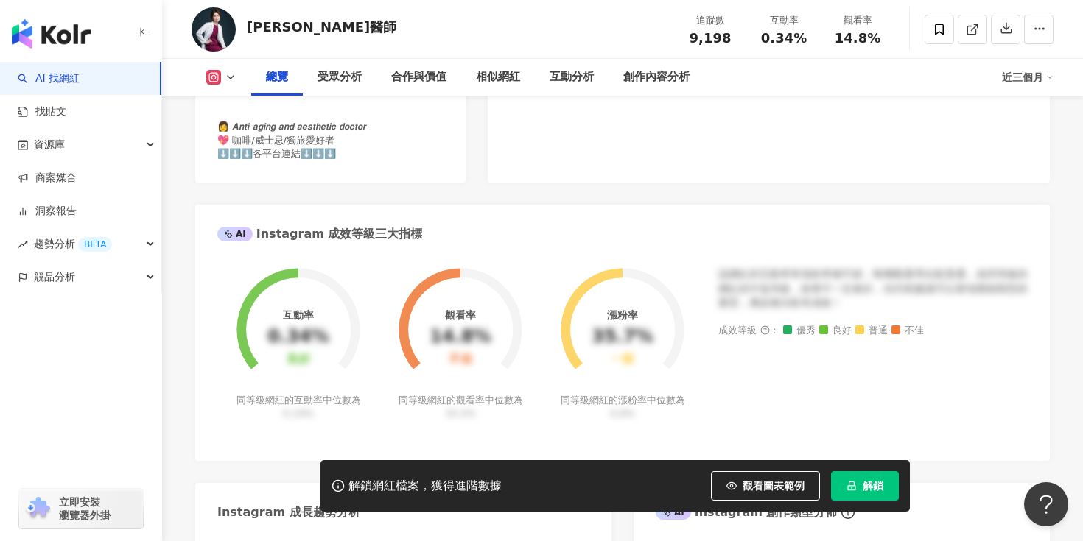
scroll to position [166, 0]
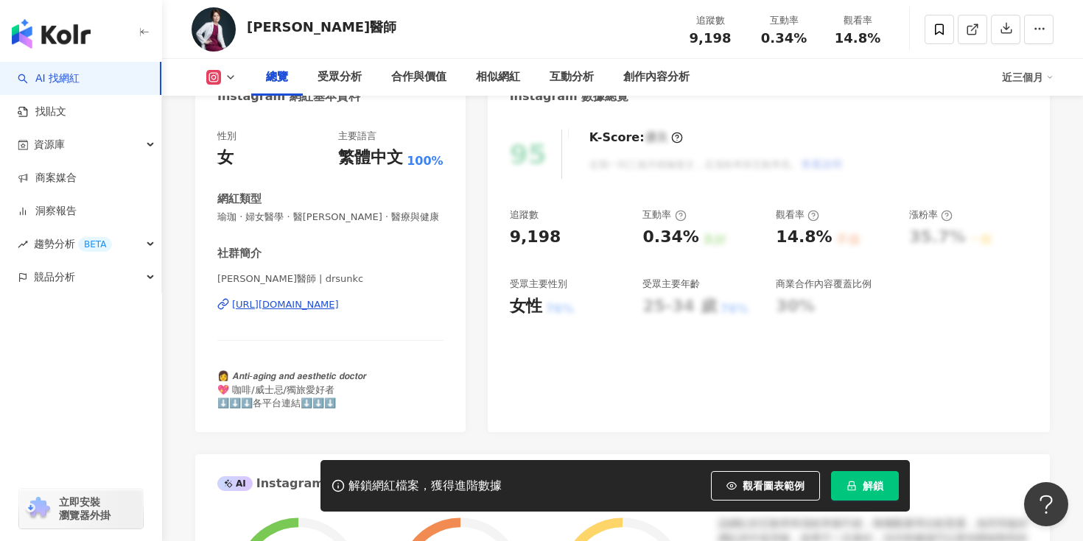
click at [294, 304] on div "https://www.instagram.com/drsunkc/" at bounding box center [285, 304] width 107 height 13
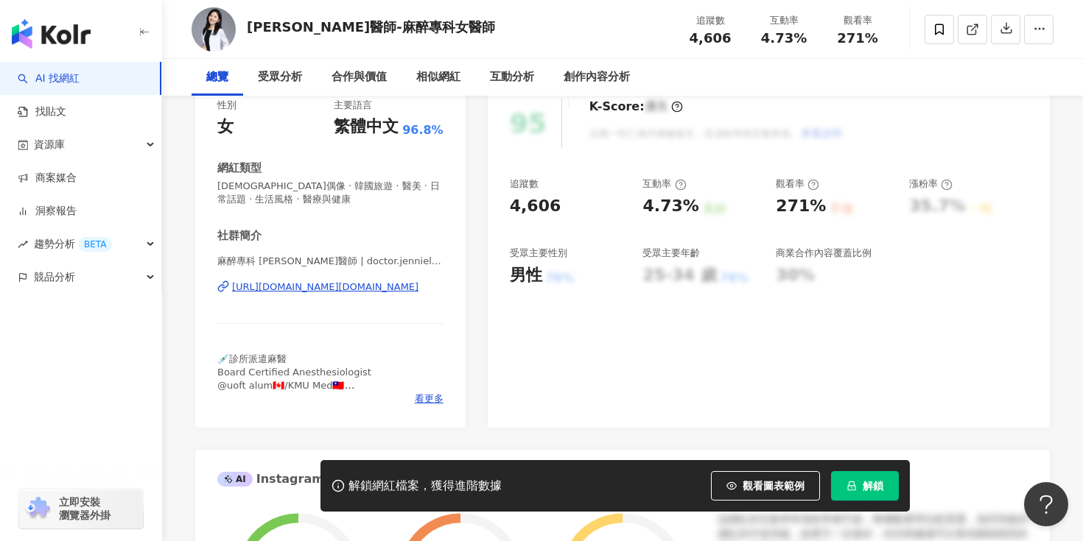
scroll to position [318, 0]
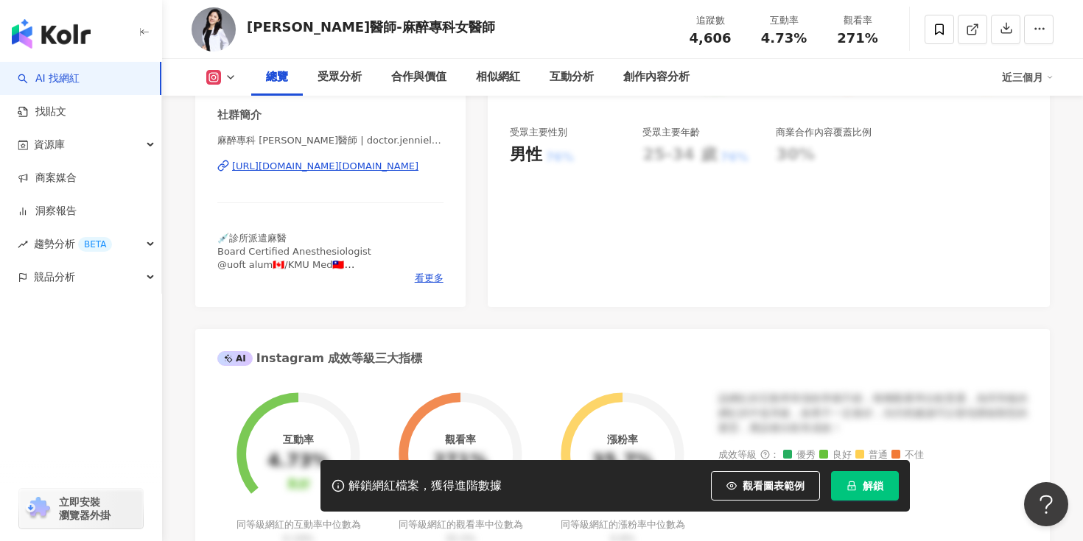
click at [354, 164] on div "https://www.instagram.com/doctor.jennielee/" at bounding box center [325, 166] width 186 height 13
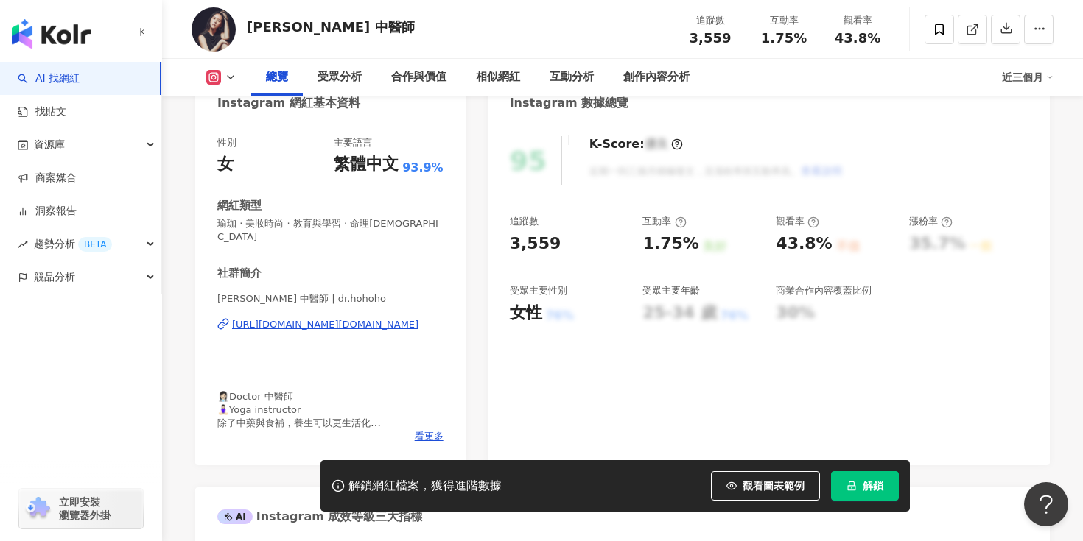
scroll to position [219, 0]
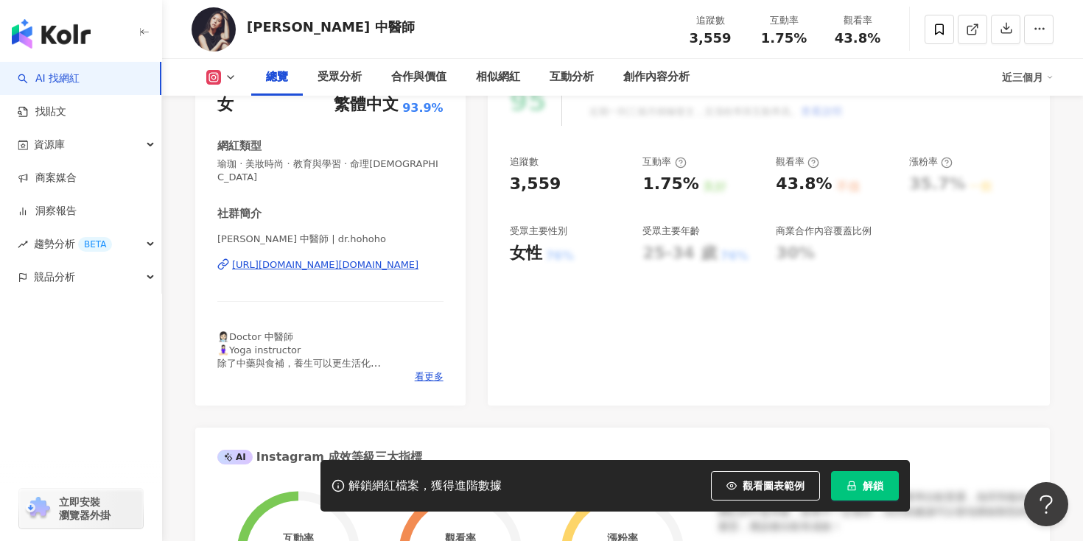
click at [323, 259] on div "[URL][DOMAIN_NAME][DOMAIN_NAME]" at bounding box center [325, 265] width 186 height 13
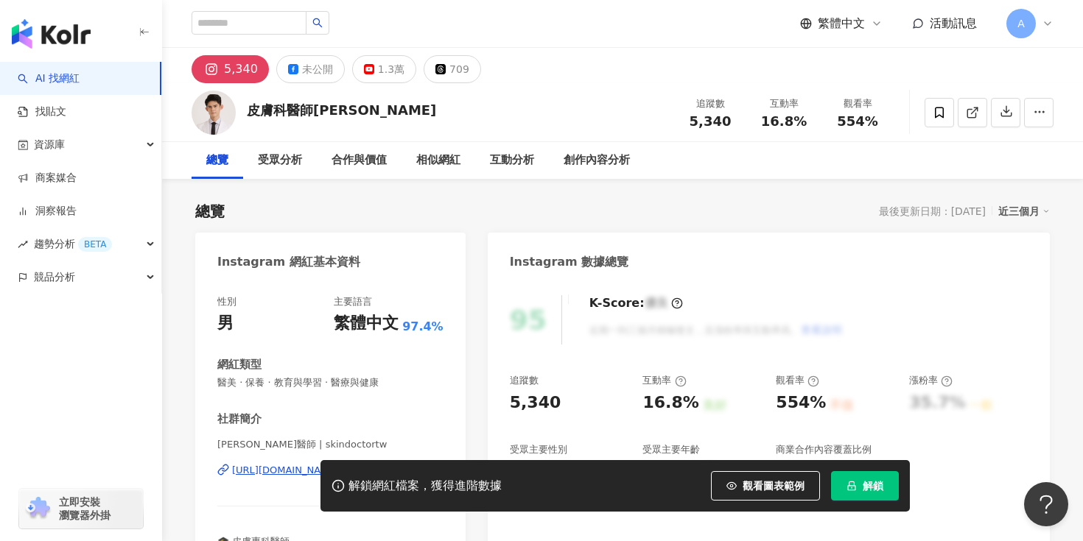
scroll to position [188, 0]
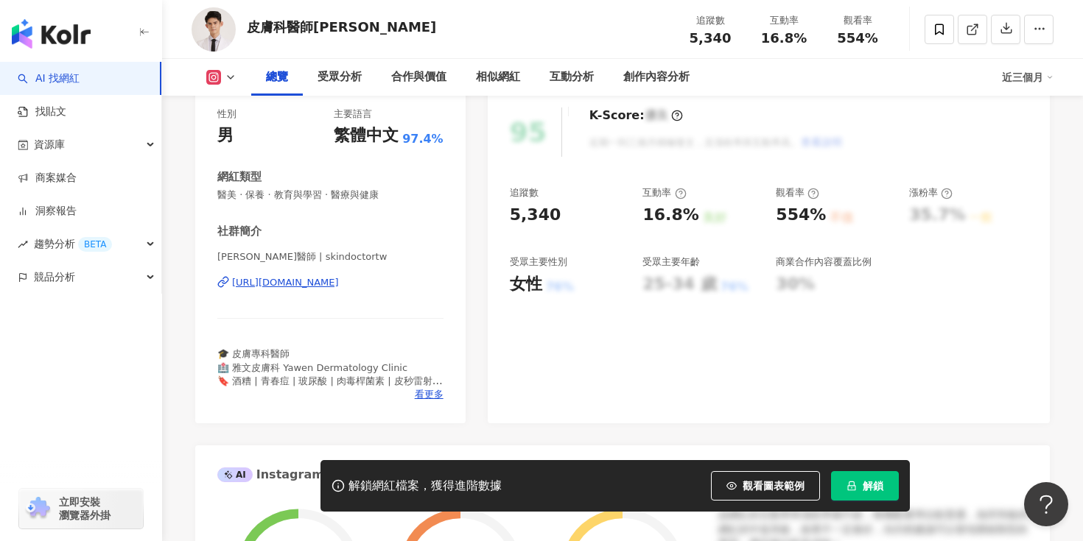
click at [339, 280] on div "https://www.instagram.com/skindoctortw/" at bounding box center [285, 282] width 107 height 13
click at [851, 488] on icon "lock" at bounding box center [852, 487] width 8 height 10
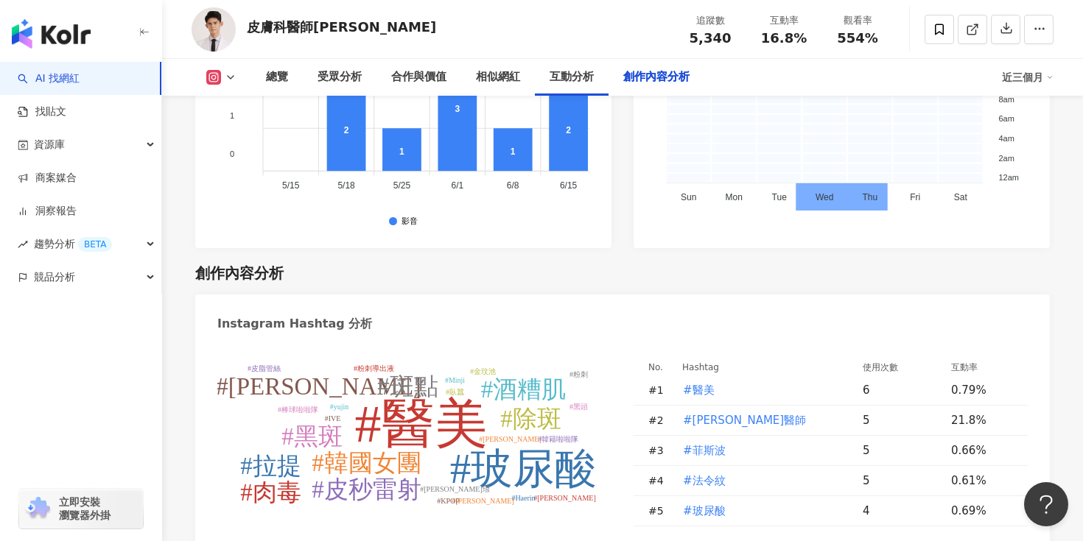
scroll to position [4240, 0]
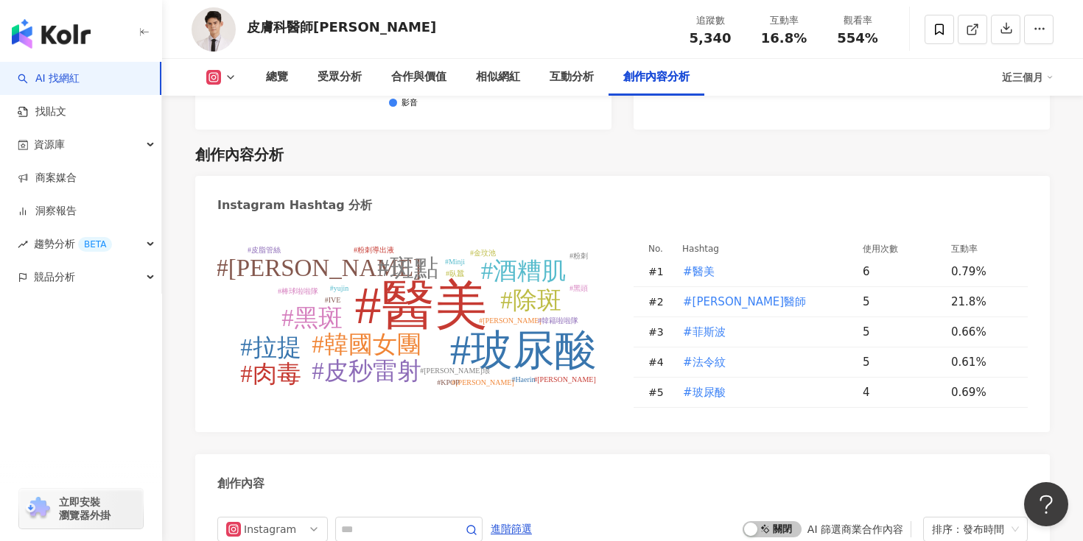
click at [524, 365] on div "#醫美 #玻尿酸 #韓國女團 #酒糟肌 #舒利達 #除斑 #斑點 #黑斑 #皮秒雷射 #肉毒 #拉提 #安俞真 #yujin #IVE #臥蠶 #李珠珢 #棒…" at bounding box center [622, 328] width 855 height 208
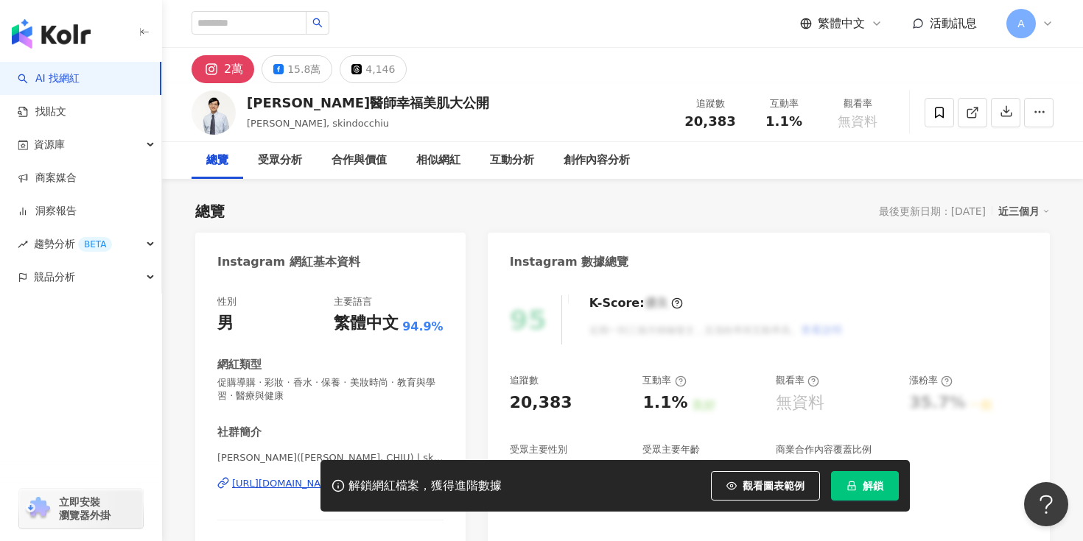
scroll to position [248, 0]
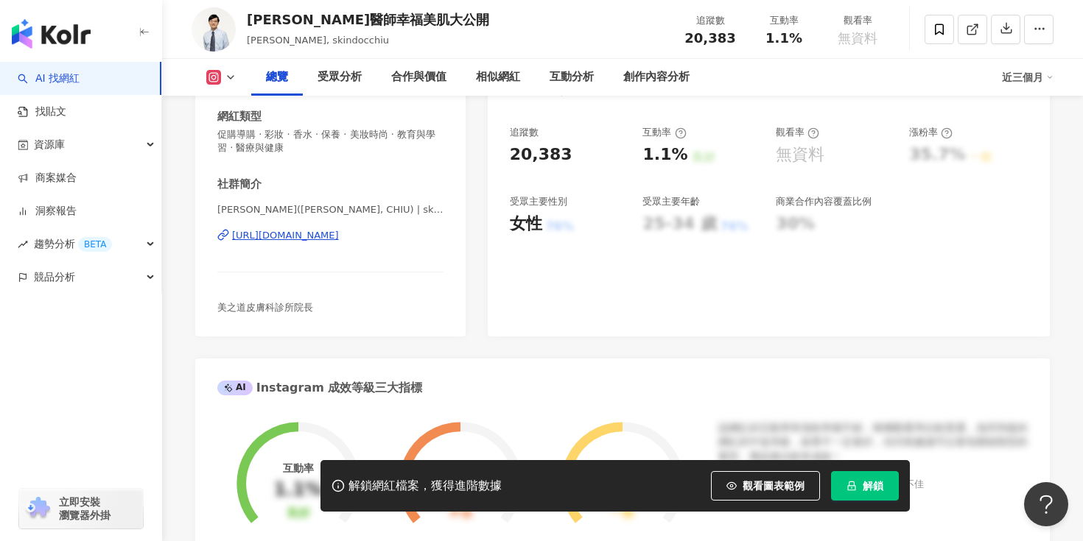
click at [339, 239] on div "https://www.instagram.com/skindocchiu/" at bounding box center [285, 235] width 107 height 13
click at [860, 492] on button "解鎖" at bounding box center [865, 485] width 68 height 29
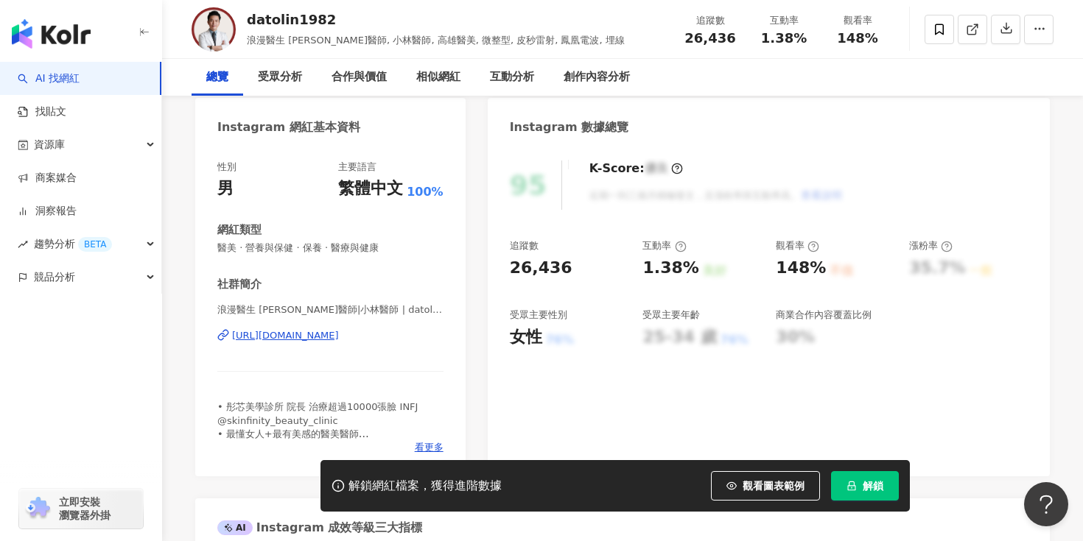
scroll to position [136, 0]
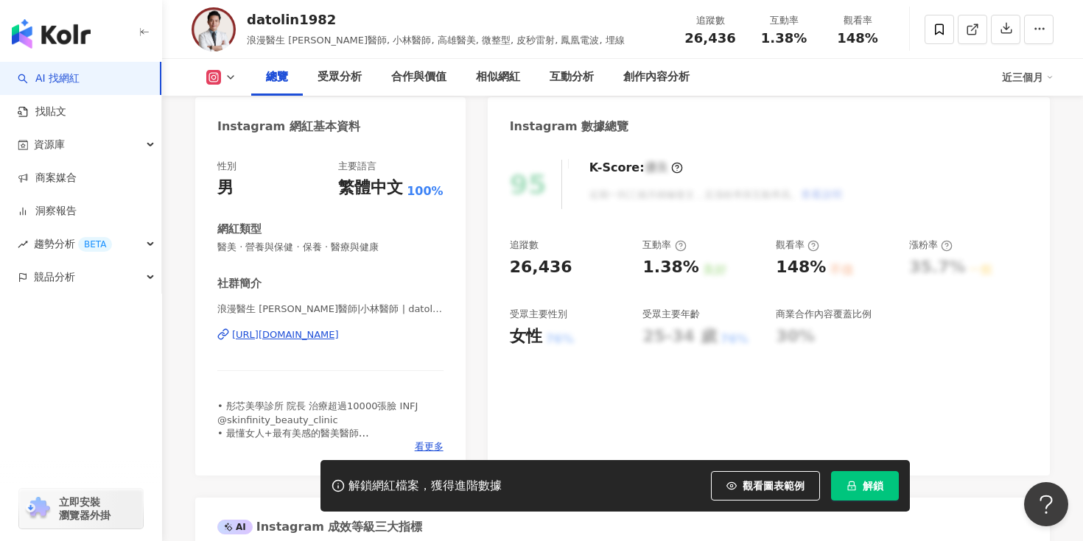
click at [339, 340] on div "[URL][DOMAIN_NAME]" at bounding box center [285, 335] width 107 height 13
click at [865, 475] on button "解鎖" at bounding box center [865, 485] width 68 height 29
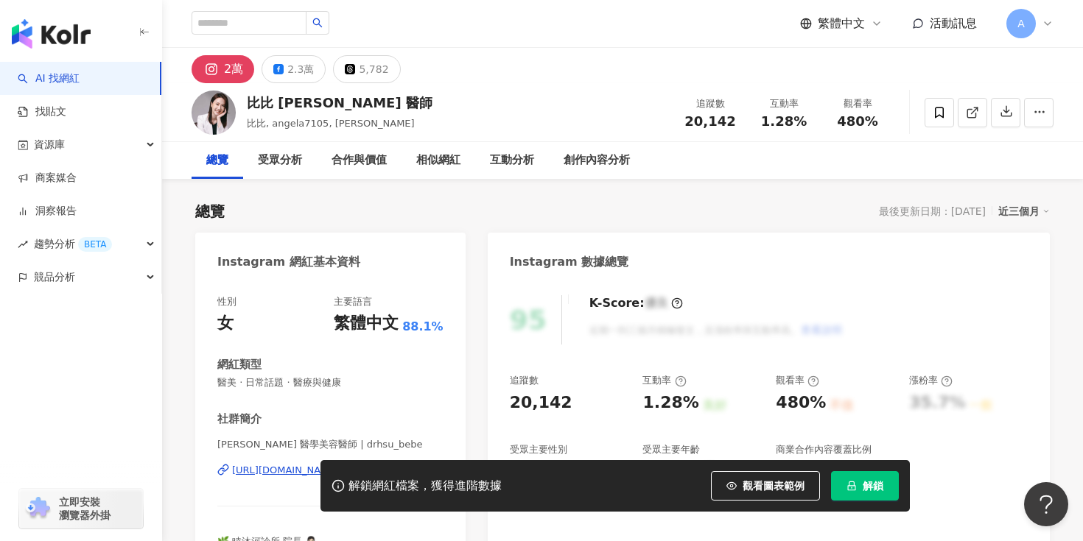
scroll to position [208, 0]
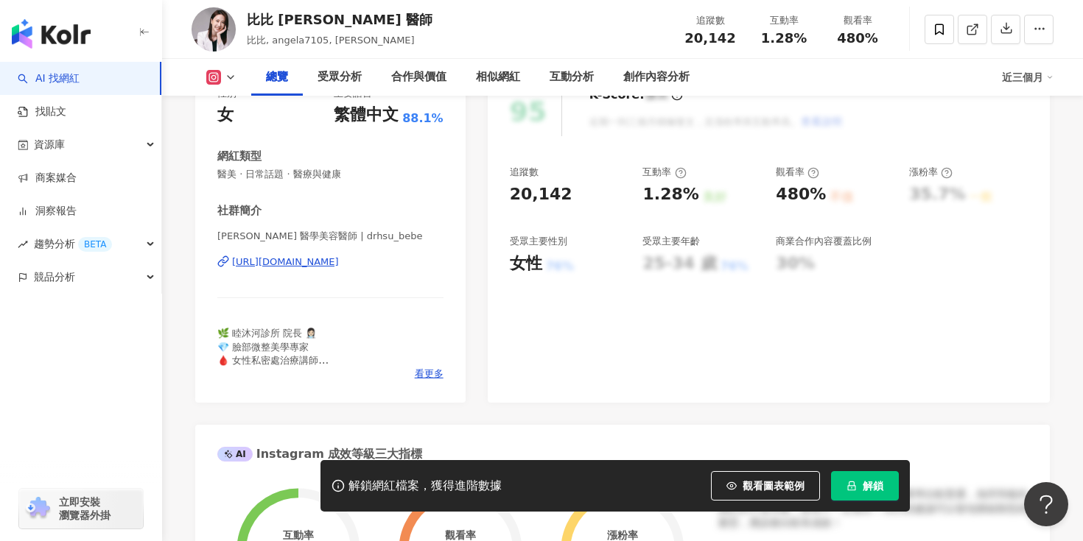
click at [339, 259] on div "[URL][DOMAIN_NAME]" at bounding box center [285, 262] width 107 height 13
click at [855, 487] on icon "lock" at bounding box center [852, 487] width 8 height 10
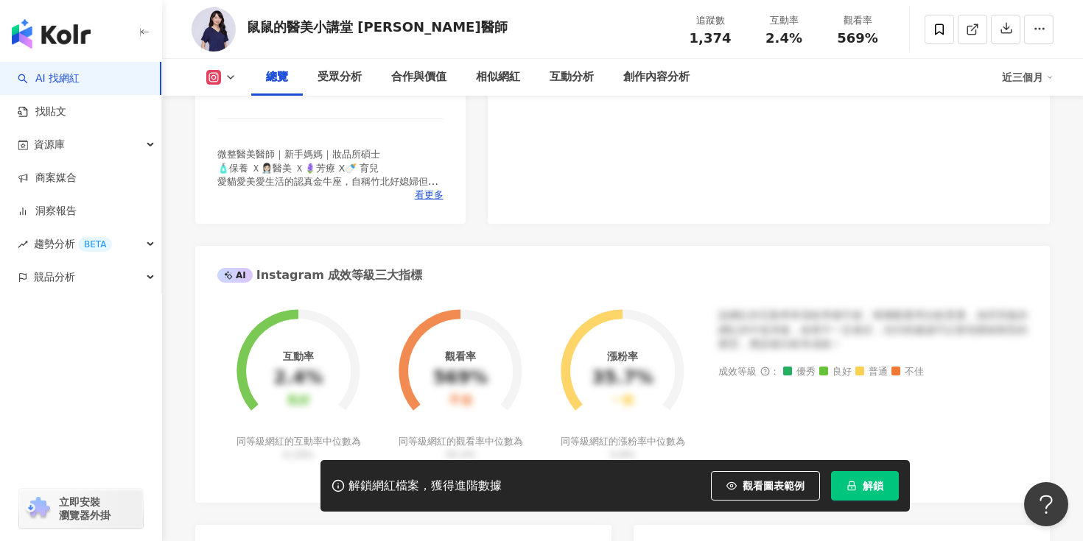
scroll to position [271, 0]
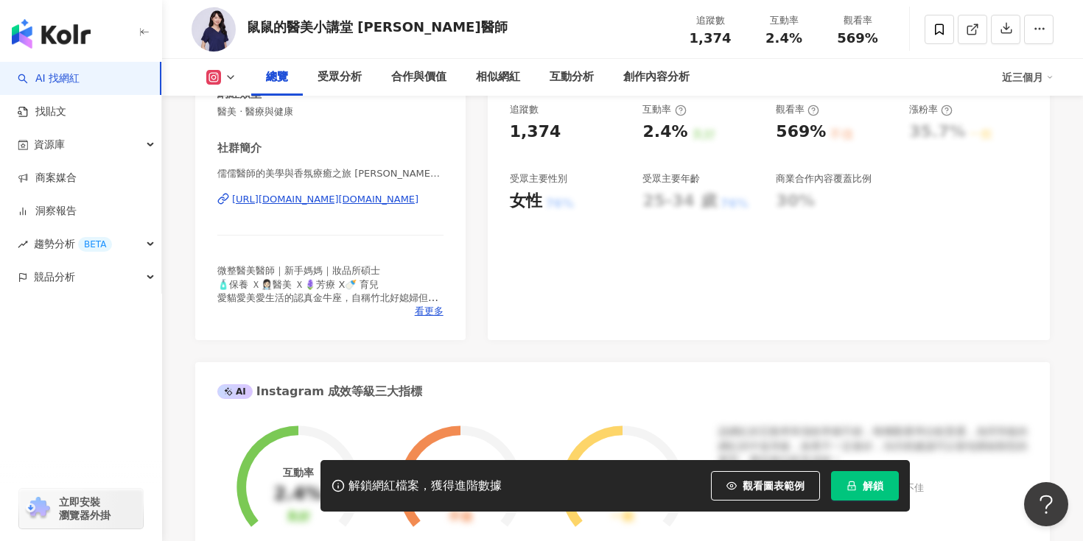
click at [353, 195] on div "[URL][DOMAIN_NAME][DOMAIN_NAME]" at bounding box center [325, 199] width 186 height 13
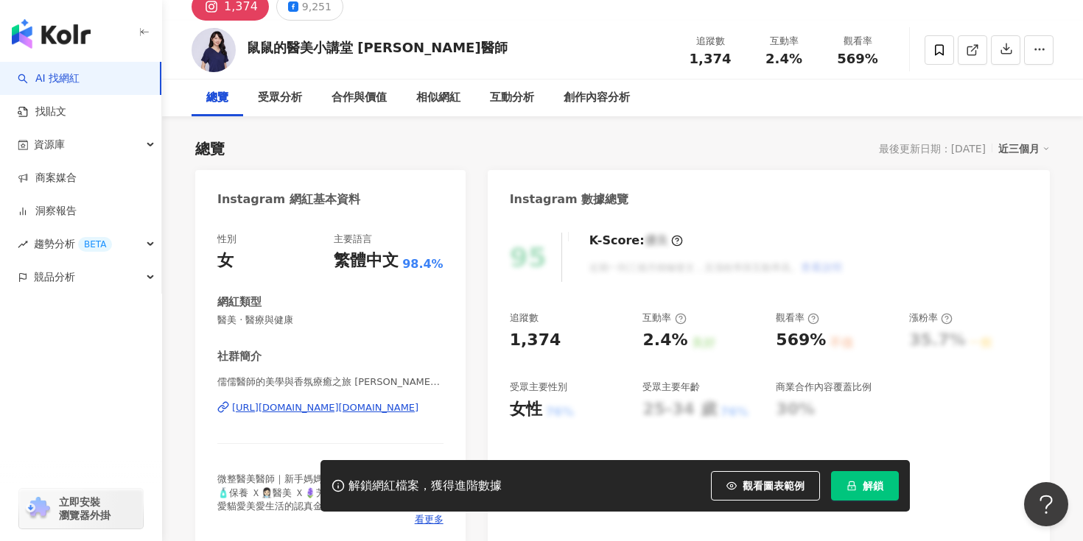
scroll to position [0, 0]
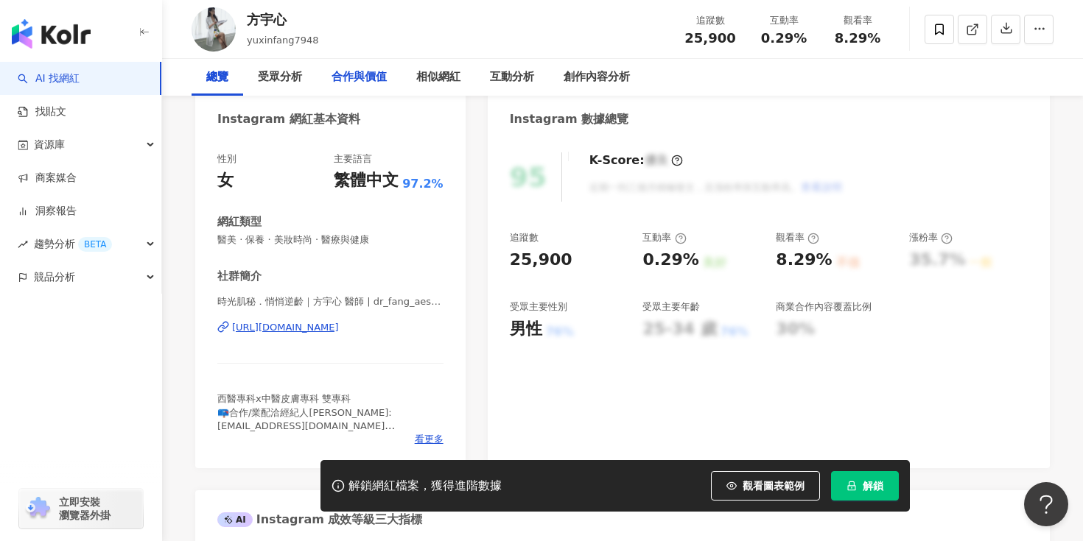
scroll to position [244, 0]
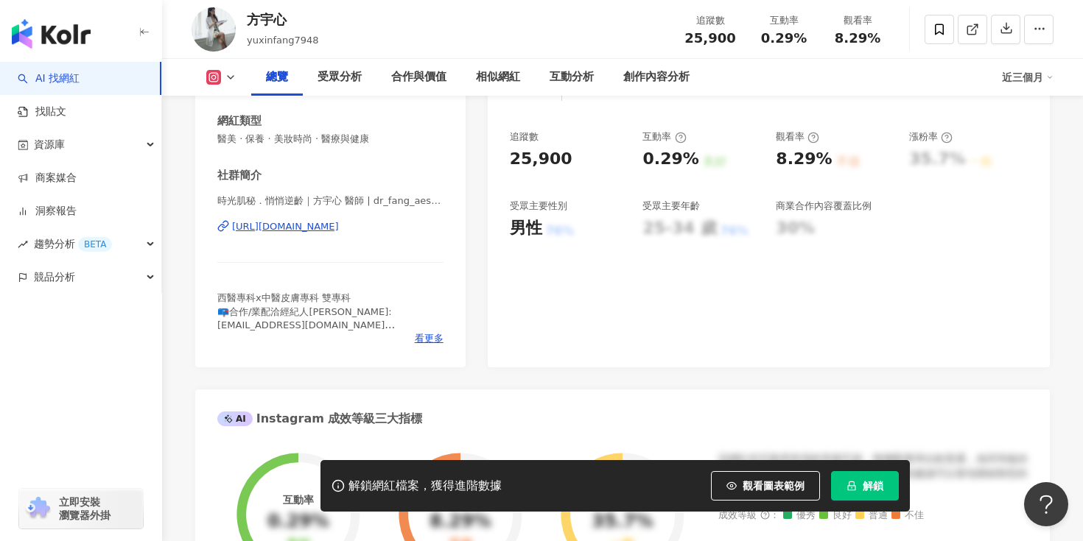
click at [339, 228] on div "https://www.instagram.com/dr_fang_aesthetic/" at bounding box center [285, 226] width 107 height 13
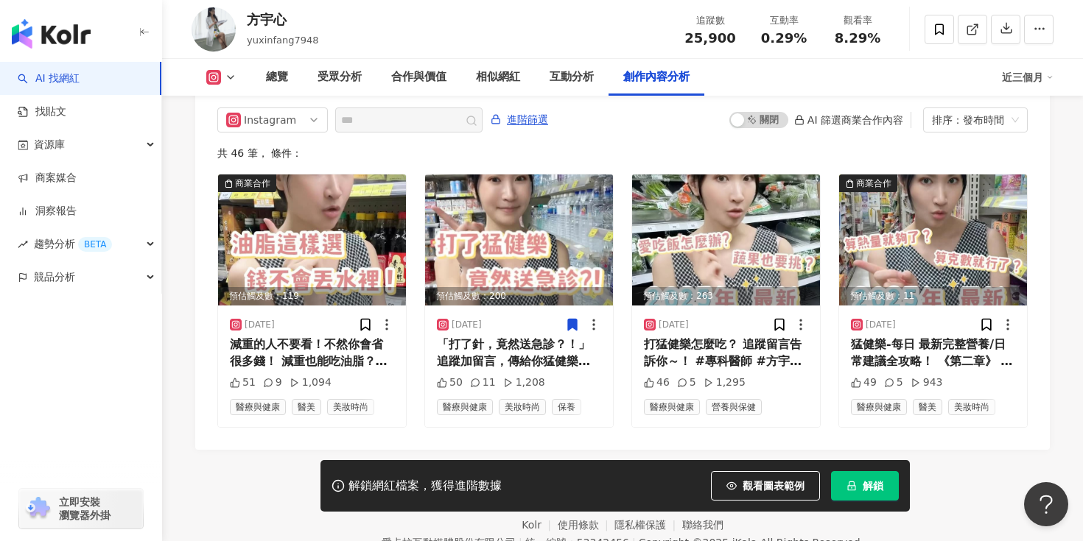
scroll to position [4589, 0]
click at [318, 337] on div "減重的人不要看！不然你會省很多錢！ 減重也能吃油脂？挑對就可以！ 追蹤留言，傳給你選脂秘訣 #專科醫師 #方宇心醫師 #黎安瑟診所 #減重 #醫美" at bounding box center [312, 353] width 164 height 33
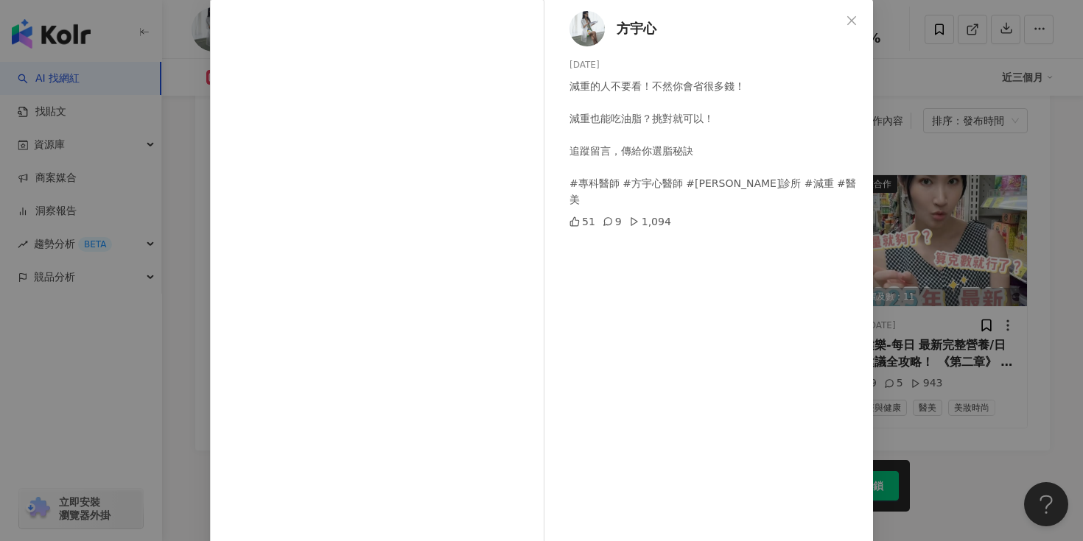
scroll to position [74, 0]
click at [997, 366] on div "方宇心 2025/8/2 減重的人不要看！不然你會省很多錢！ 減重也能吃油脂？挑對就可以！ 追蹤留言，傳給你選脂秘訣 #專科醫師 #方宇心醫師 #黎安瑟診所 …" at bounding box center [541, 270] width 1083 height 541
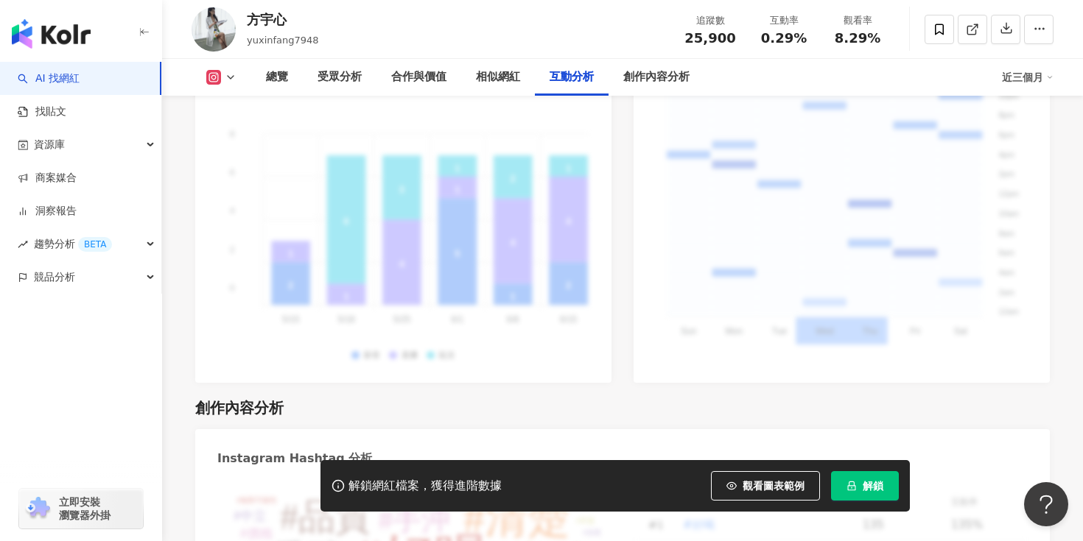
scroll to position [3839, 0]
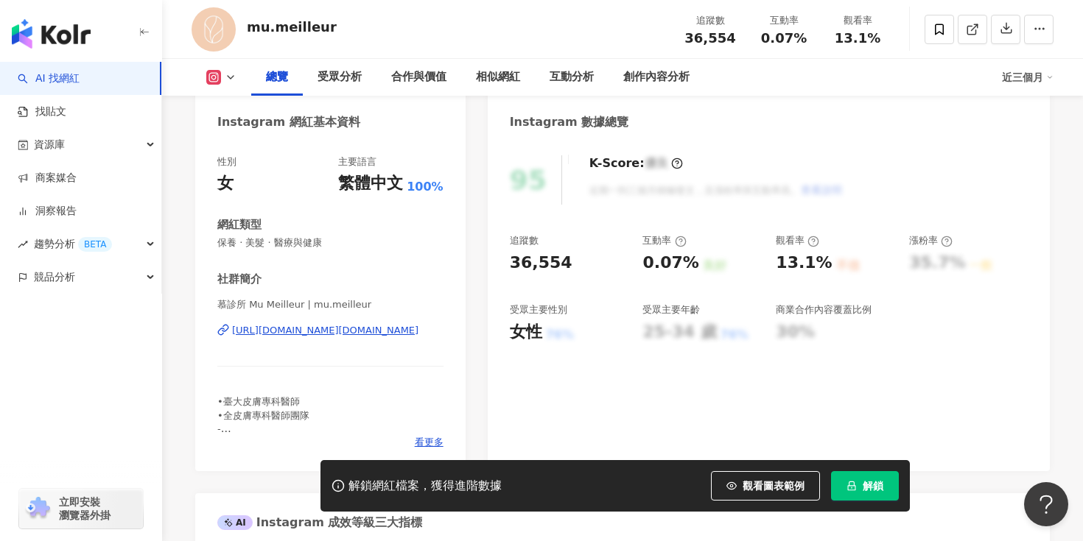
scroll to position [231, 0]
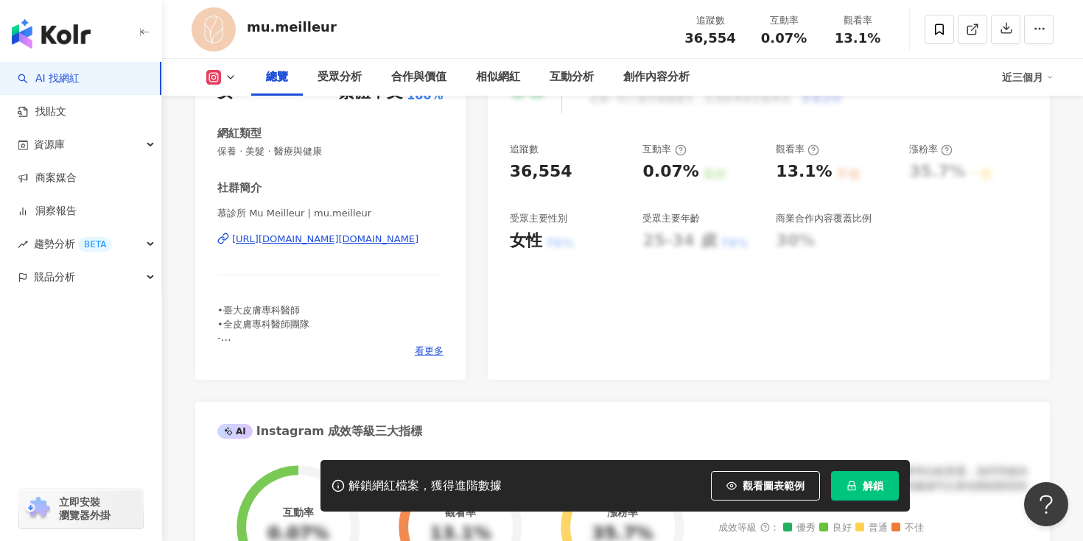
click at [385, 242] on div "https://www.instagram.com/mu.meilleur/" at bounding box center [325, 239] width 186 height 13
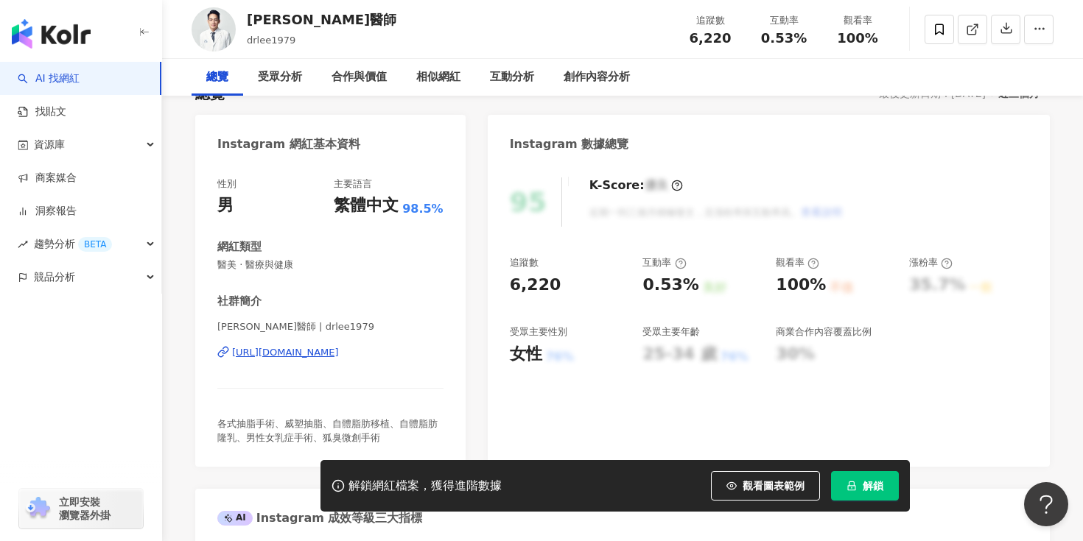
scroll to position [239, 0]
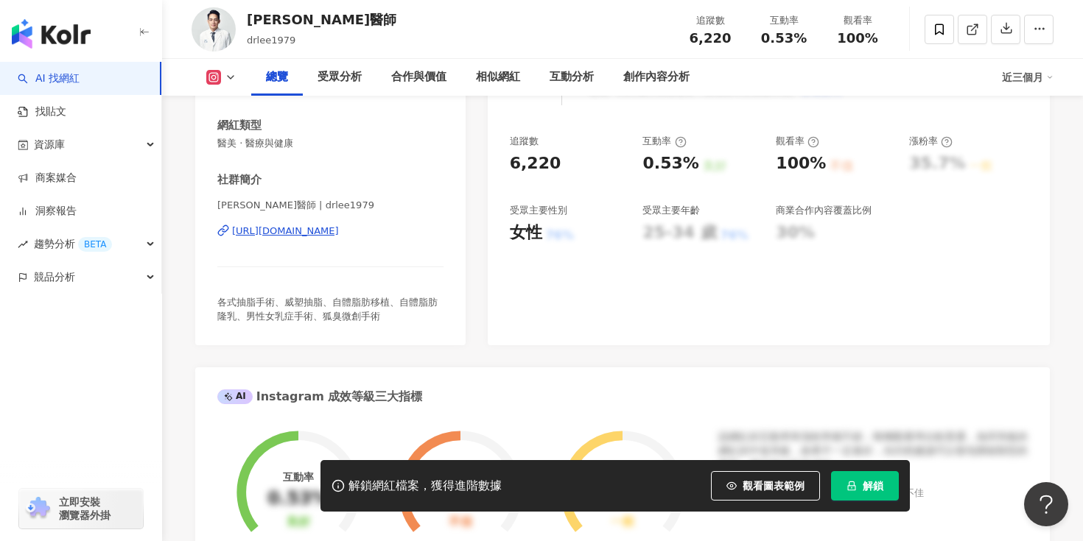
click at [339, 225] on div "[URL][DOMAIN_NAME]" at bounding box center [285, 231] width 107 height 13
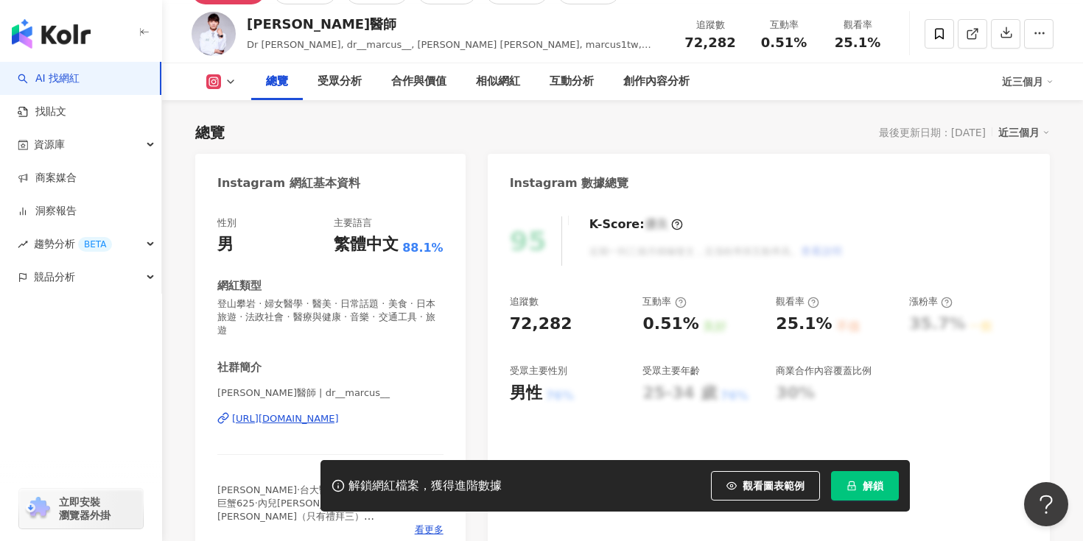
scroll to position [175, 0]
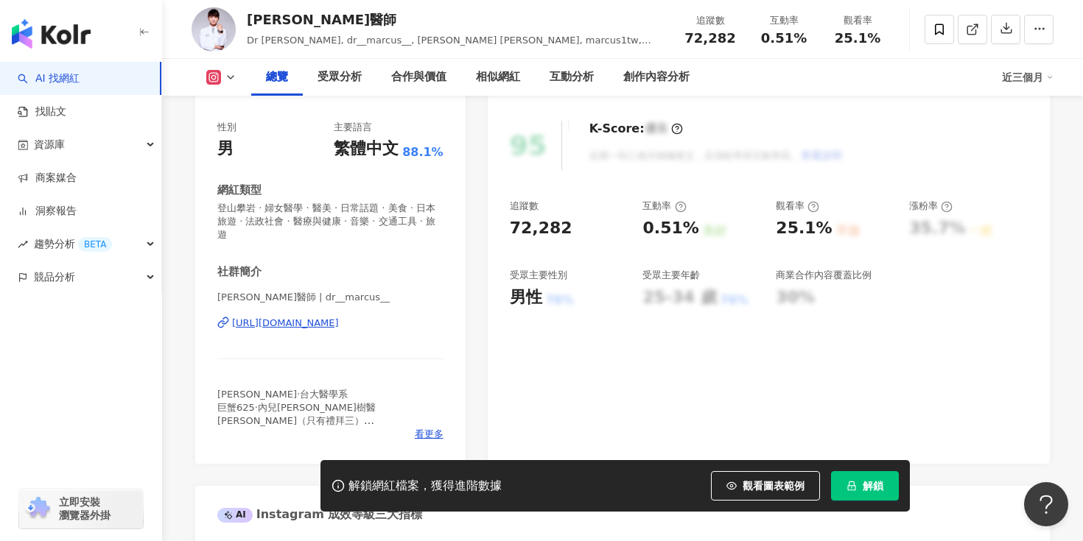
click at [321, 317] on div "[URL][DOMAIN_NAME]" at bounding box center [285, 323] width 107 height 13
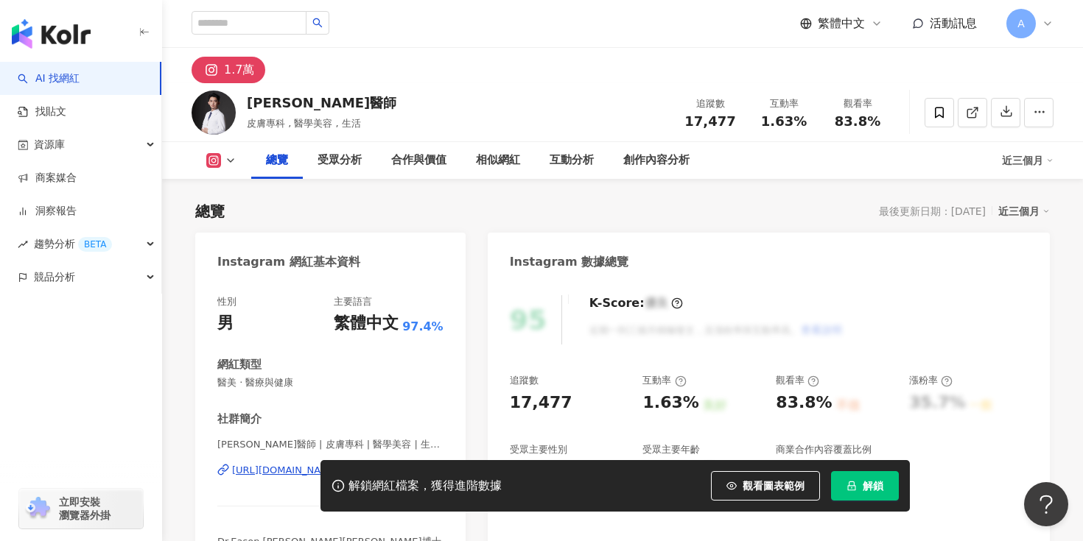
scroll to position [343, 0]
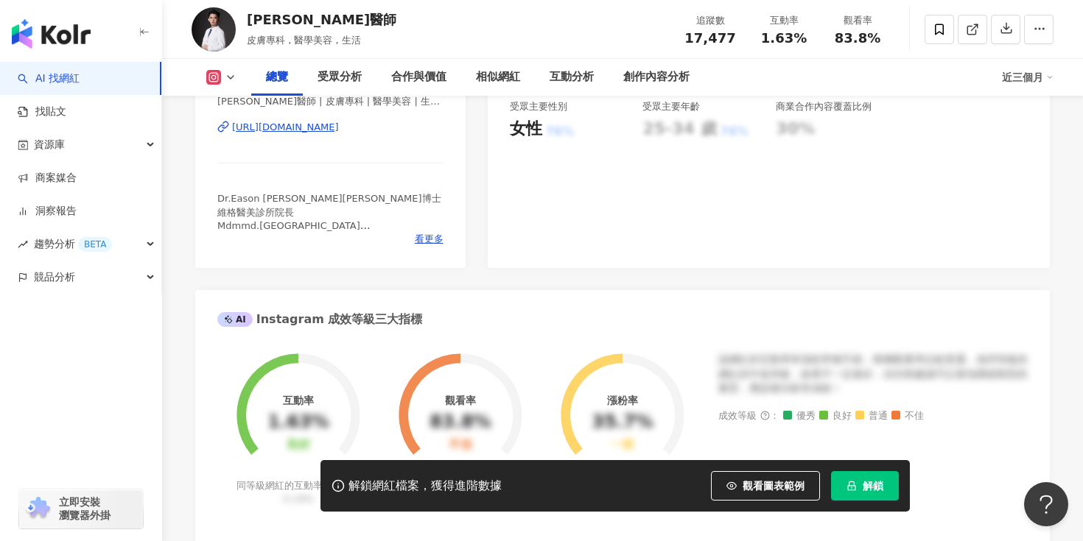
click at [312, 132] on div "[URL][DOMAIN_NAME]" at bounding box center [285, 127] width 107 height 13
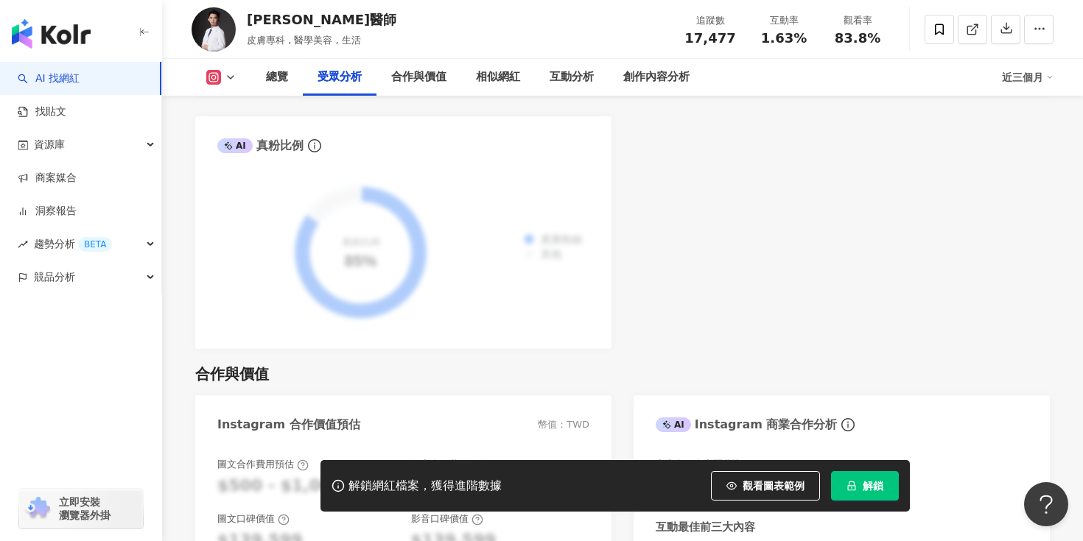
scroll to position [1864, 0]
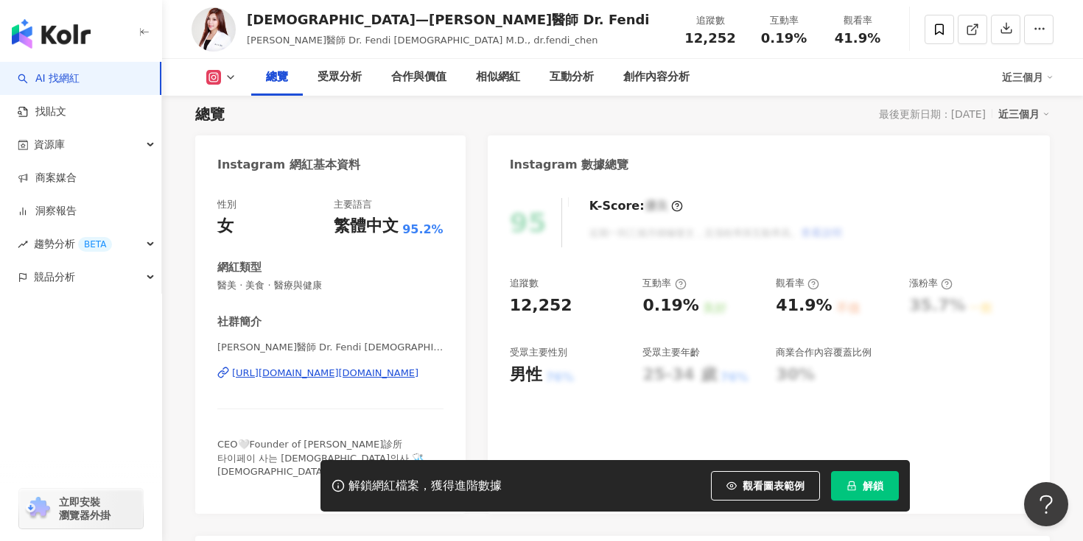
scroll to position [118, 0]
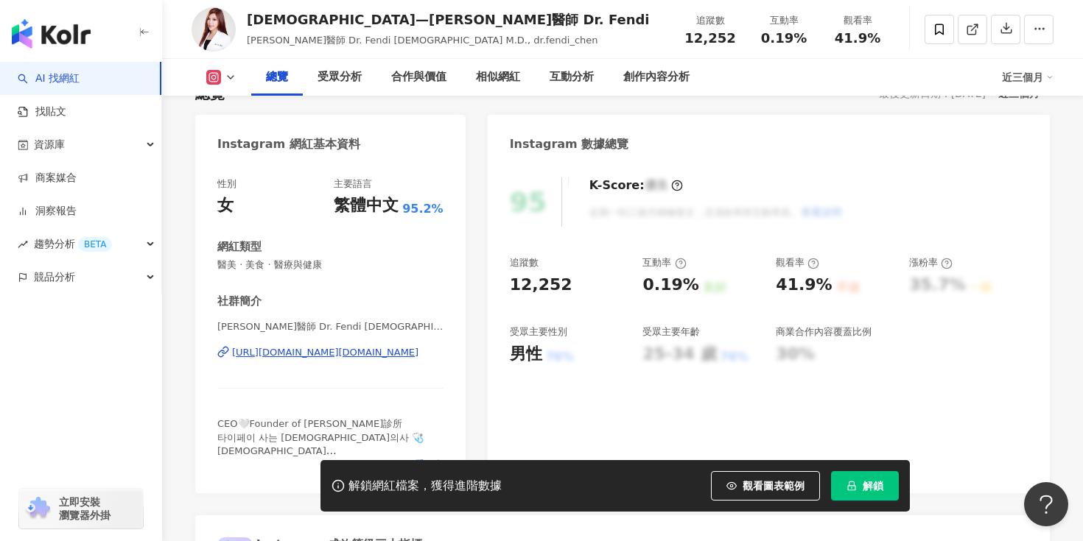
click at [355, 349] on div "https://www.instagram.com/dr.fendi_chen/" at bounding box center [325, 352] width 186 height 13
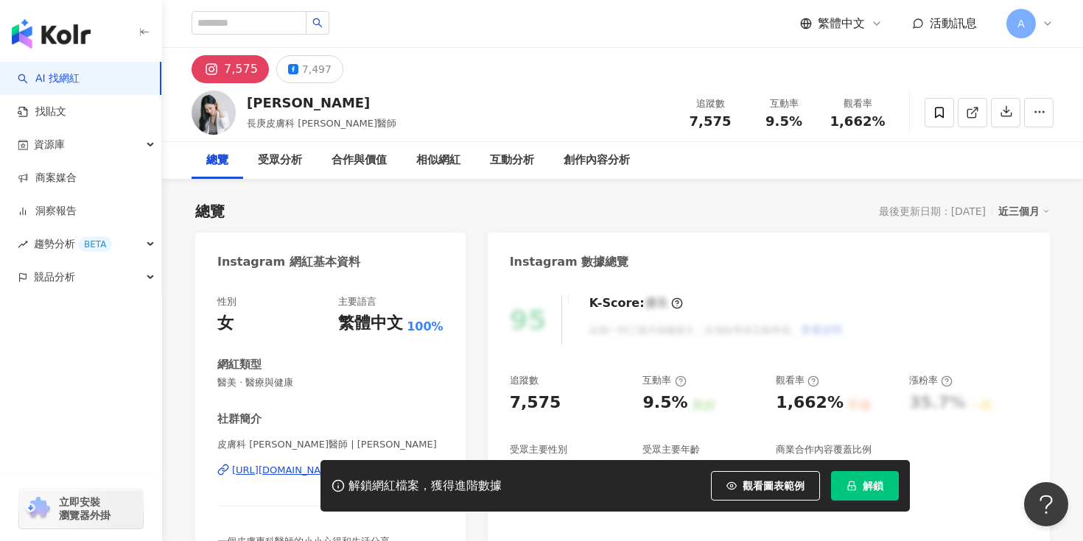
click at [260, 469] on div "解鎖網紅檔案，獲得進階數據 觀看圖表範例 解鎖" at bounding box center [541, 486] width 1083 height 52
click at [290, 478] on div "解鎖網紅檔案，獲得進階數據 觀看圖表範例 解鎖" at bounding box center [541, 486] width 1083 height 52
click at [262, 471] on div "解鎖網紅檔案，獲得進階數據 觀看圖表範例 解鎖" at bounding box center [541, 486] width 1083 height 52
click at [292, 469] on div "解鎖網紅檔案，獲得進階數據 觀看圖表範例 解鎖" at bounding box center [541, 486] width 1083 height 52
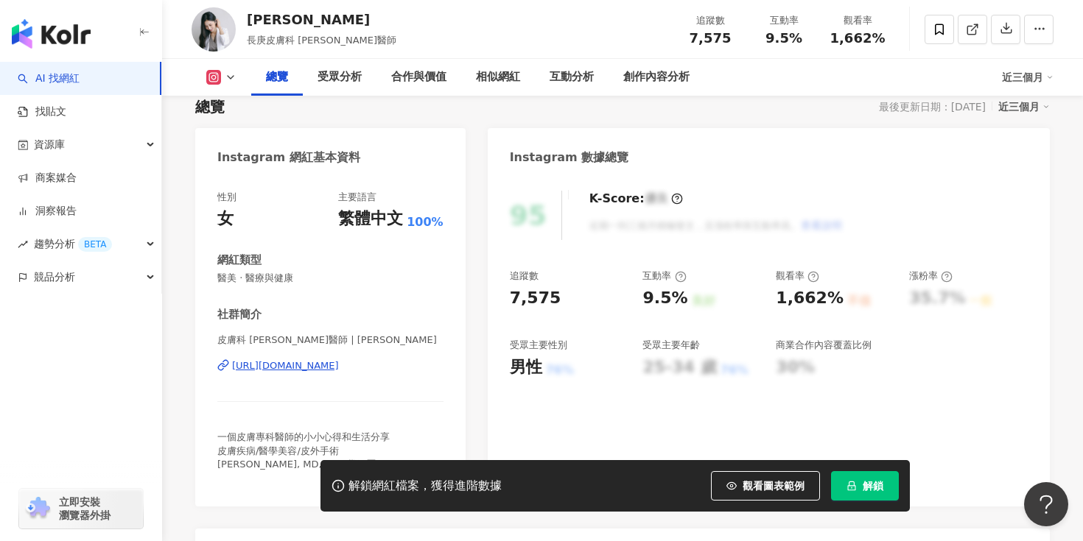
scroll to position [105, 0]
click at [339, 363] on div "https://www.instagram.com/funinskin/" at bounding box center [285, 365] width 107 height 13
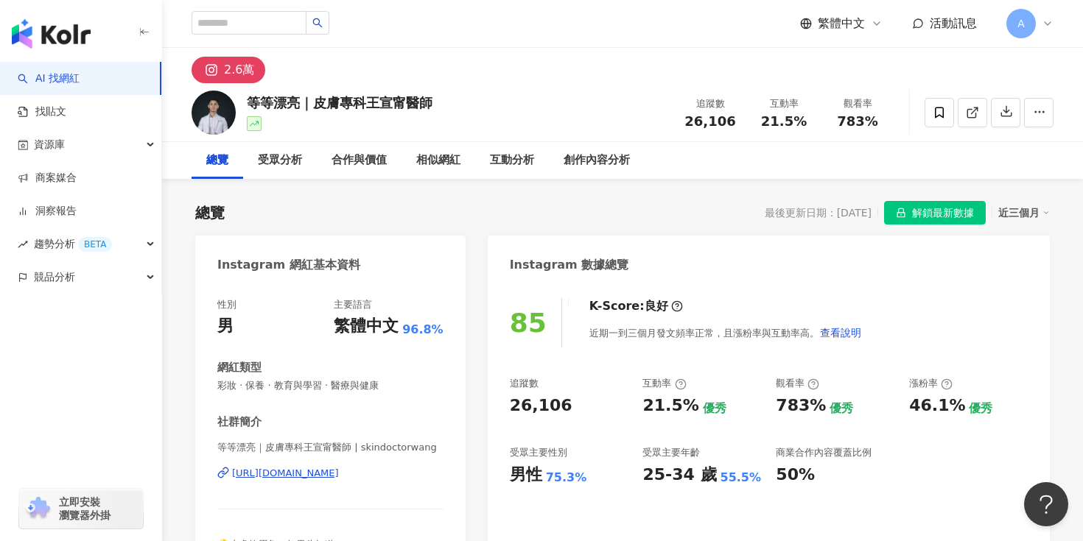
click at [339, 470] on div "https://www.instagram.com/skindoctorwang/" at bounding box center [285, 473] width 107 height 13
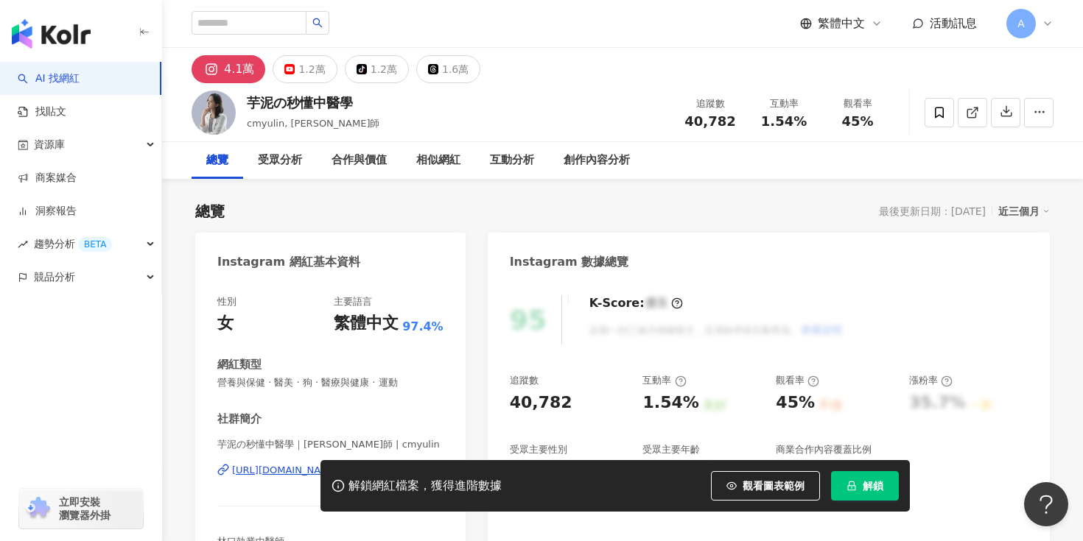
scroll to position [208, 0]
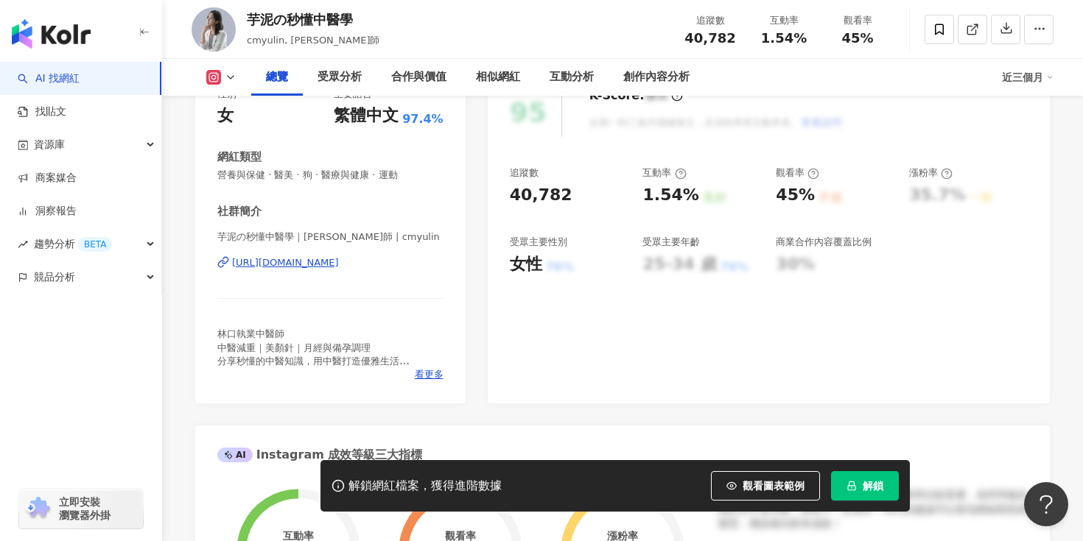
click at [339, 268] on div "https://www.instagram.com/cmyulin/" at bounding box center [285, 262] width 107 height 13
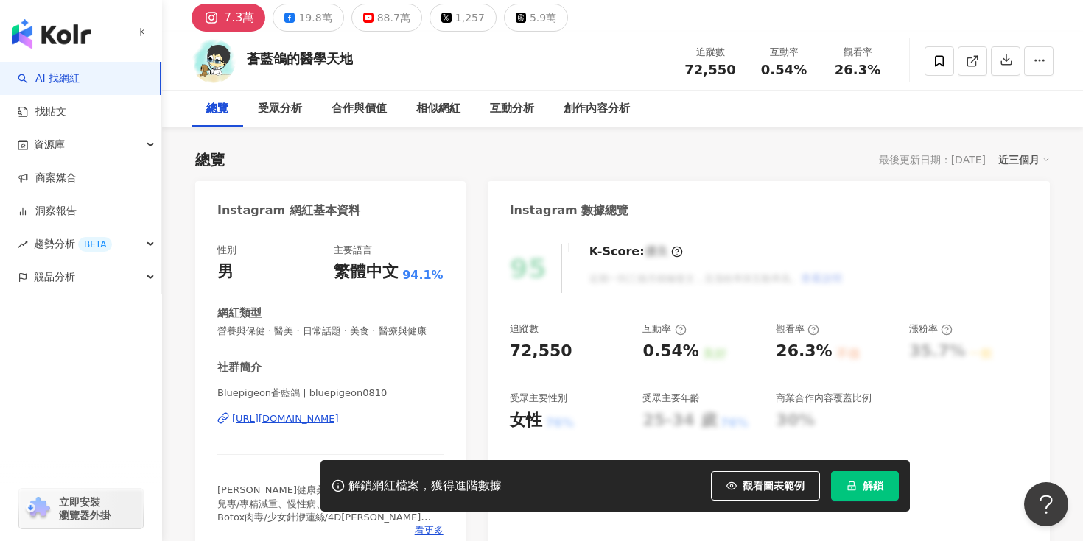
scroll to position [79, 0]
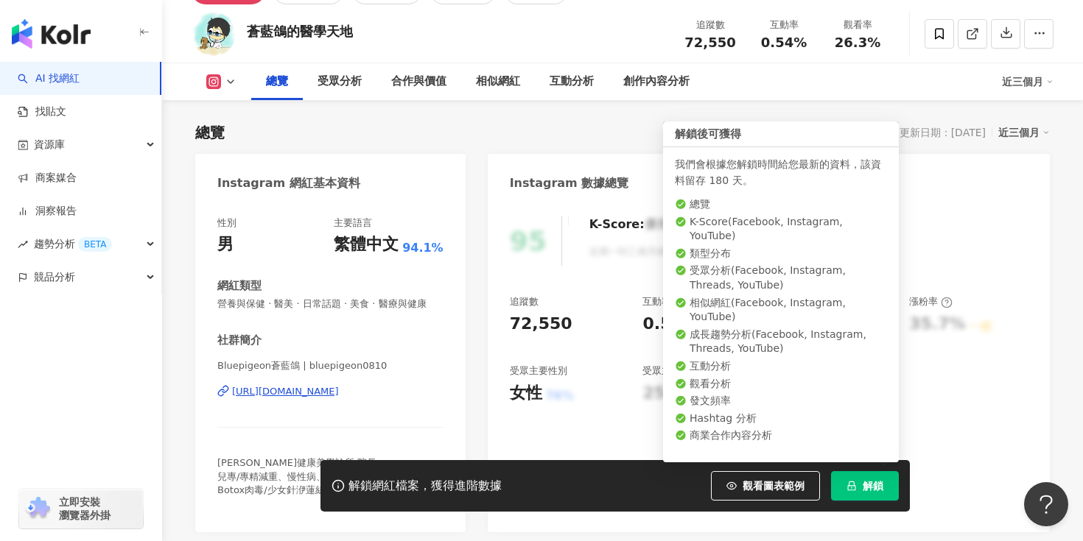
click at [871, 485] on span "解鎖" at bounding box center [873, 486] width 21 height 12
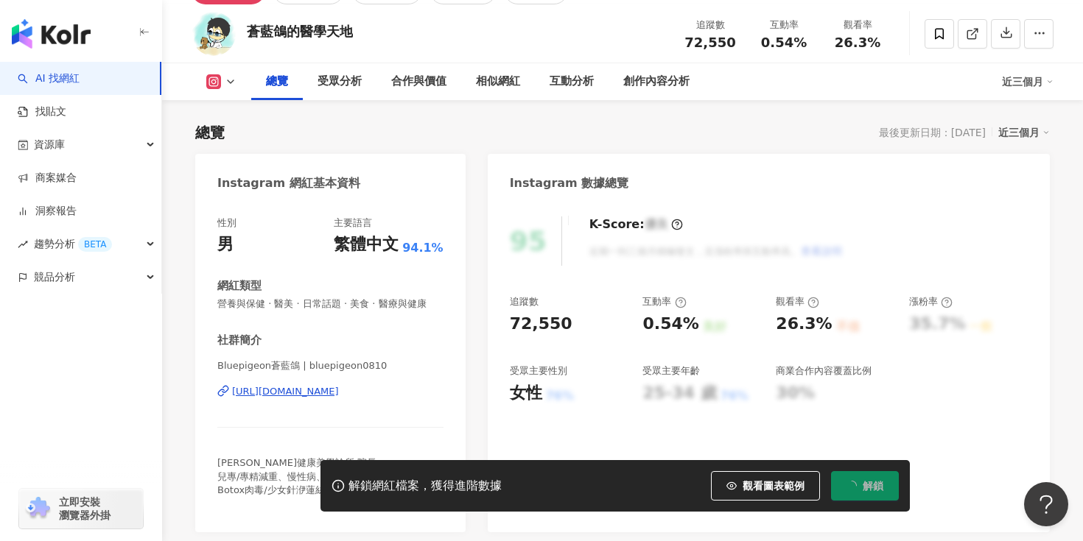
click at [339, 397] on div "[URL][DOMAIN_NAME]" at bounding box center [285, 391] width 107 height 13
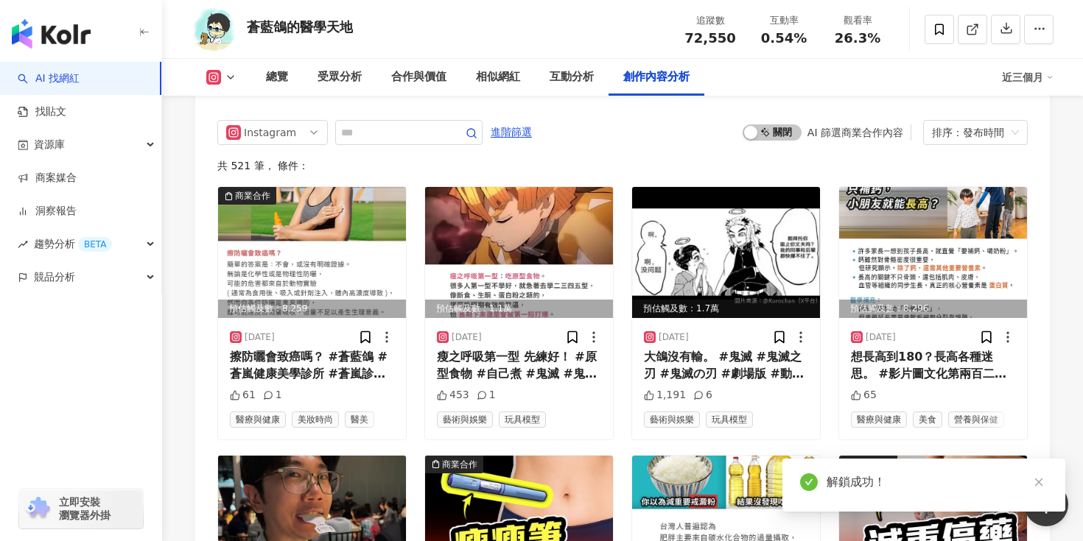
scroll to position [4687, 0]
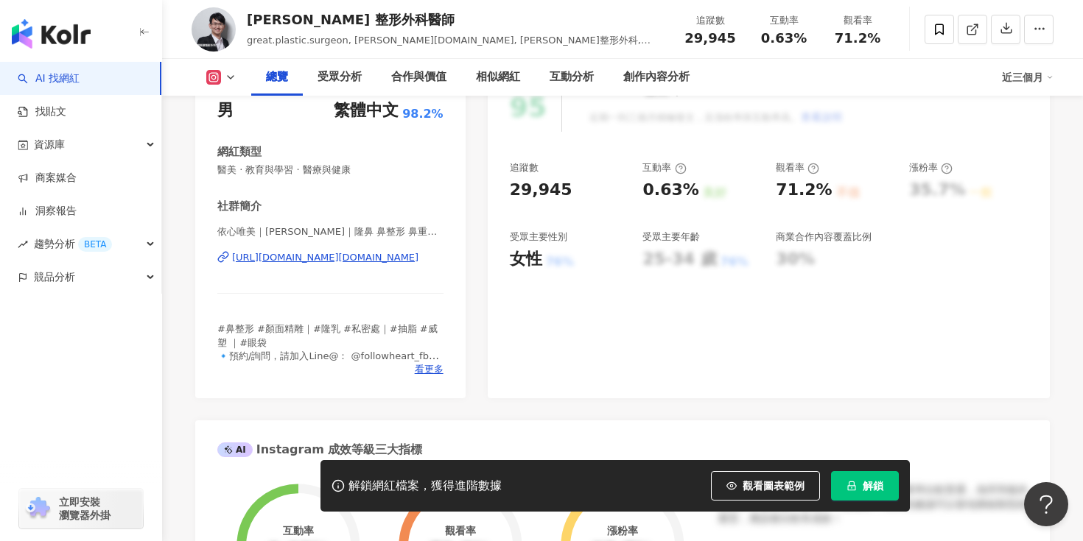
scroll to position [250, 0]
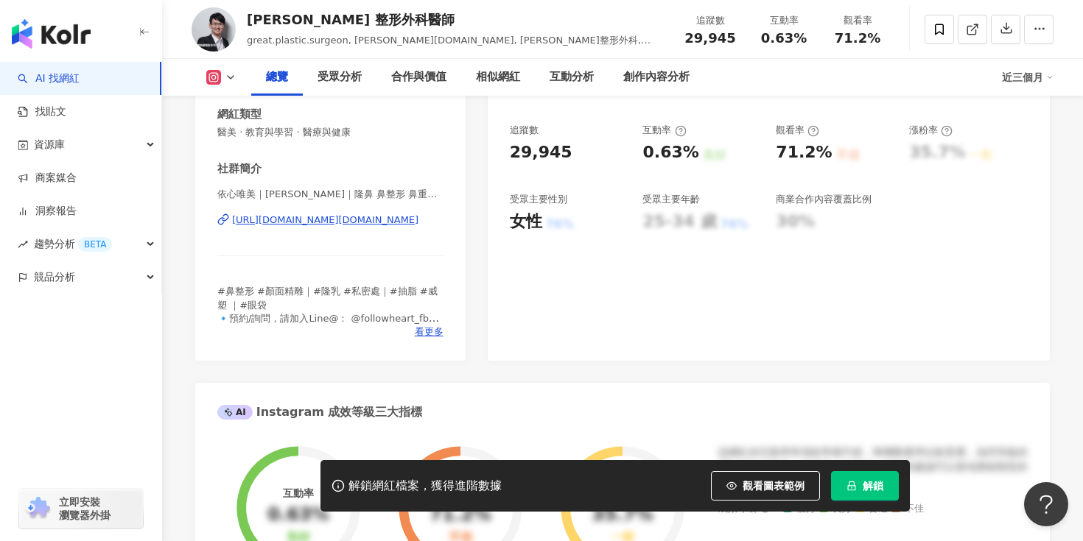
click at [373, 220] on div "https://www.instagram.com/followheart.tw/" at bounding box center [325, 220] width 186 height 13
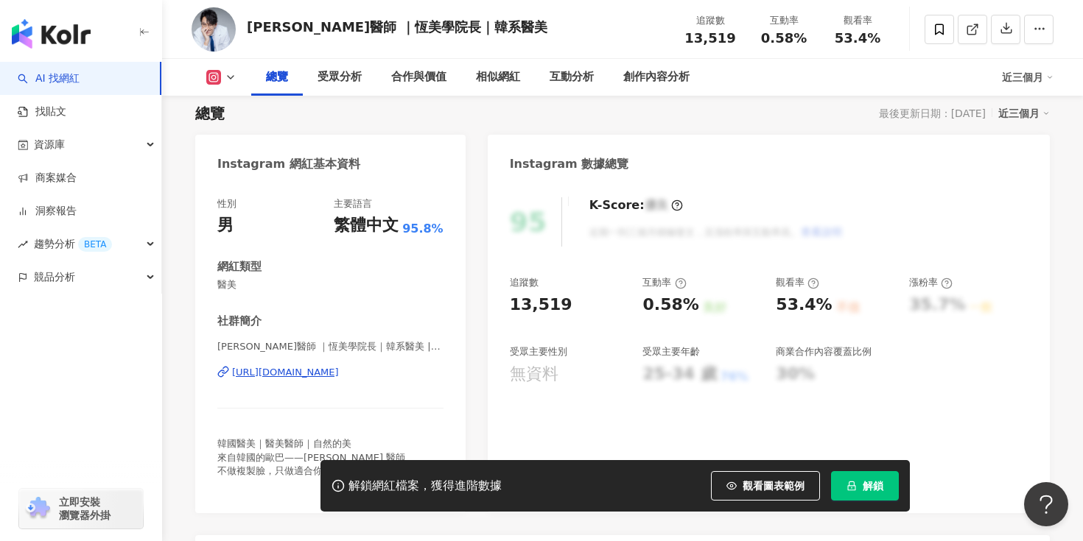
scroll to position [275, 0]
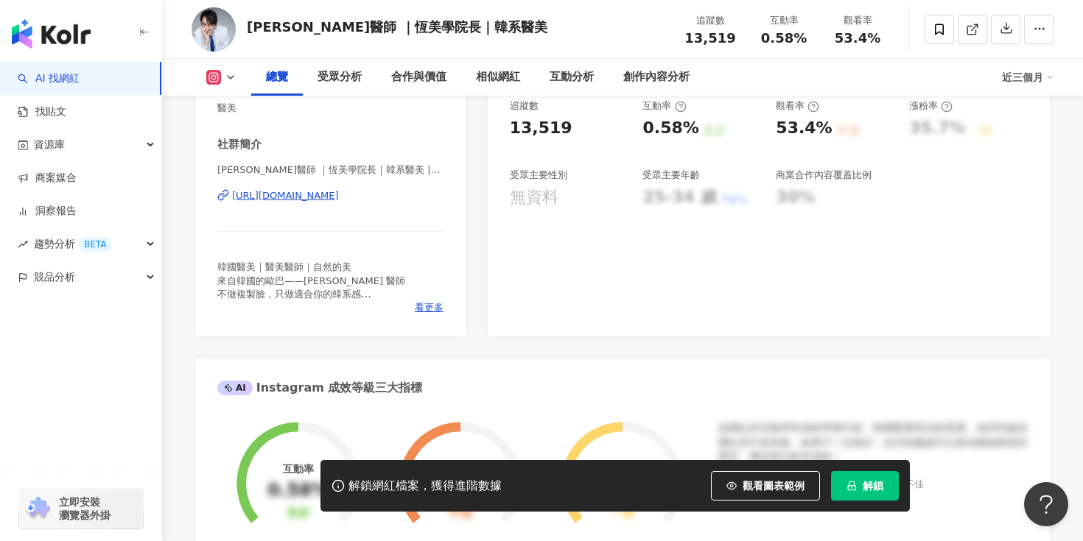
click at [318, 197] on div "[URL][DOMAIN_NAME]" at bounding box center [285, 195] width 107 height 13
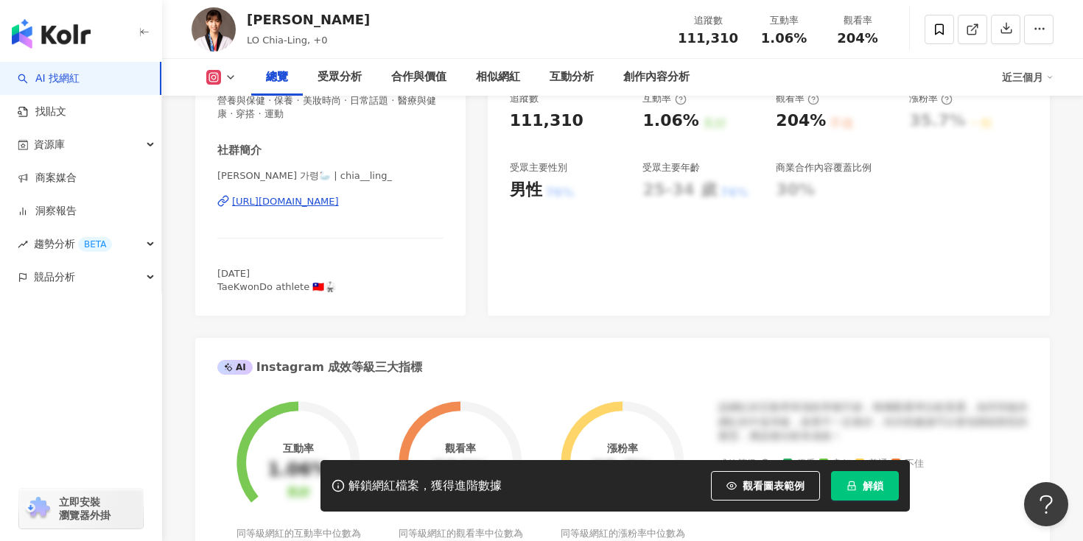
scroll to position [279, 0]
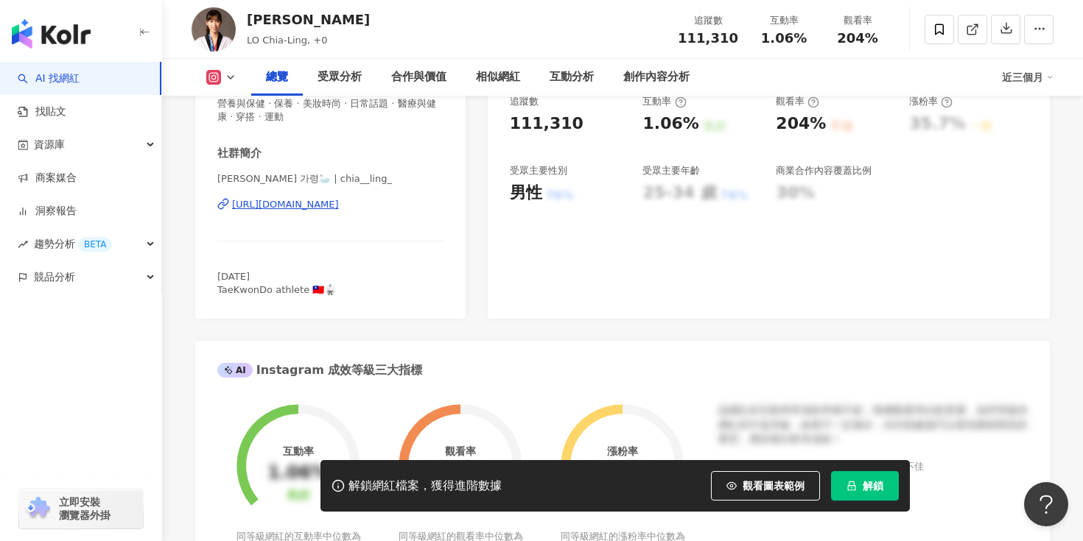
click at [339, 206] on div "[URL][DOMAIN_NAME]" at bounding box center [285, 204] width 107 height 13
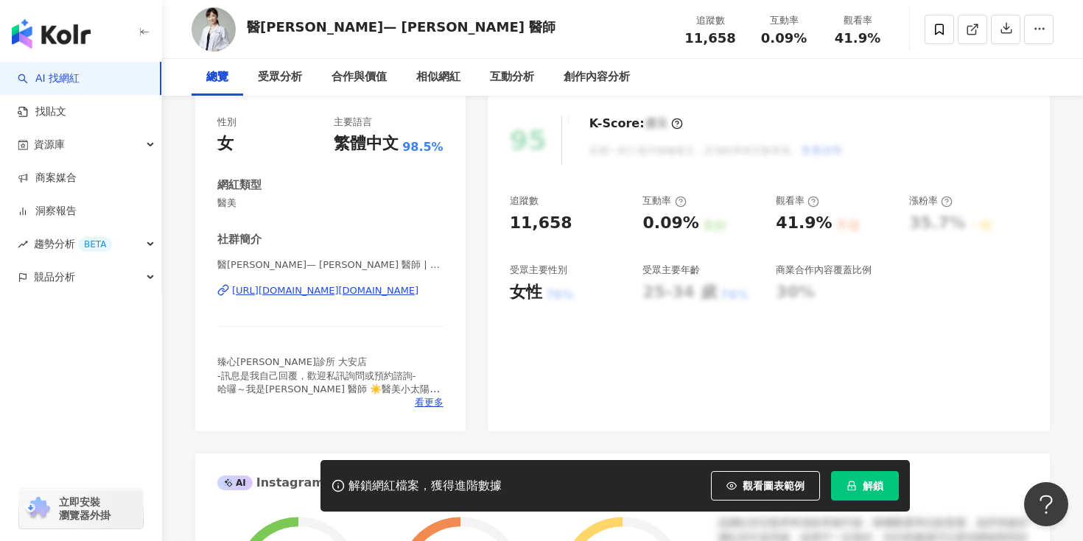
scroll to position [315, 0]
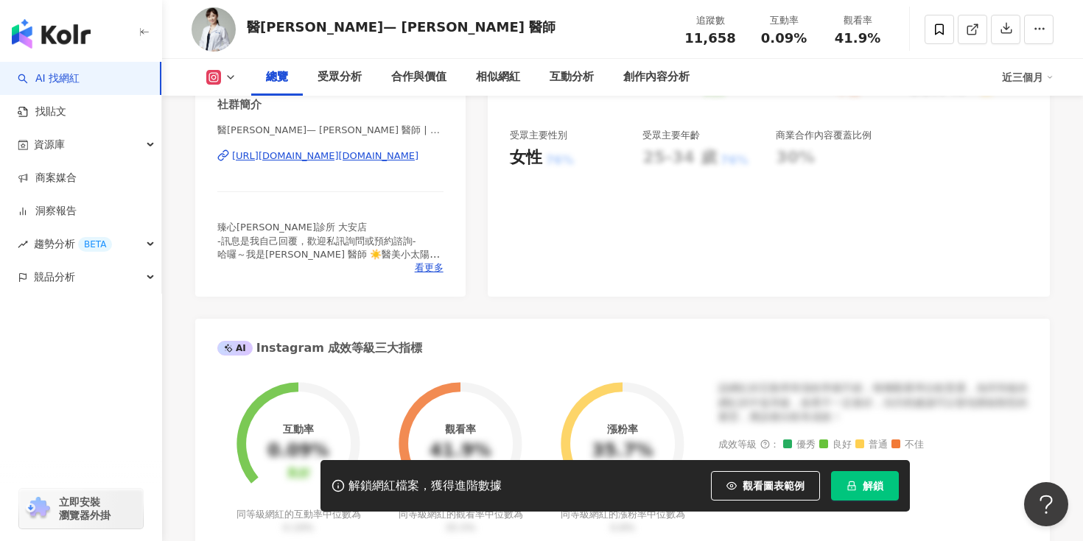
click at [344, 164] on div "醫[PERSON_NAME]— [PERSON_NAME] 醫師 | syhuang.dr [URL][DOMAIN_NAME][DOMAIN_NAME]" at bounding box center [330, 167] width 226 height 86
click at [310, 152] on div "[URL][DOMAIN_NAME][DOMAIN_NAME]" at bounding box center [325, 156] width 186 height 13
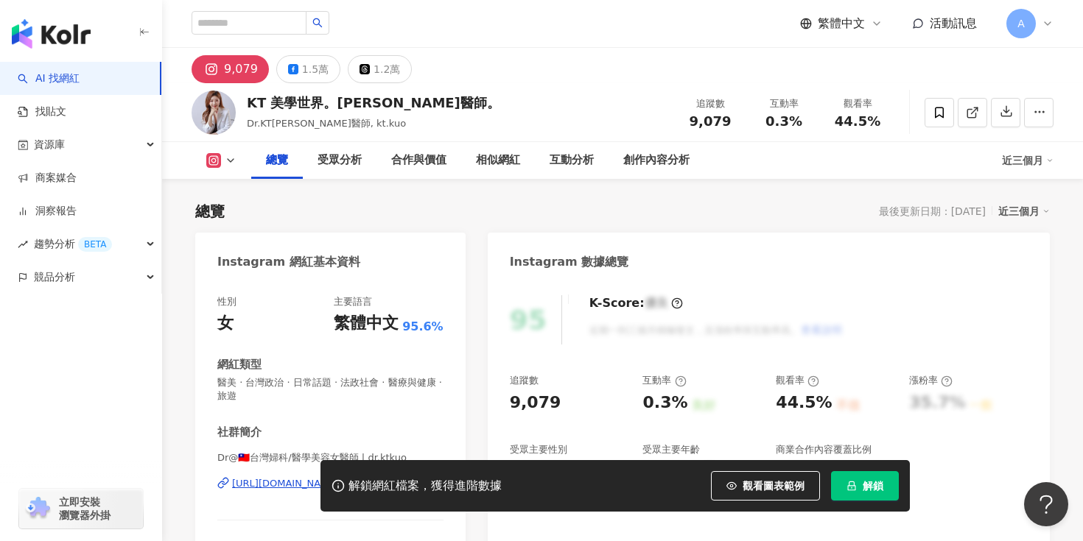
scroll to position [238, 0]
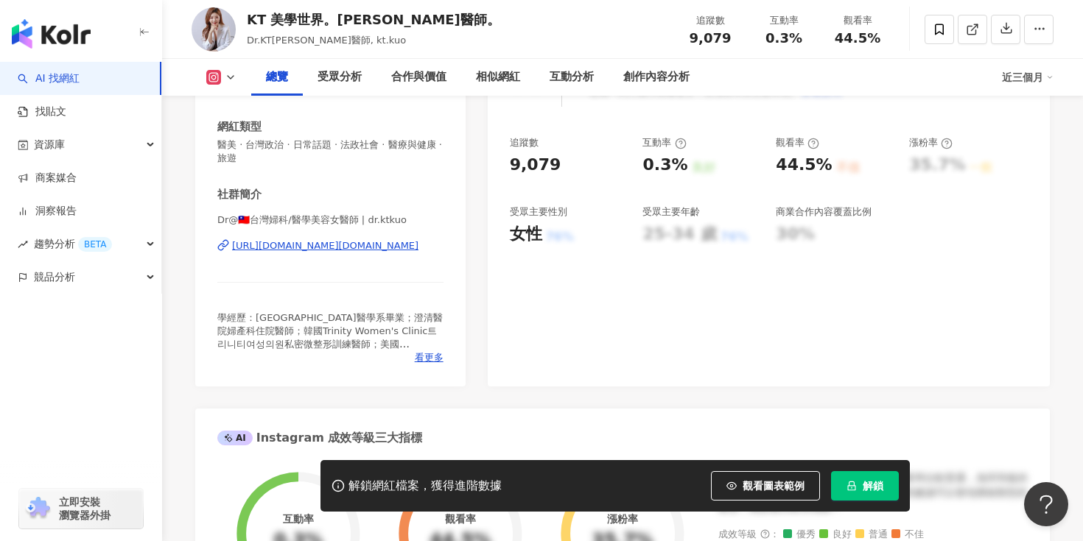
click at [341, 250] on div "[URL][DOMAIN_NAME][DOMAIN_NAME]" at bounding box center [325, 245] width 186 height 13
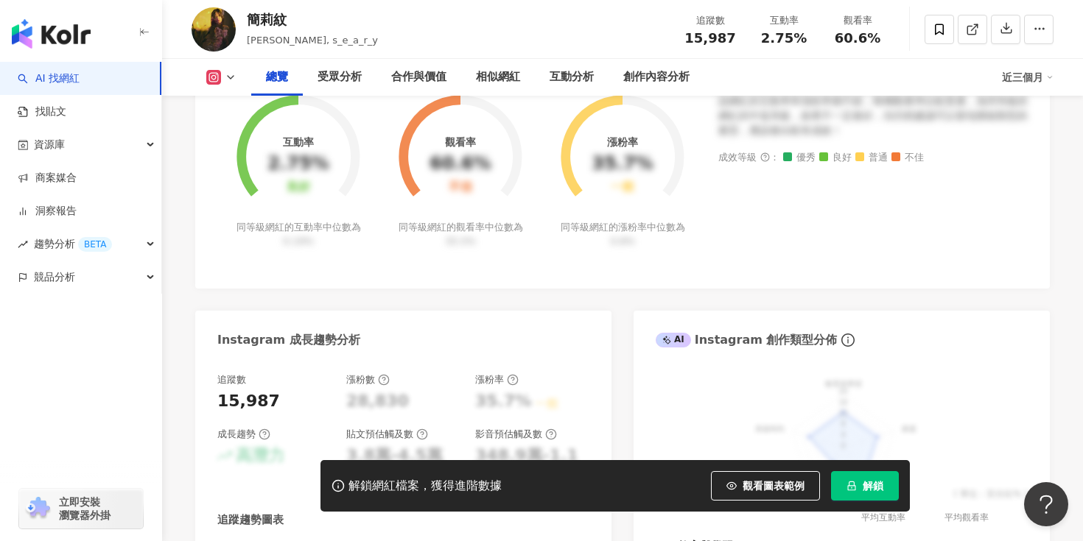
scroll to position [235, 0]
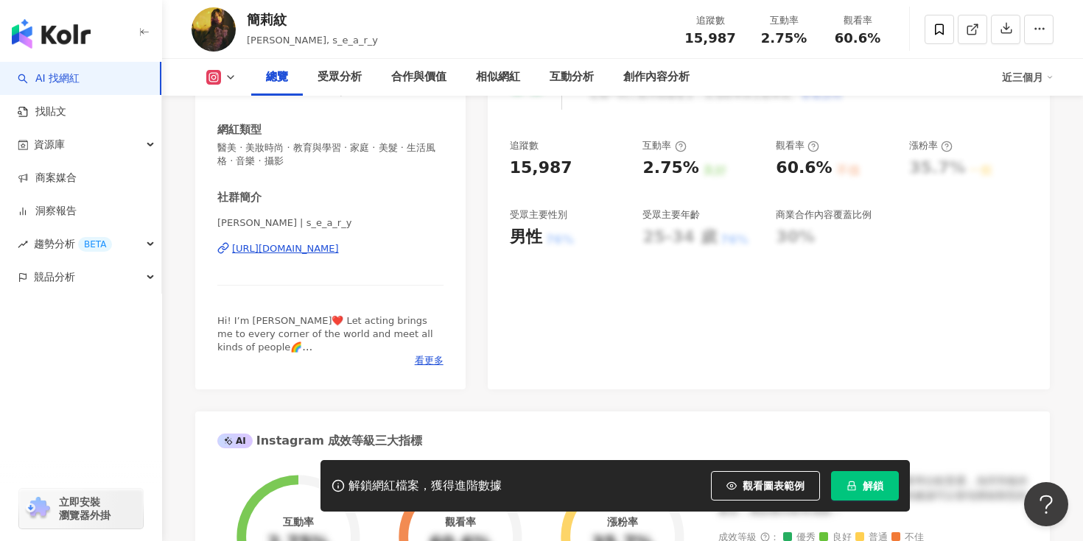
click at [309, 255] on div "https://www.instagram.com/s_e_a_r_y/" at bounding box center [285, 248] width 107 height 13
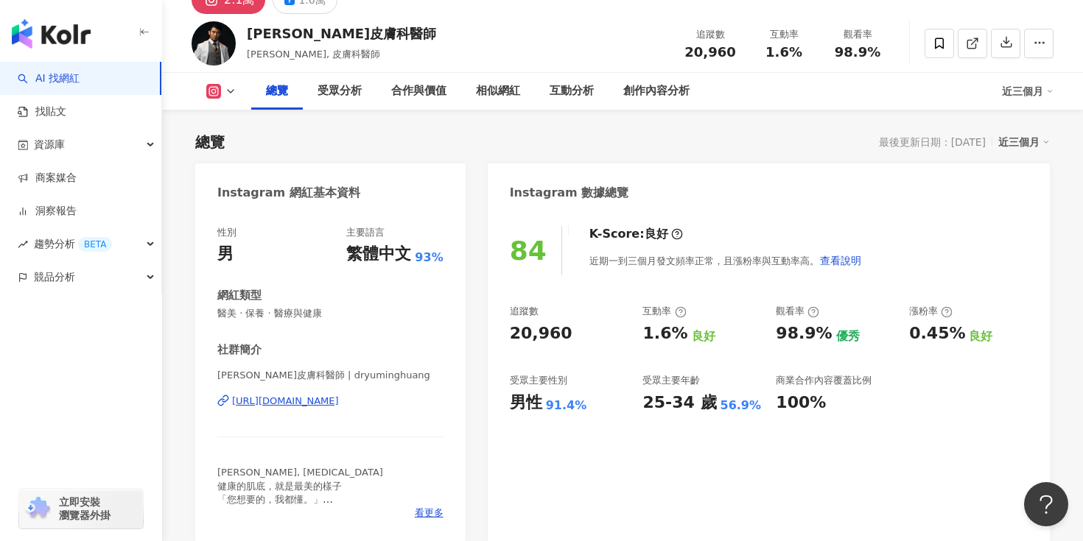
scroll to position [79, 0]
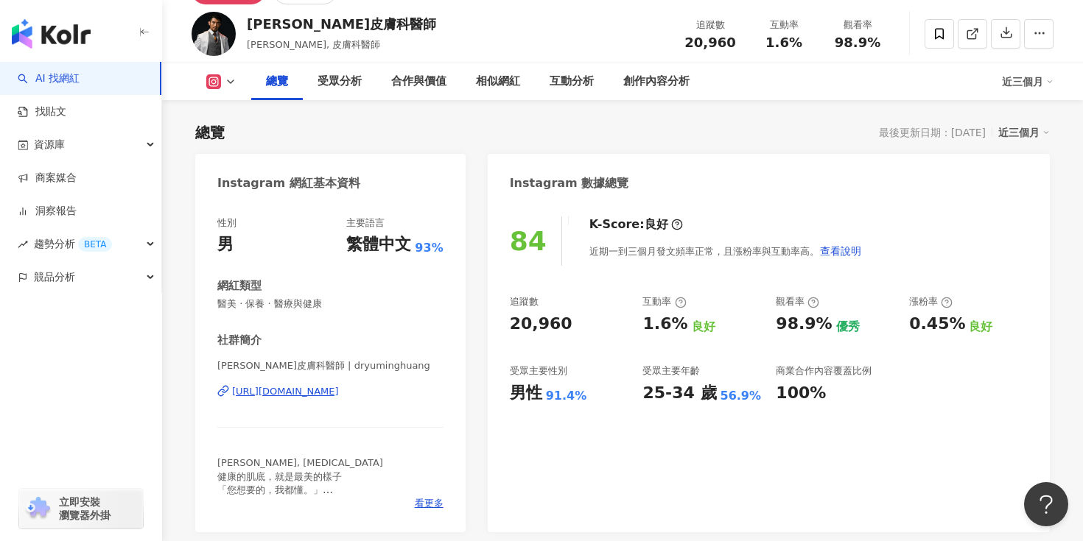
click at [339, 393] on div "https://www.instagram.com/dryuminghuang/" at bounding box center [285, 391] width 107 height 13
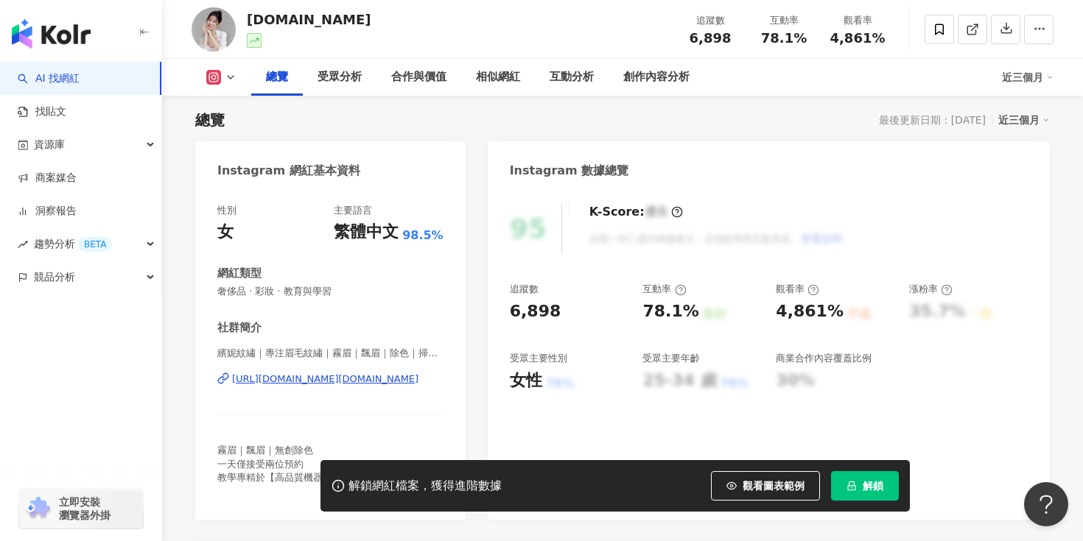
scroll to position [138, 0]
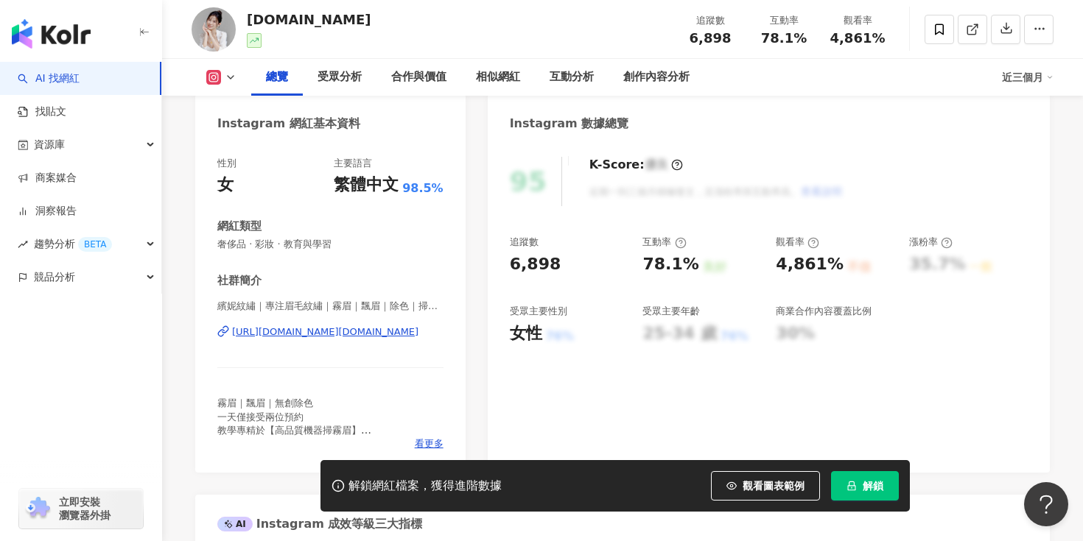
click at [321, 340] on div "繽妮紋繡｜專注眉毛紋繡｜霧眉｜飄眉｜除色｜掃霧眉教學｜除色教學 | [DOMAIN_NAME] [URL][DOMAIN_NAME][DOMAIN_NAME]" at bounding box center [330, 343] width 226 height 86
click at [301, 334] on div "[URL][DOMAIN_NAME][DOMAIN_NAME]" at bounding box center [325, 332] width 186 height 13
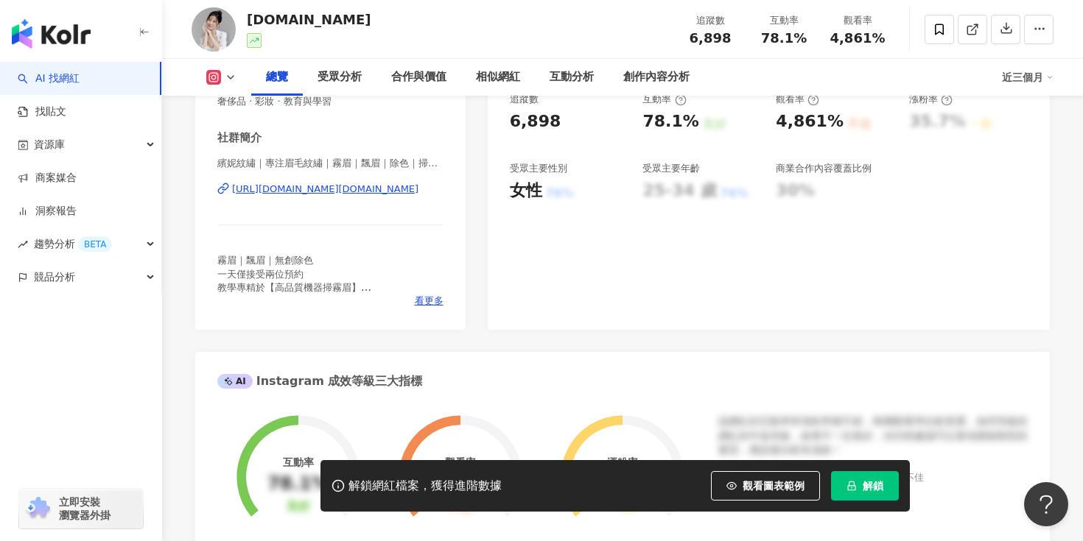
scroll to position [282, 0]
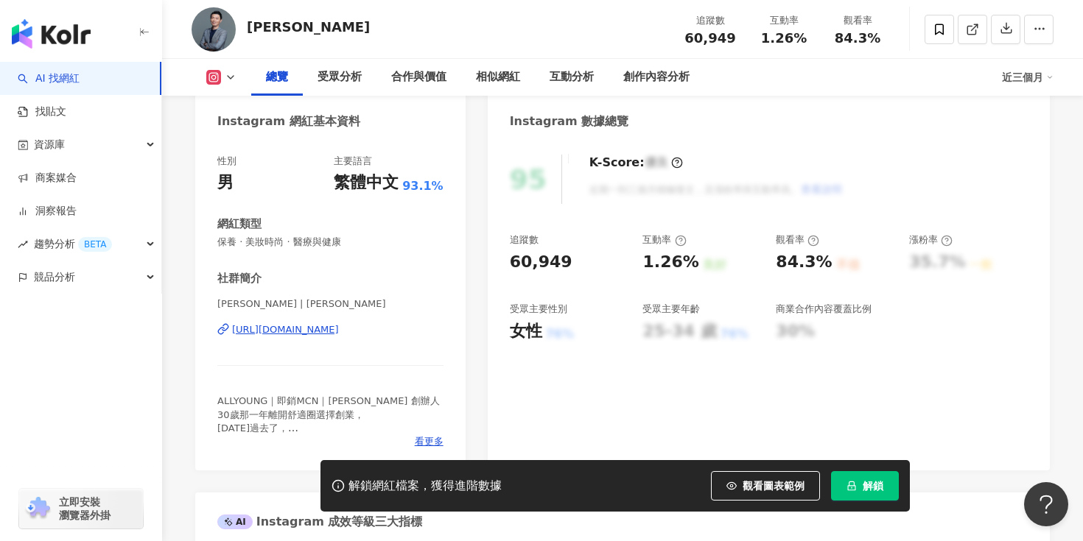
scroll to position [142, 0]
click at [317, 328] on div "[URL][DOMAIN_NAME]" at bounding box center [285, 328] width 107 height 13
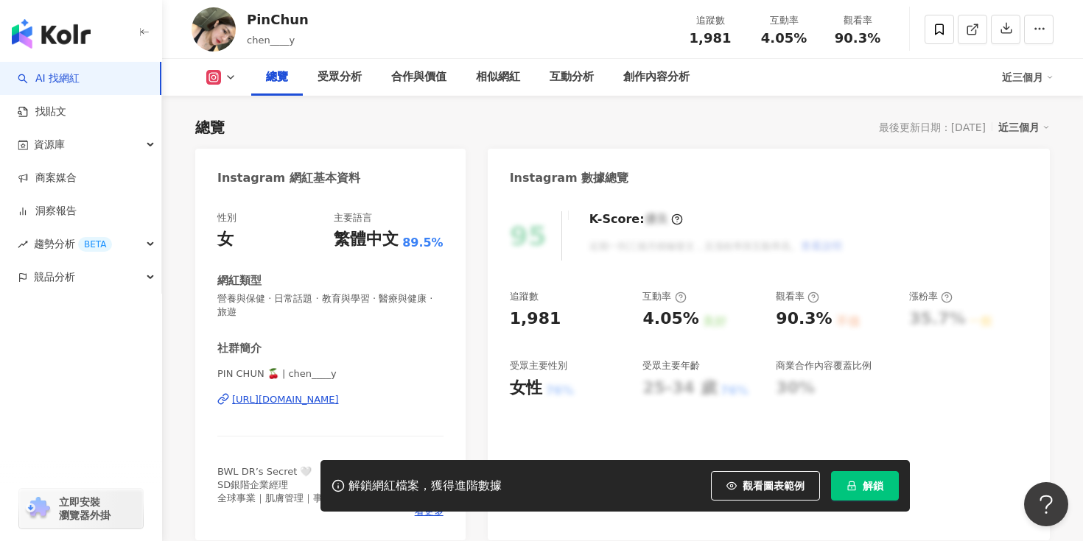
scroll to position [162, 0]
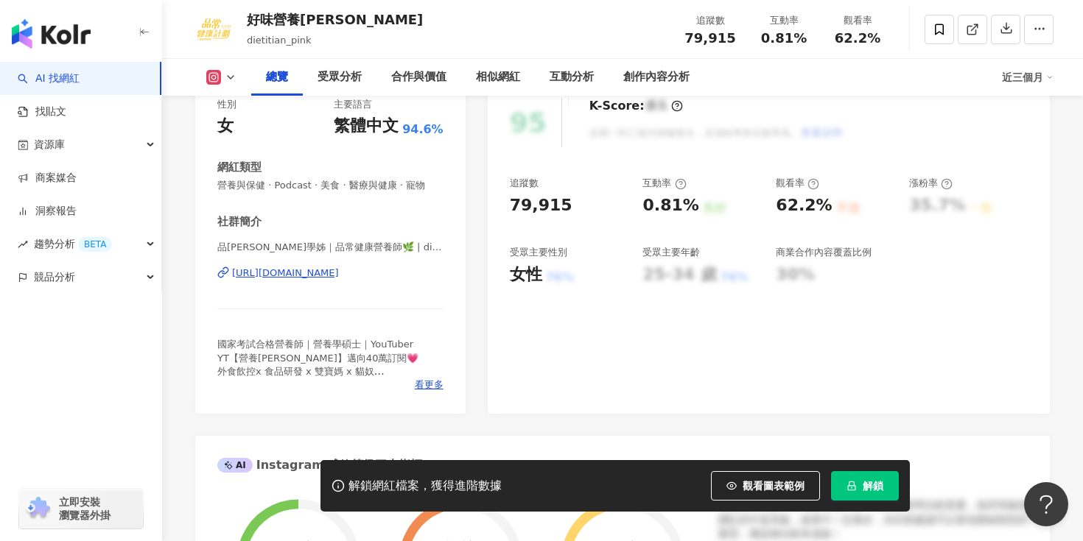
scroll to position [163, 0]
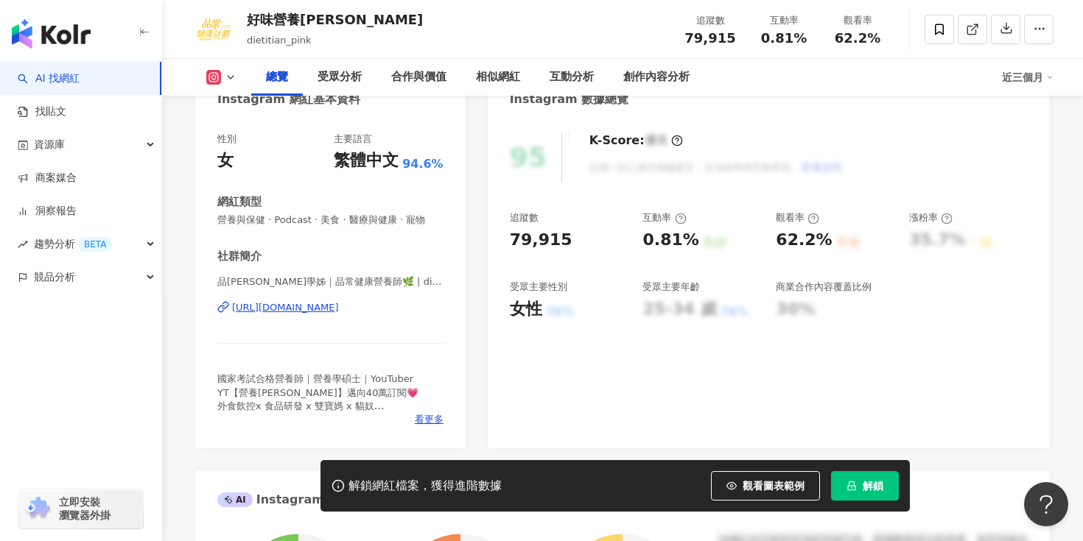
click at [339, 306] on div "https://www.instagram.com/dietitian_pink/" at bounding box center [285, 307] width 107 height 13
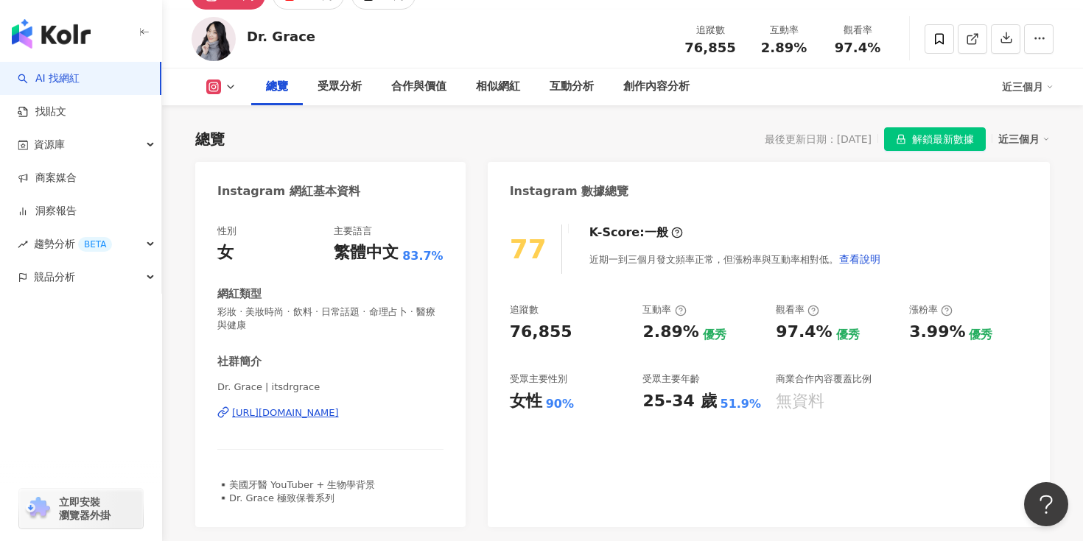
scroll to position [136, 0]
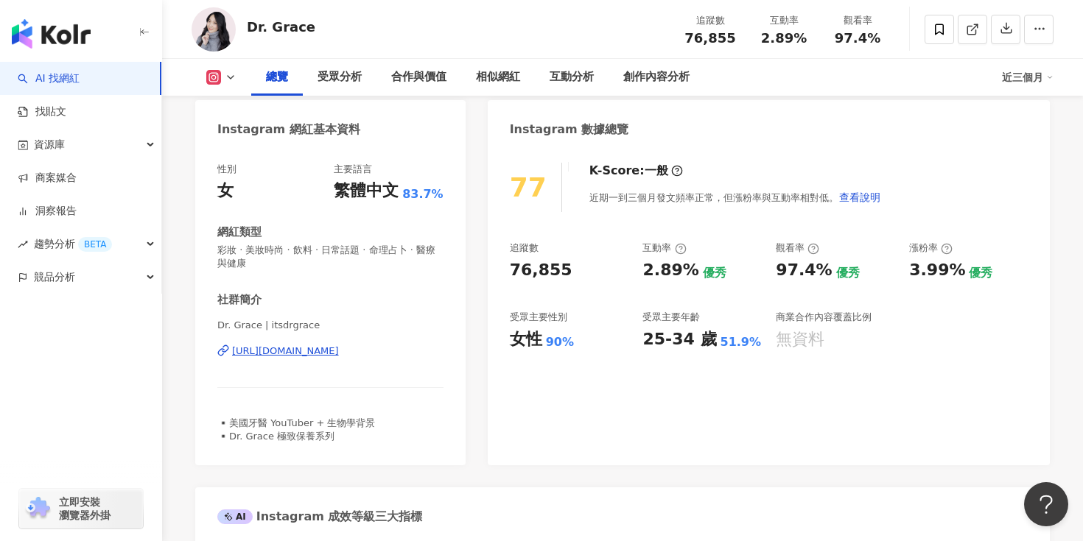
click at [334, 350] on div "[URL][DOMAIN_NAME]" at bounding box center [285, 351] width 107 height 13
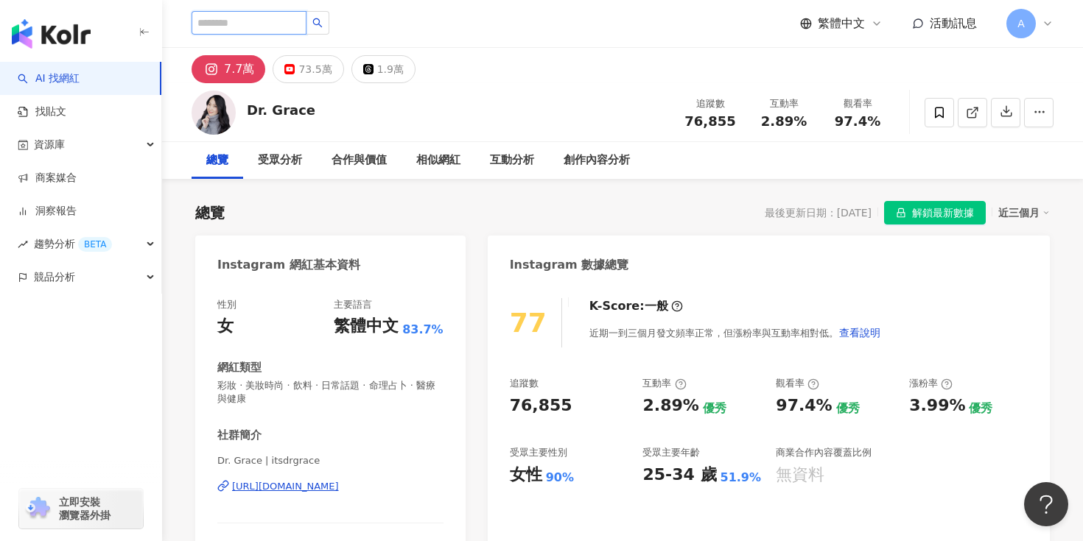
click at [246, 13] on input "search" at bounding box center [249, 23] width 115 height 24
paste input "**********"
type input "**********"
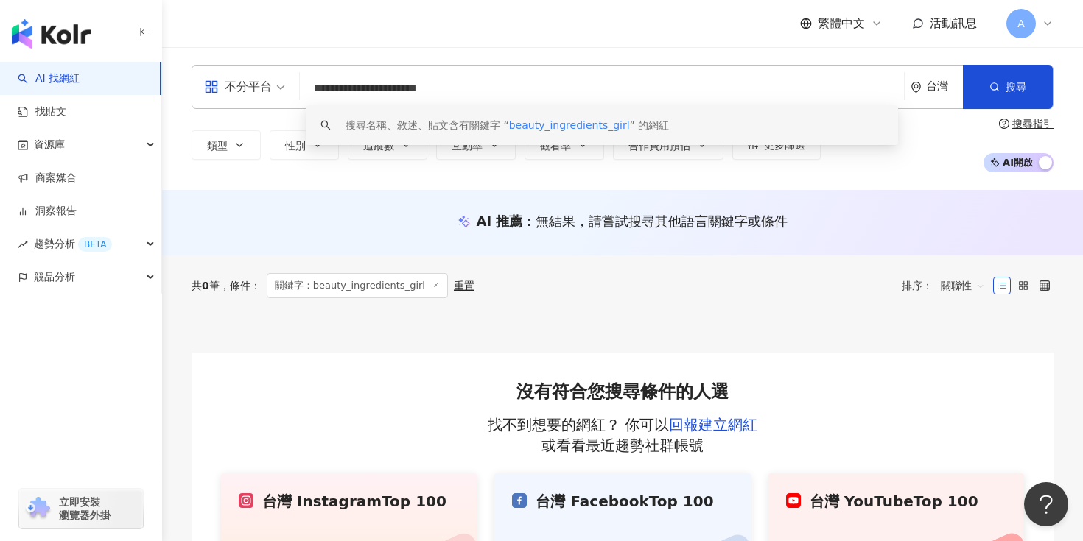
click at [360, 91] on input "**********" at bounding box center [602, 88] width 592 height 28
paste input "search"
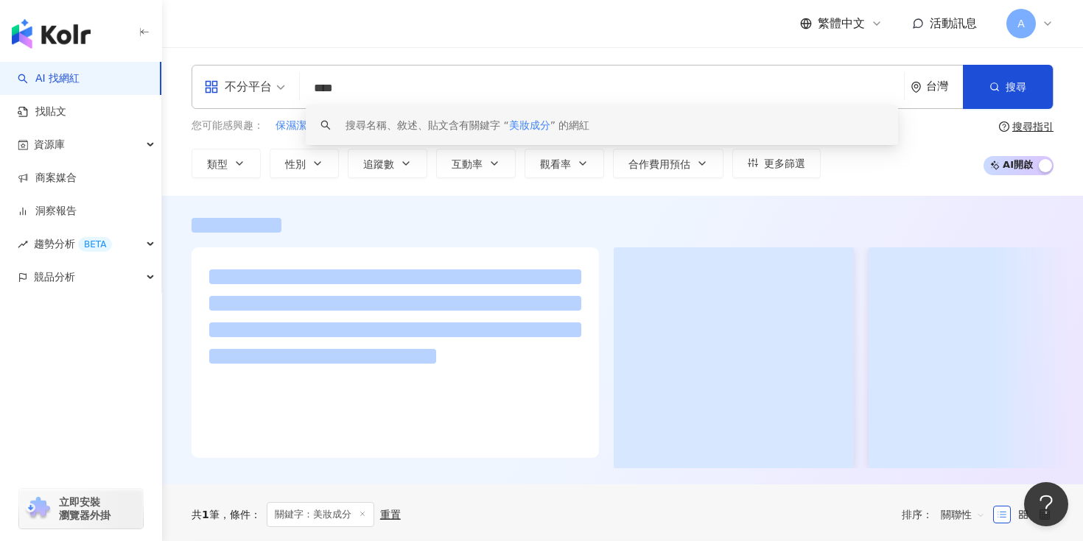
click at [544, 59] on div "不分平台 **** 台灣 搜尋 keyword 搜尋名稱、敘述、貼文含有關鍵字 “ 美妝成分 ” 的網紅 您可能感興趣： 保濕潔淨卸妝棉 修護效果 肌底乳 溫…" at bounding box center [622, 121] width 921 height 149
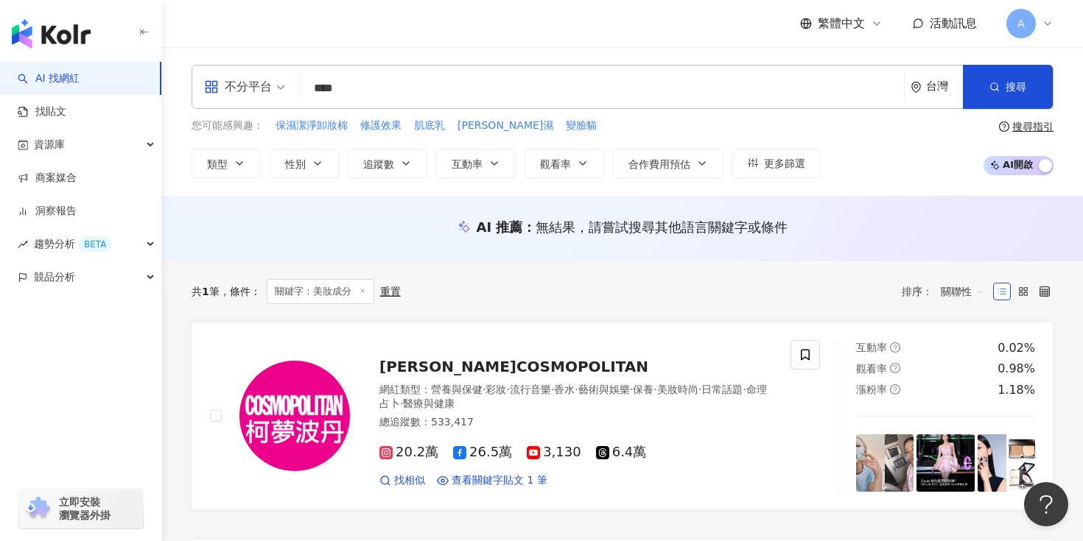
click at [336, 84] on input "****" at bounding box center [602, 88] width 592 height 28
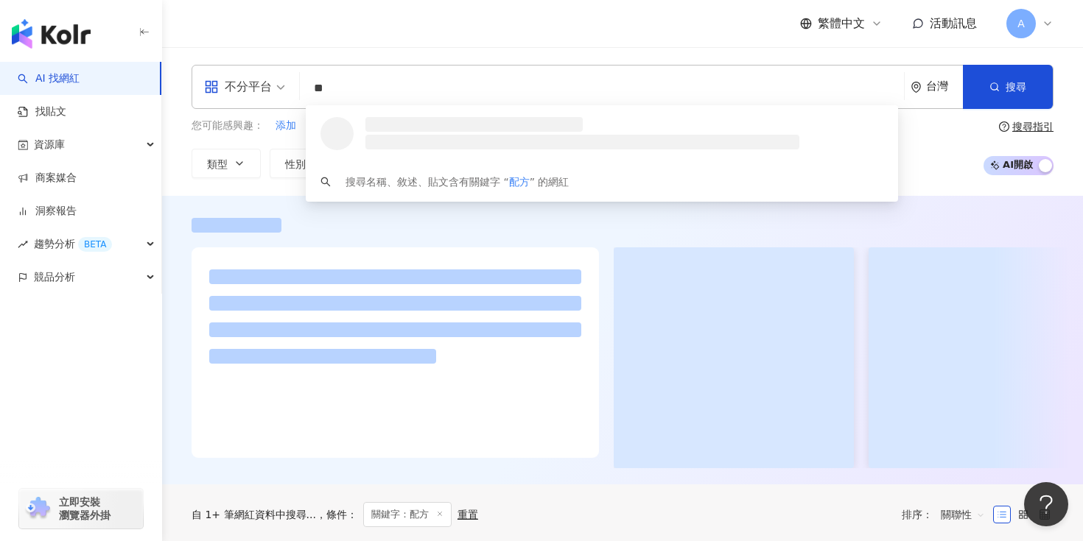
type input "**"
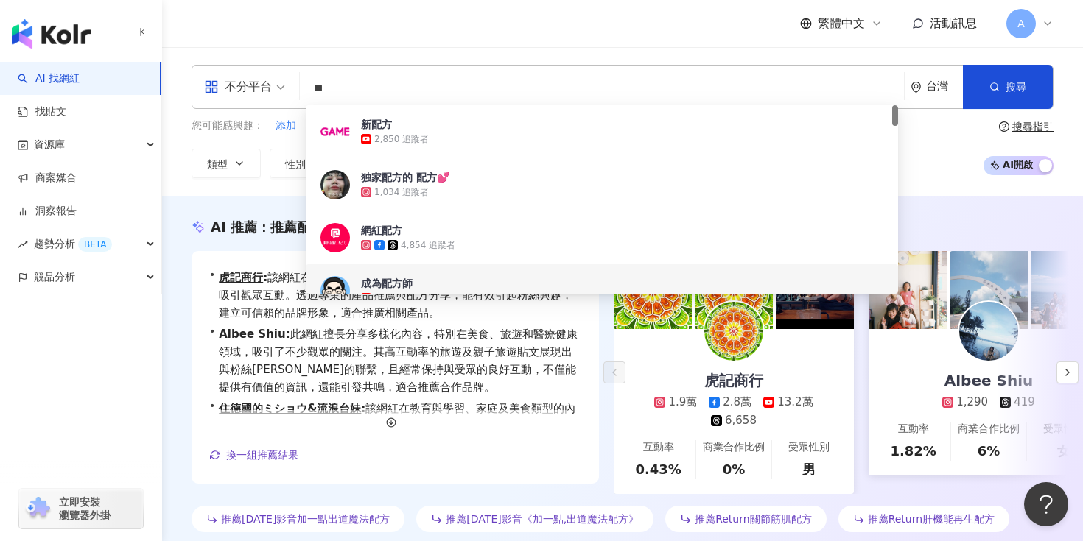
click at [172, 183] on div "不分平台 ** 台灣 搜尋 b07f5d27-6e8c-4270-acc6-d20e05c8ee42 5153a8b9-0c29-4ab7-b24c-c0de…" at bounding box center [622, 121] width 921 height 149
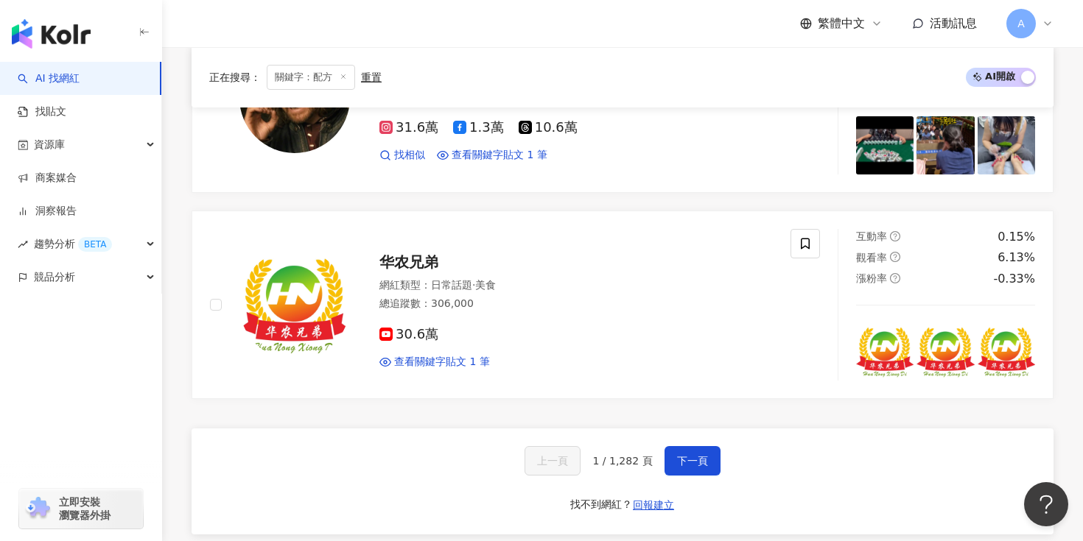
scroll to position [2949, 0]
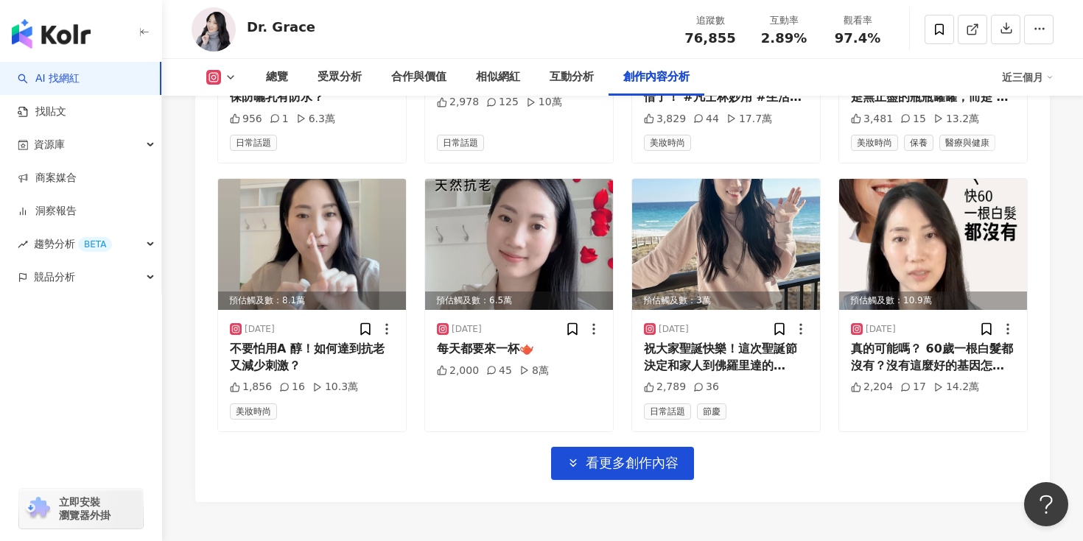
scroll to position [5096, 0]
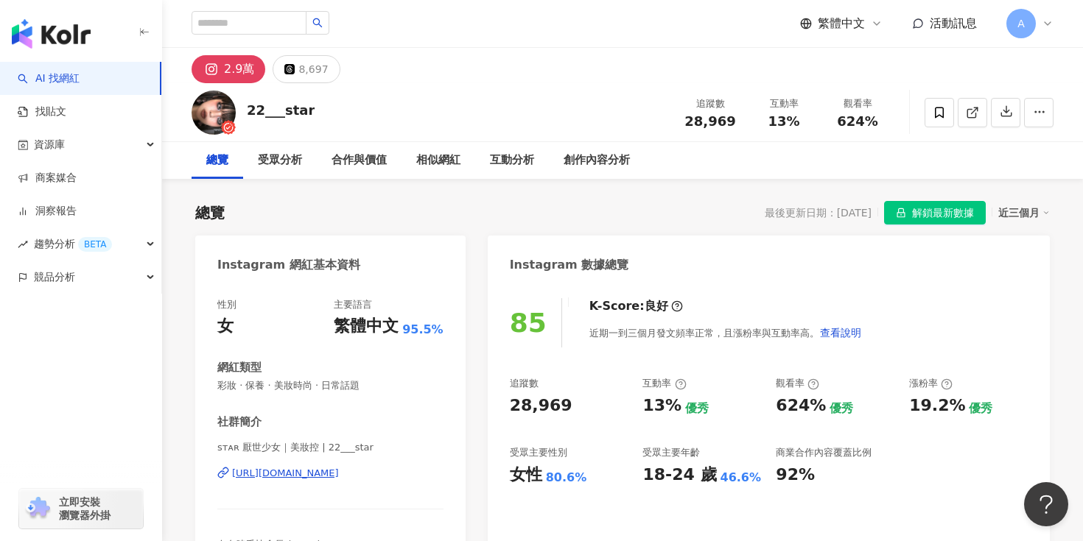
scroll to position [91, 0]
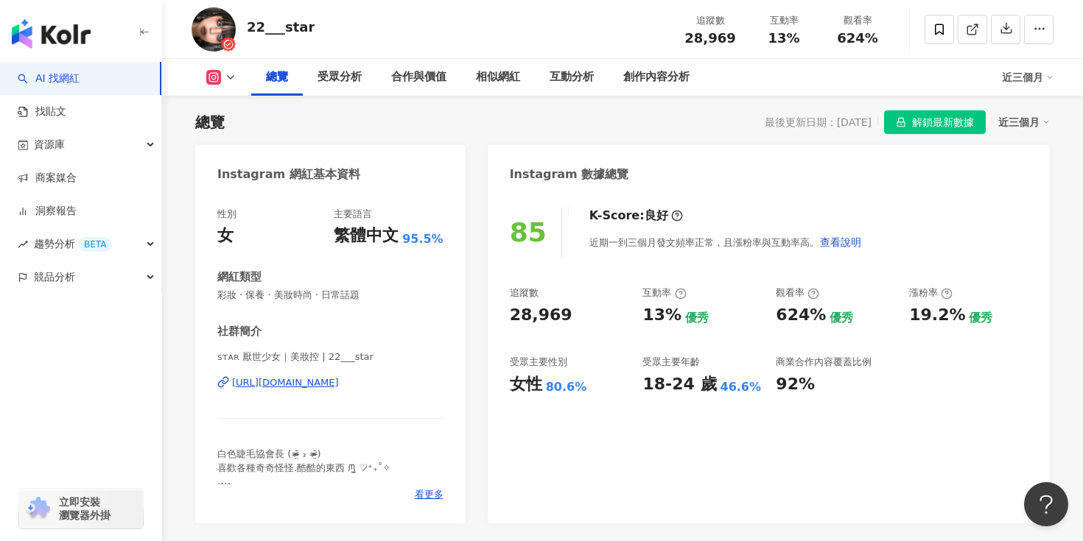
click at [334, 386] on div "[URL][DOMAIN_NAME]" at bounding box center [285, 382] width 107 height 13
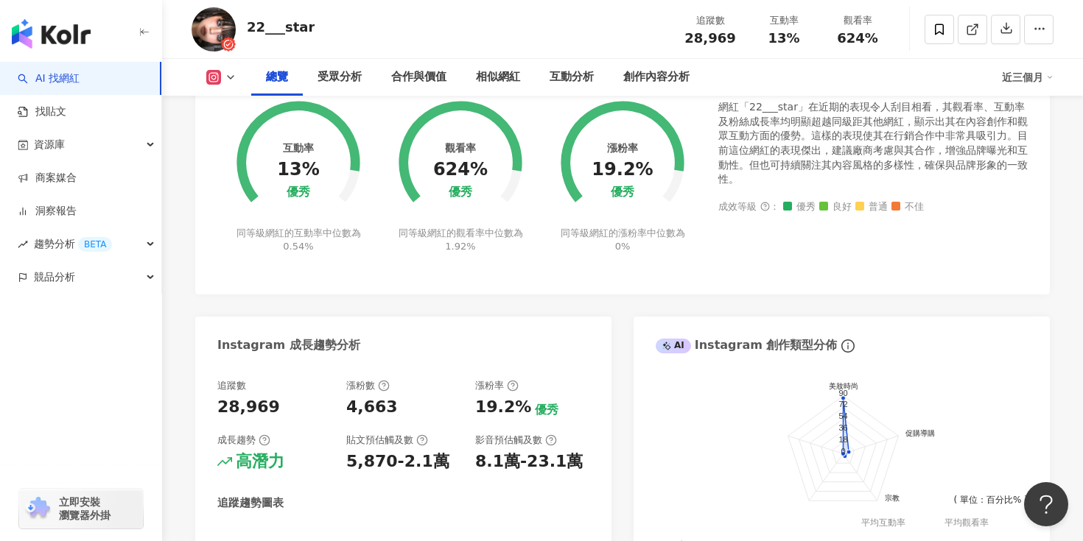
scroll to position [835, 0]
